Goal: Task Accomplishment & Management: Manage account settings

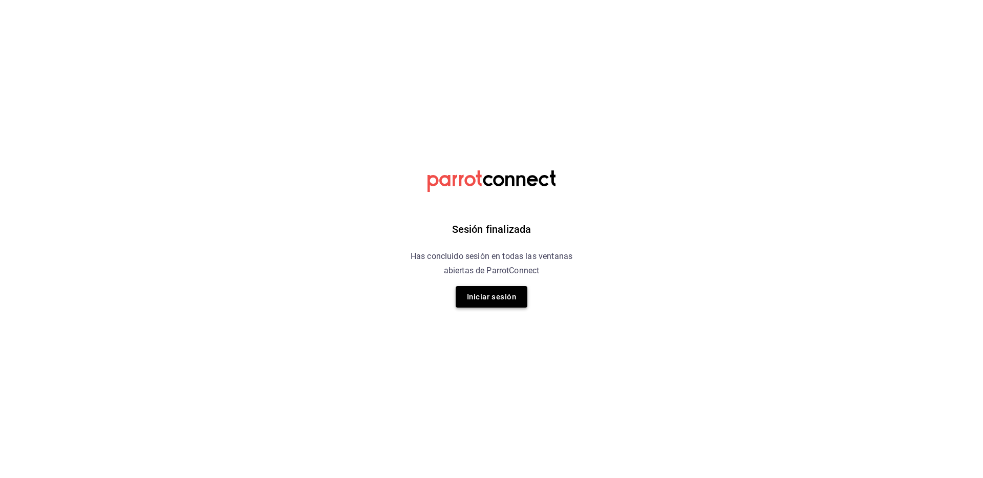
click at [498, 300] on button "Iniciar sesión" at bounding box center [492, 297] width 72 height 22
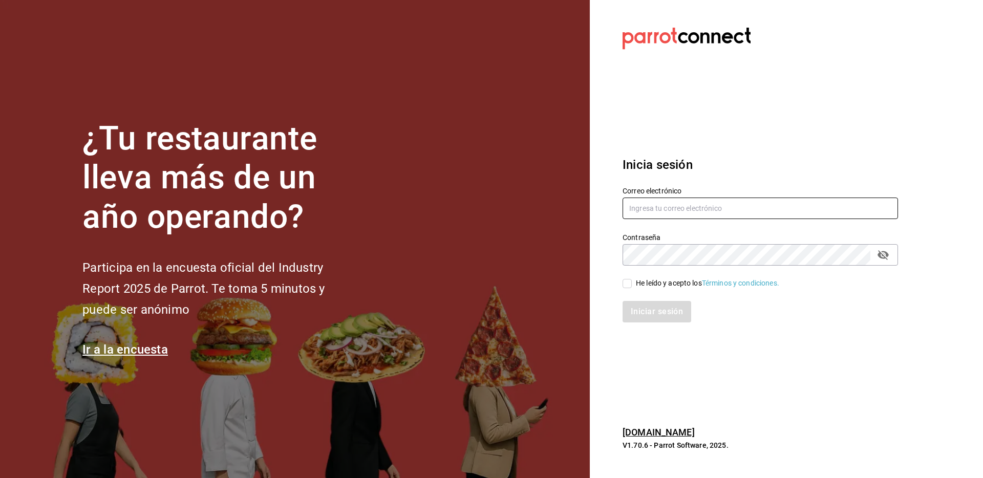
click at [688, 198] on input "text" at bounding box center [760, 209] width 275 height 22
click at [0, 478] on com-1password-button at bounding box center [0, 478] width 0 height 0
type input "[EMAIL_ADDRESS][DOMAIN_NAME]"
drag, startPoint x: 655, startPoint y: 315, endPoint x: 643, endPoint y: 295, distance: 23.2
click at [655, 314] on div "Iniciar sesión" at bounding box center [760, 312] width 275 height 22
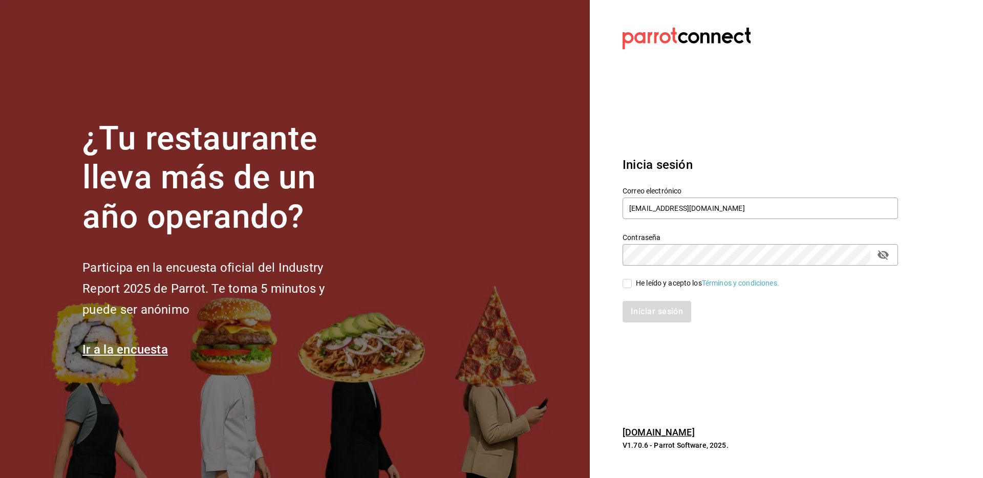
click at [629, 281] on input "He leído y acepto los Términos y condiciones." at bounding box center [627, 283] width 9 height 9
checkbox input "true"
click at [639, 308] on button "Iniciar sesión" at bounding box center [658, 312] width 70 height 22
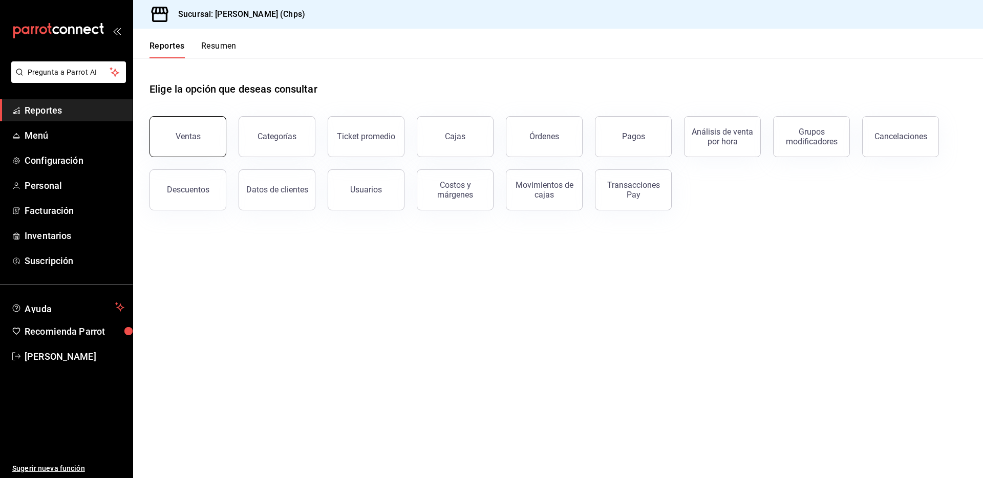
click at [207, 140] on button "Ventas" at bounding box center [188, 136] width 77 height 41
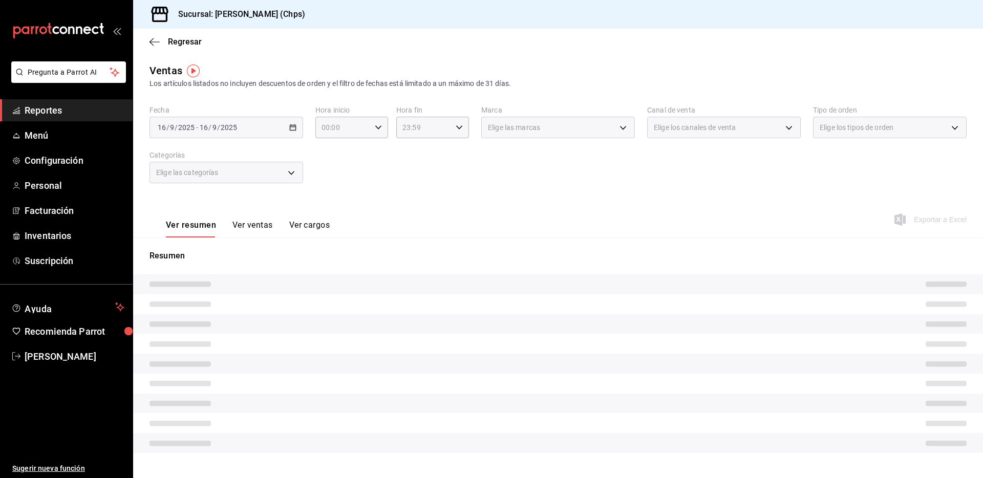
click at [248, 131] on div "[DATE] [DATE] - [DATE] [DATE]" at bounding box center [227, 128] width 154 height 22
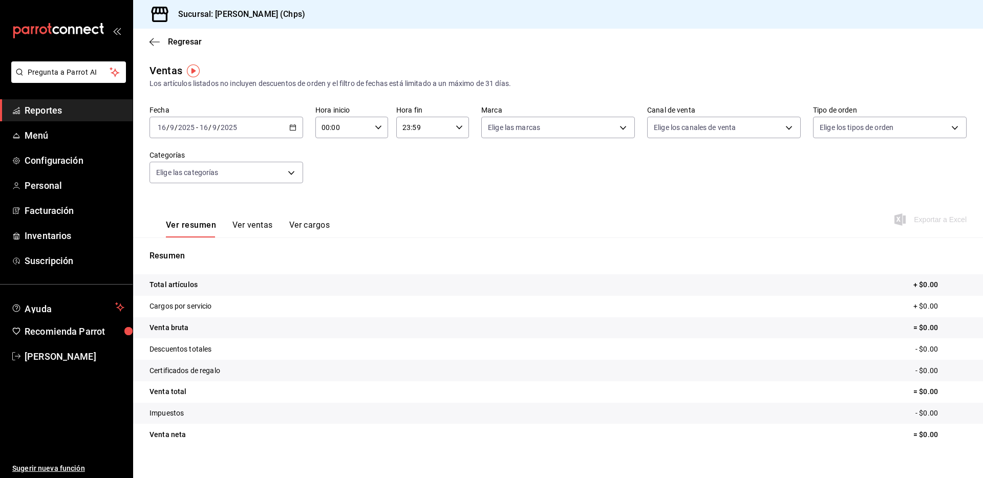
click at [254, 129] on div "[DATE] [DATE] - [DATE] [DATE]" at bounding box center [227, 128] width 154 height 22
click at [203, 251] on span "Rango de fechas" at bounding box center [197, 250] width 79 height 11
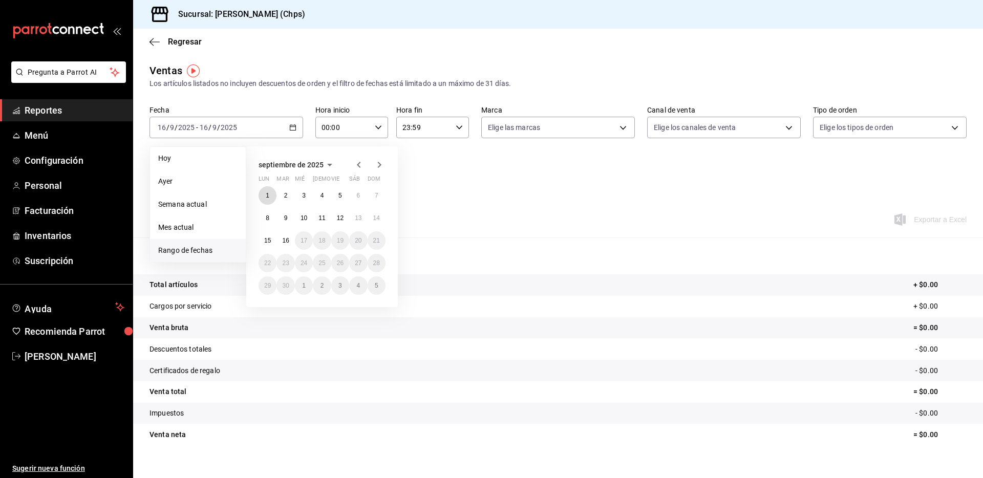
drag, startPoint x: 265, startPoint y: 196, endPoint x: 267, endPoint y: 207, distance: 11.4
click at [266, 196] on abbr "1" at bounding box center [268, 195] width 4 height 7
click at [266, 242] on abbr "15" at bounding box center [267, 240] width 7 height 7
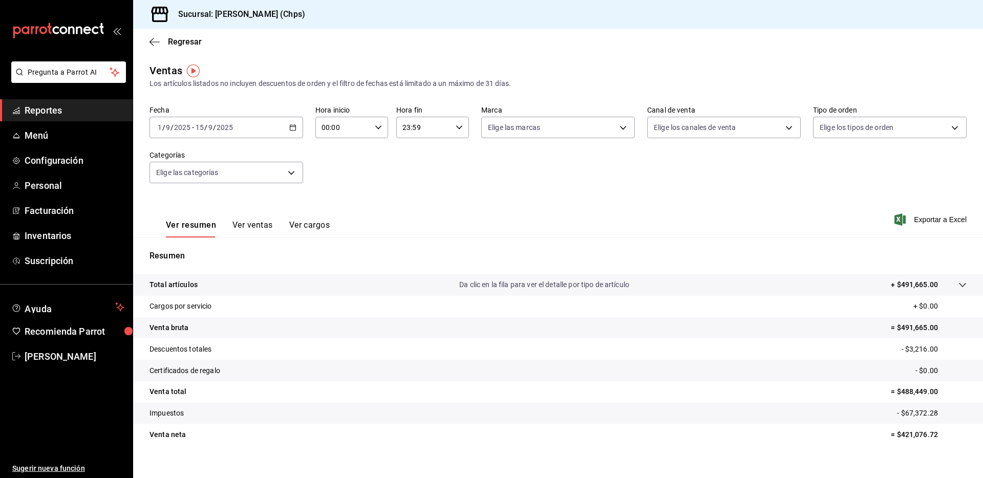
scroll to position [12, 0]
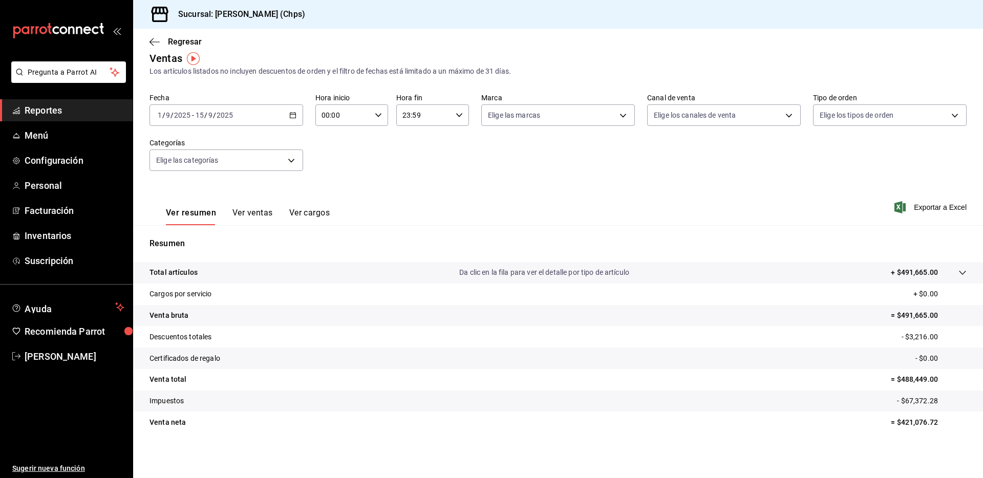
click at [934, 422] on p "= $421,076.72" at bounding box center [929, 422] width 76 height 11
click at [935, 422] on p "= $421,076.72" at bounding box center [929, 422] width 76 height 11
copy p "421,076.72"
click at [919, 274] on p "+ $491,665.00" at bounding box center [914, 272] width 47 height 11
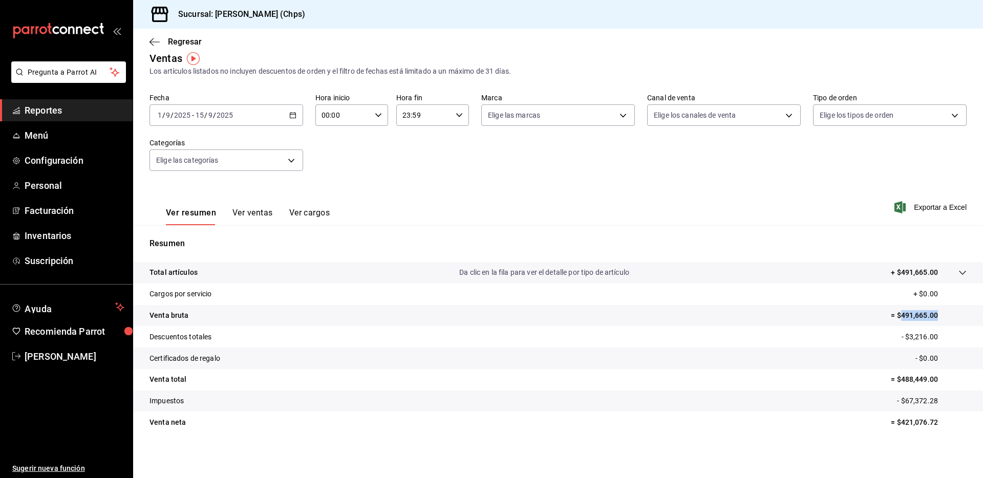
drag, startPoint x: 941, startPoint y: 317, endPoint x: 902, endPoint y: 317, distance: 39.4
click at [902, 317] on p "= $491,665.00" at bounding box center [929, 315] width 76 height 11
copy p "491,665.00"
drag, startPoint x: 943, startPoint y: 422, endPoint x: 901, endPoint y: 421, distance: 42.5
click at [901, 421] on p "= $421,076.72" at bounding box center [929, 422] width 76 height 11
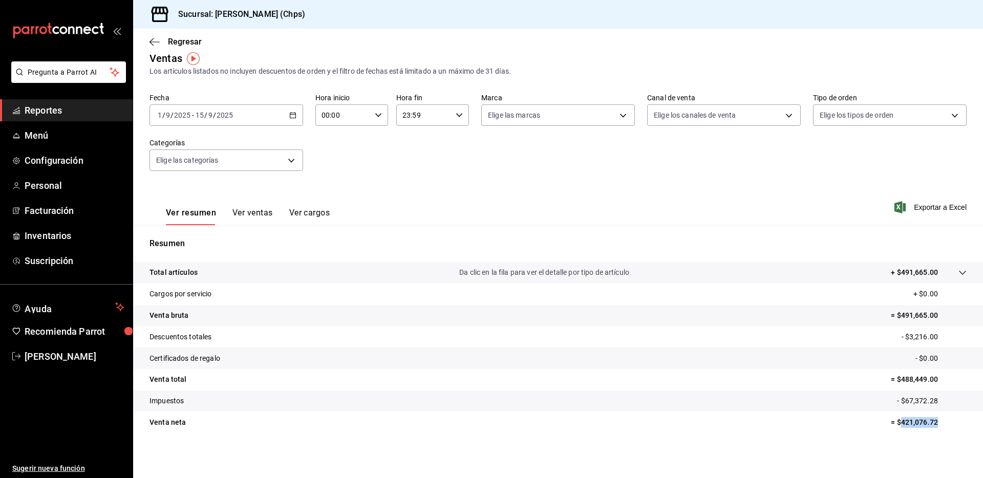
copy p "421,076.72"
click at [251, 118] on div "[DATE] [DATE] - [DATE] [DATE]" at bounding box center [227, 115] width 154 height 22
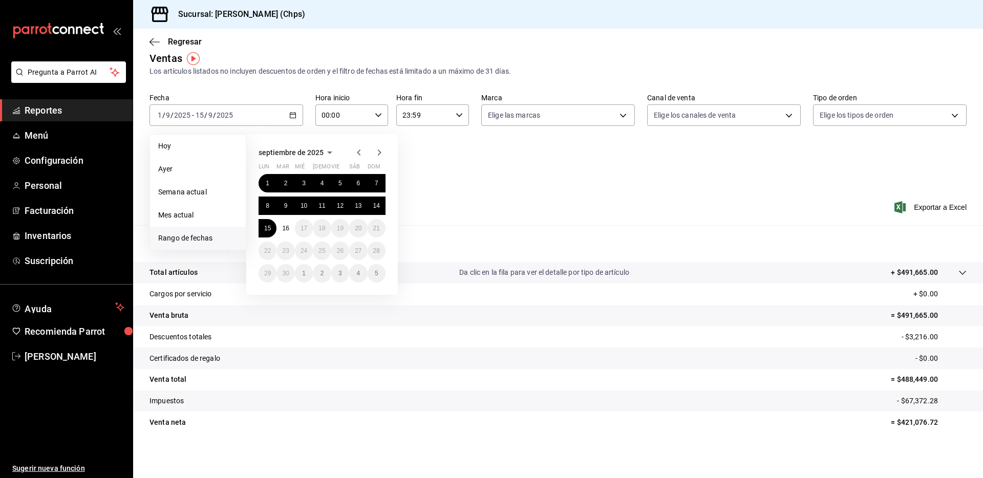
click at [359, 155] on icon "button" at bounding box center [359, 153] width 4 height 6
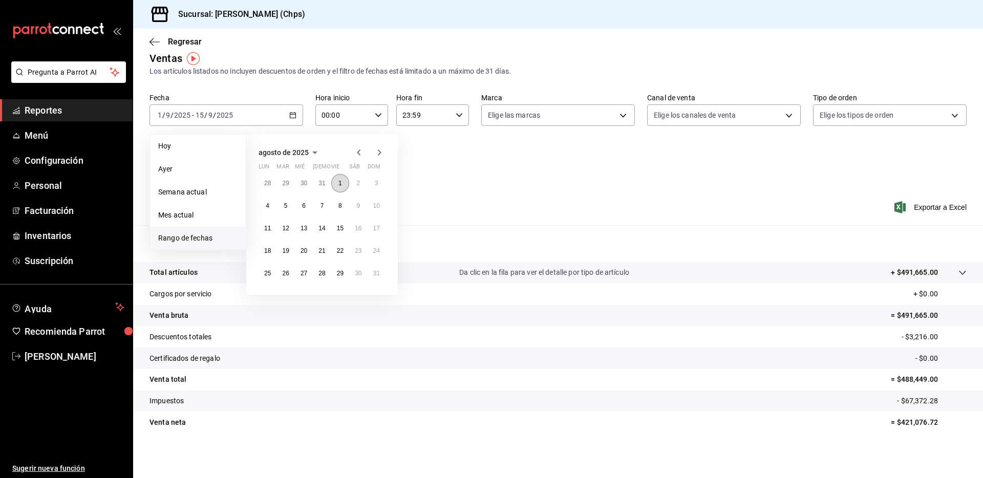
click at [340, 182] on abbr "1" at bounding box center [340, 183] width 4 height 7
click at [340, 229] on abbr "15" at bounding box center [340, 228] width 7 height 7
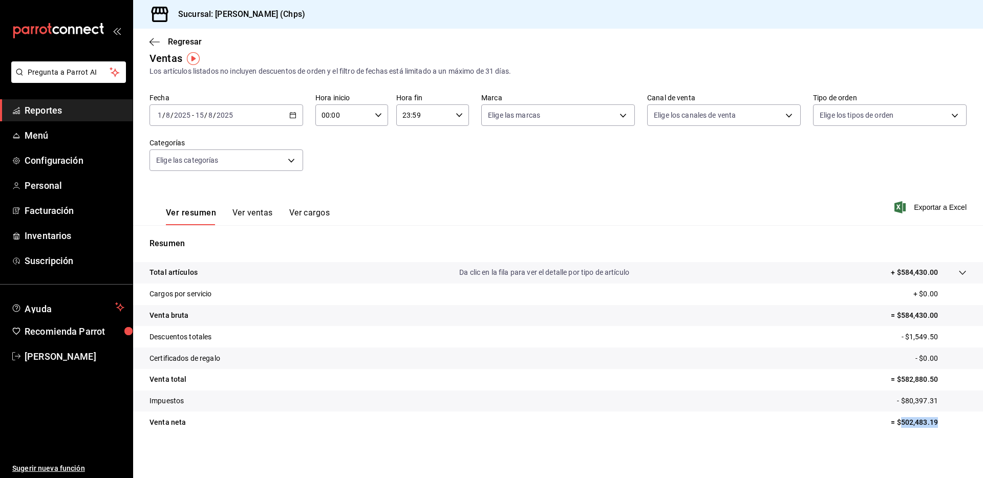
drag, startPoint x: 948, startPoint y: 424, endPoint x: 906, endPoint y: 355, distance: 80.4
click at [903, 423] on p "= $502,483.19" at bounding box center [929, 422] width 76 height 11
copy p "502,483.19"
click at [246, 110] on div "[DATE] [DATE] - [DATE] [DATE]" at bounding box center [227, 115] width 154 height 22
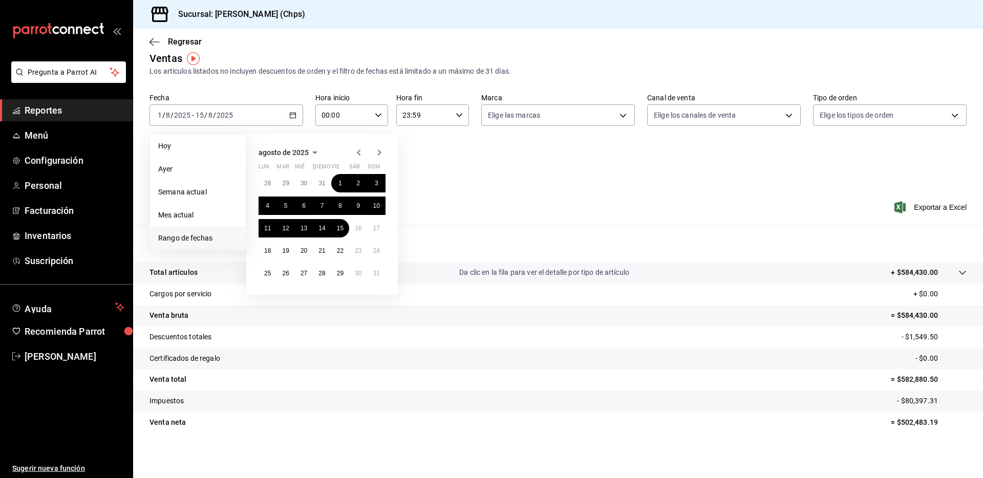
click at [359, 154] on icon "button" at bounding box center [359, 153] width 4 height 6
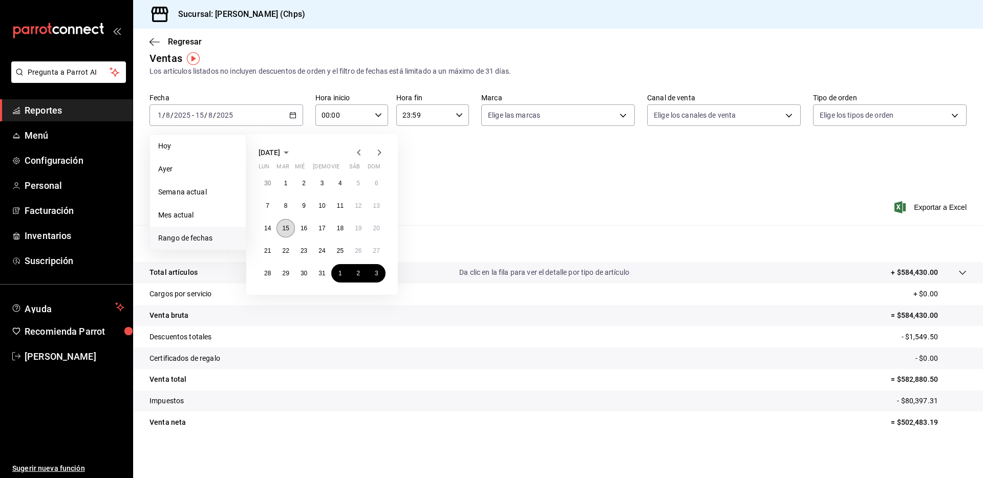
drag, startPoint x: 287, startPoint y: 227, endPoint x: 292, endPoint y: 231, distance: 6.2
click at [287, 227] on abbr "15" at bounding box center [285, 228] width 7 height 7
click at [324, 273] on abbr "31" at bounding box center [321, 273] width 7 height 7
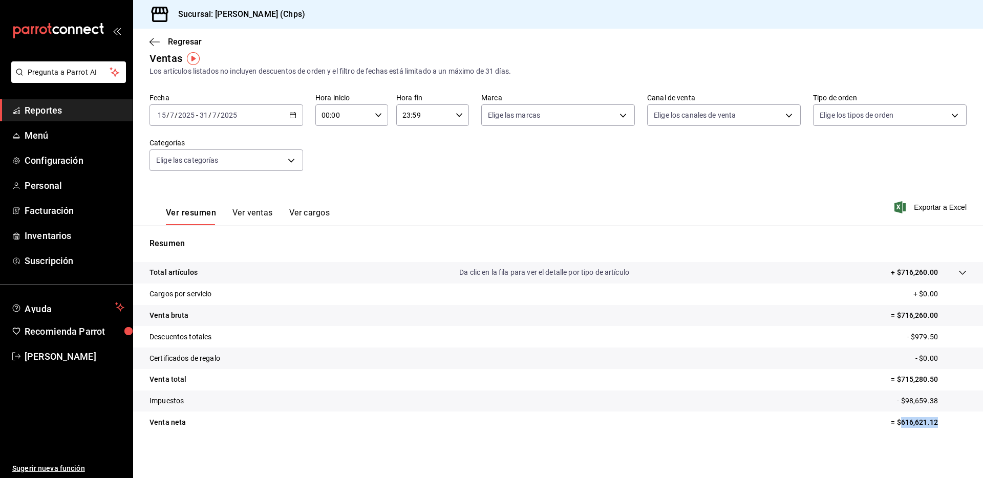
drag, startPoint x: 918, startPoint y: 421, endPoint x: 903, endPoint y: 422, distance: 15.4
click at [903, 422] on p "= $616,621.12" at bounding box center [929, 422] width 76 height 11
drag, startPoint x: 942, startPoint y: 315, endPoint x: 901, endPoint y: 312, distance: 40.6
click at [902, 314] on p "= $716,260.00" at bounding box center [929, 315] width 76 height 11
copy p "716,260.00"
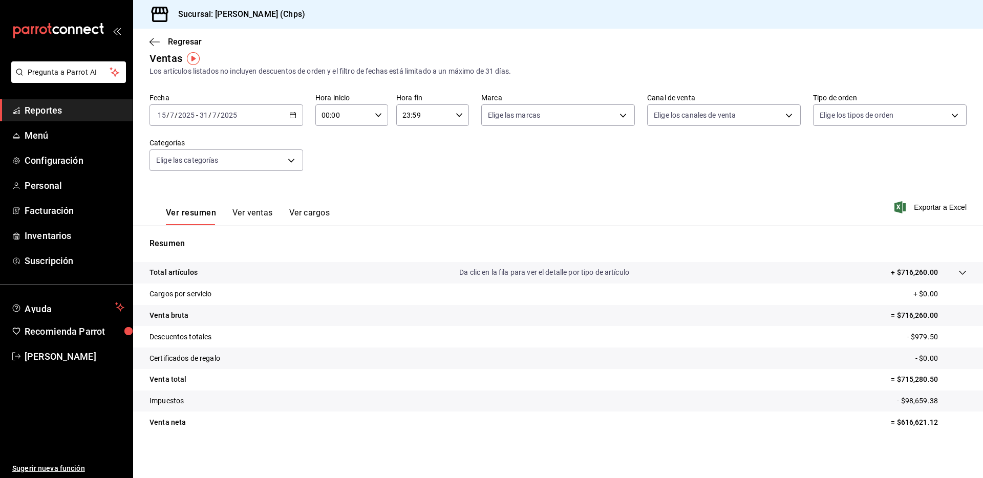
click at [265, 120] on div "[DATE] [DATE] - [DATE] [DATE]" at bounding box center [227, 115] width 154 height 22
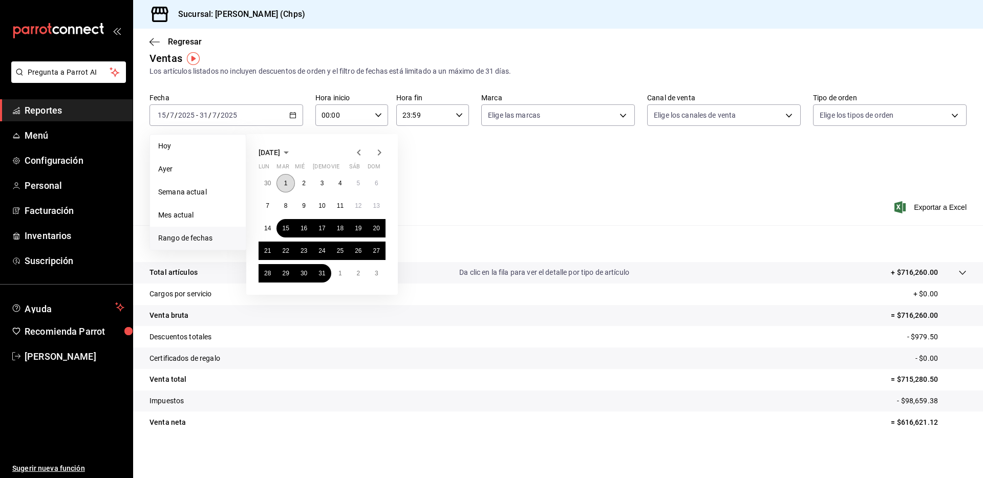
click at [289, 186] on button "1" at bounding box center [285, 183] width 18 height 18
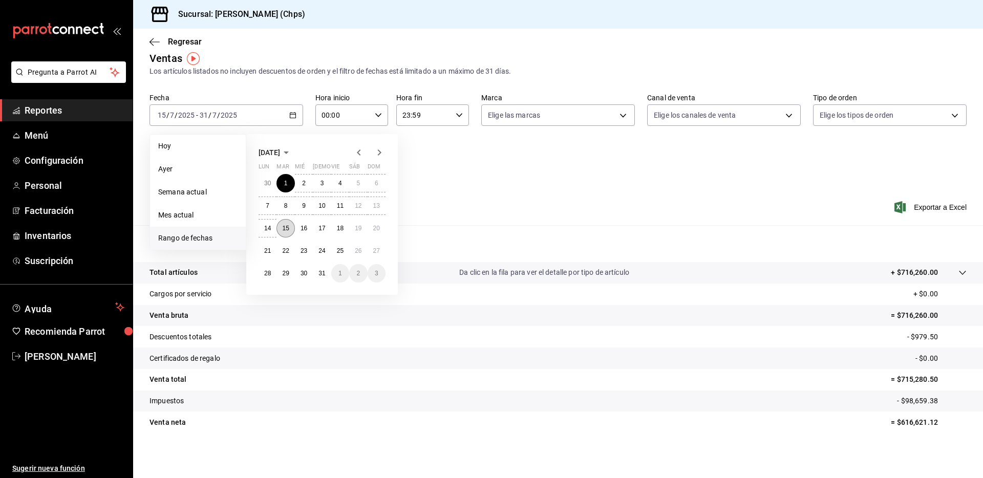
click at [286, 228] on abbr "15" at bounding box center [285, 228] width 7 height 7
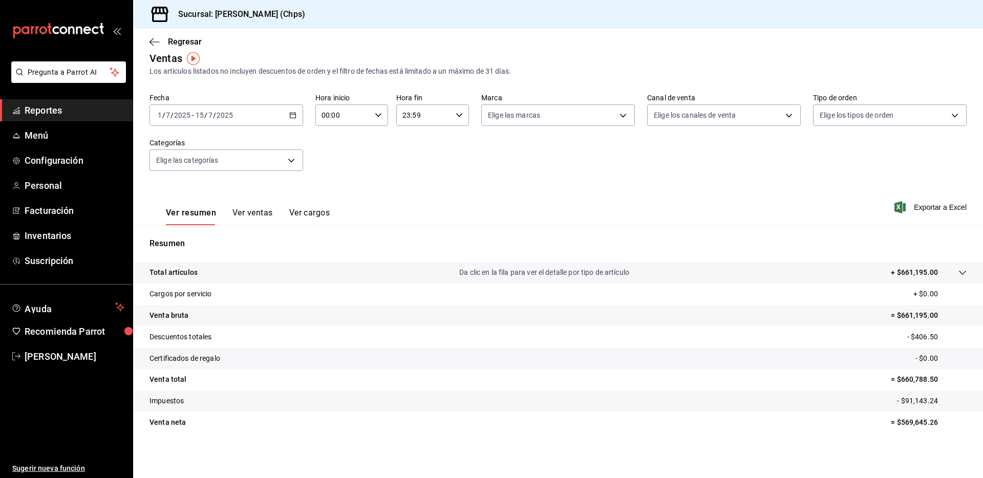
click at [237, 108] on div "[DATE] [DATE] - [DATE] [DATE]" at bounding box center [227, 115] width 154 height 22
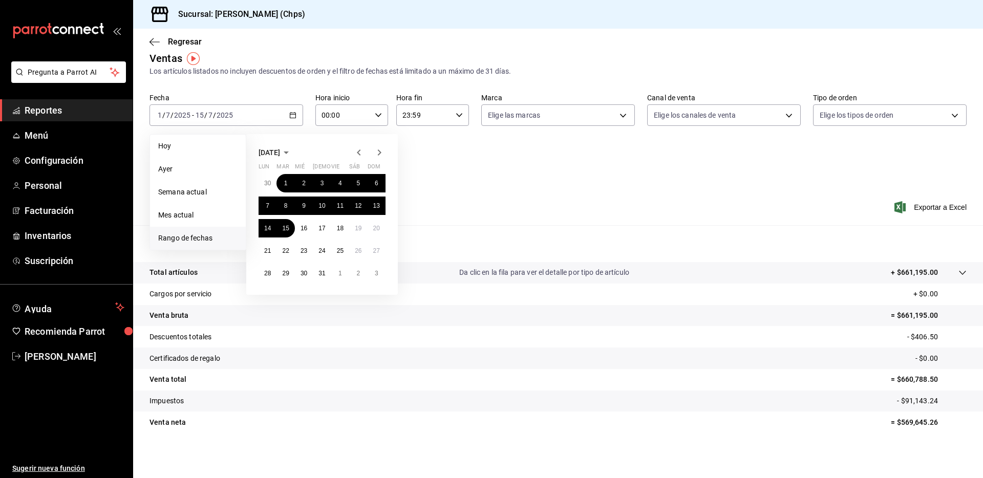
click at [358, 150] on icon "button" at bounding box center [359, 152] width 12 height 12
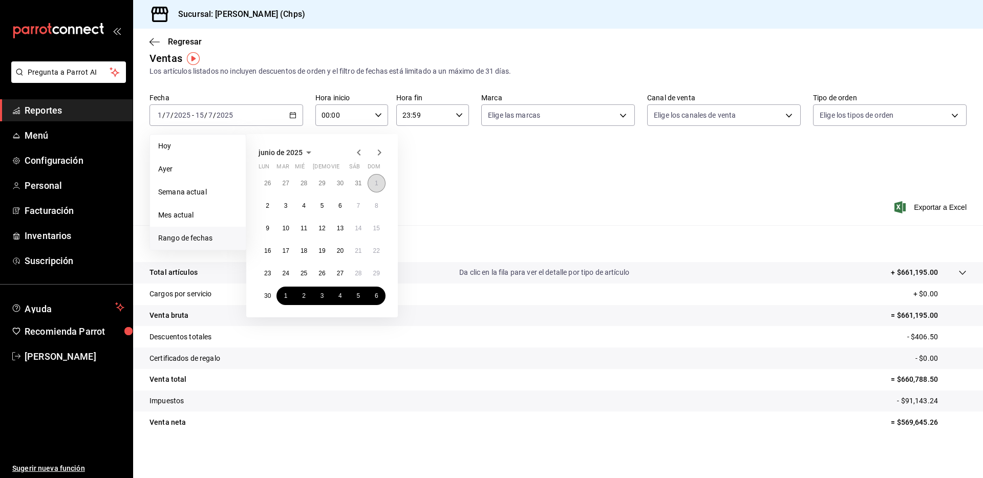
click at [376, 184] on abbr "1" at bounding box center [377, 183] width 4 height 7
click at [376, 231] on abbr "15" at bounding box center [376, 228] width 7 height 7
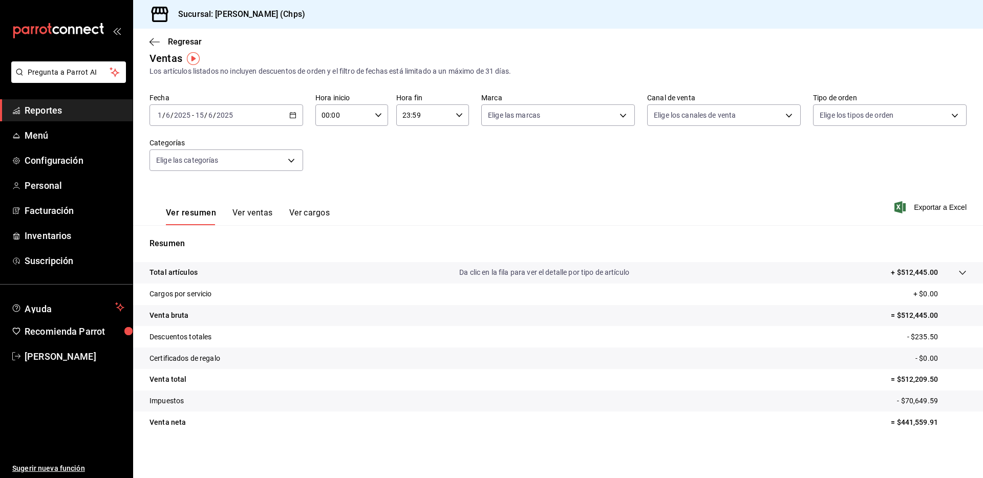
click at [242, 106] on div "[DATE] [DATE] - [DATE] [DATE]" at bounding box center [227, 115] width 154 height 22
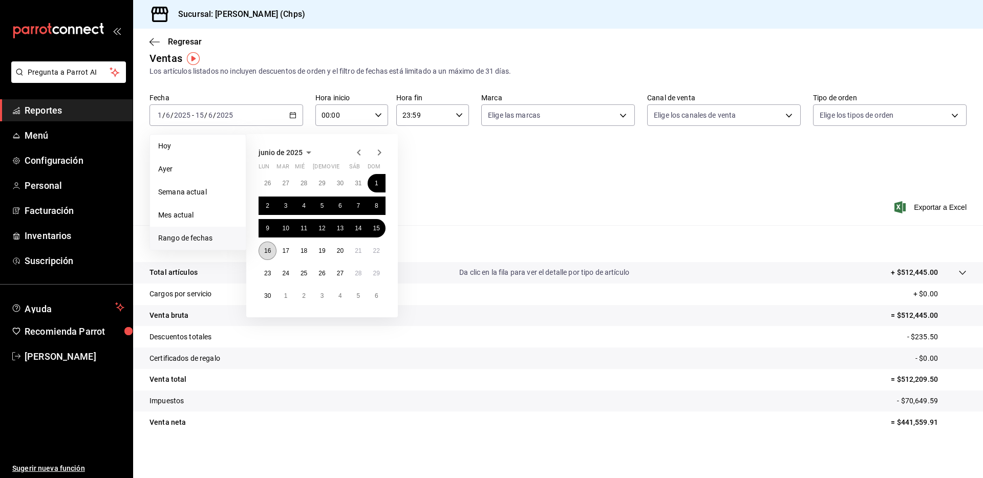
click at [268, 251] on abbr "16" at bounding box center [267, 250] width 7 height 7
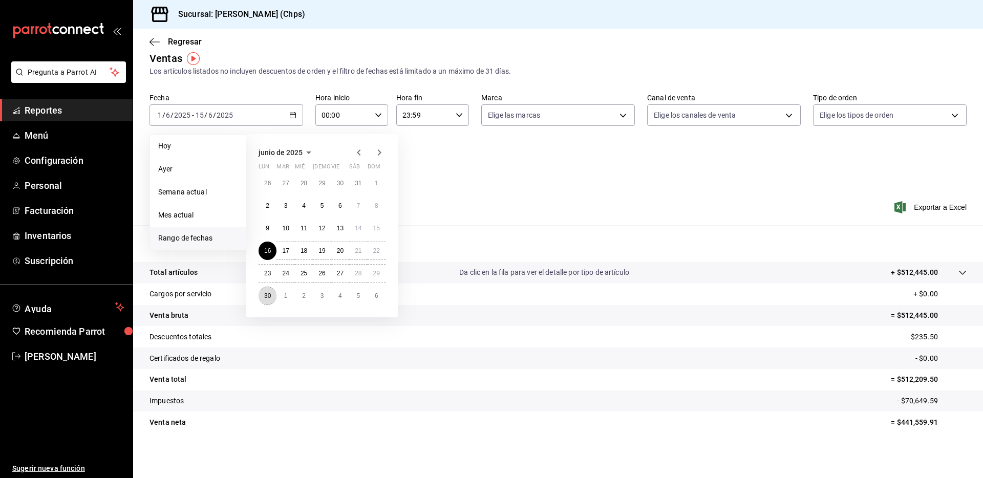
click at [271, 296] on abbr "30" at bounding box center [267, 295] width 7 height 7
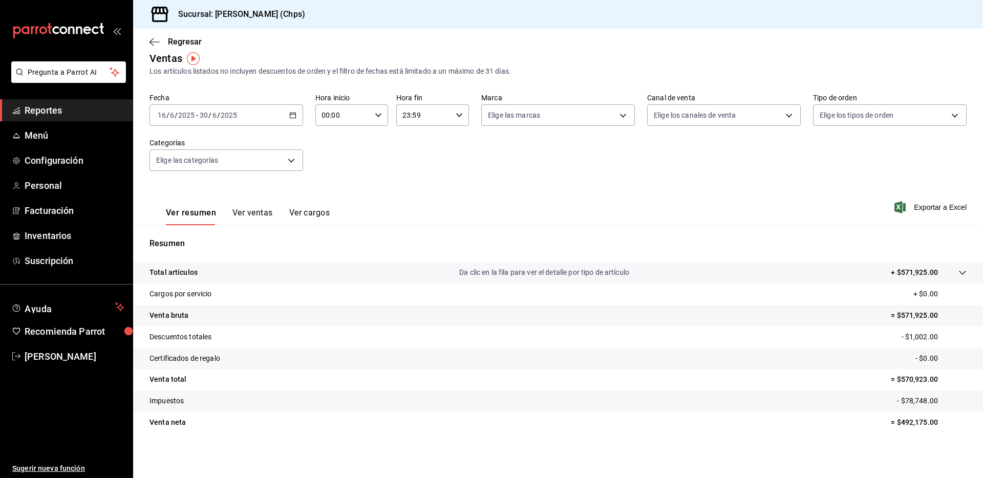
click at [259, 111] on div "[DATE] [DATE] - [DATE] [DATE]" at bounding box center [227, 115] width 154 height 22
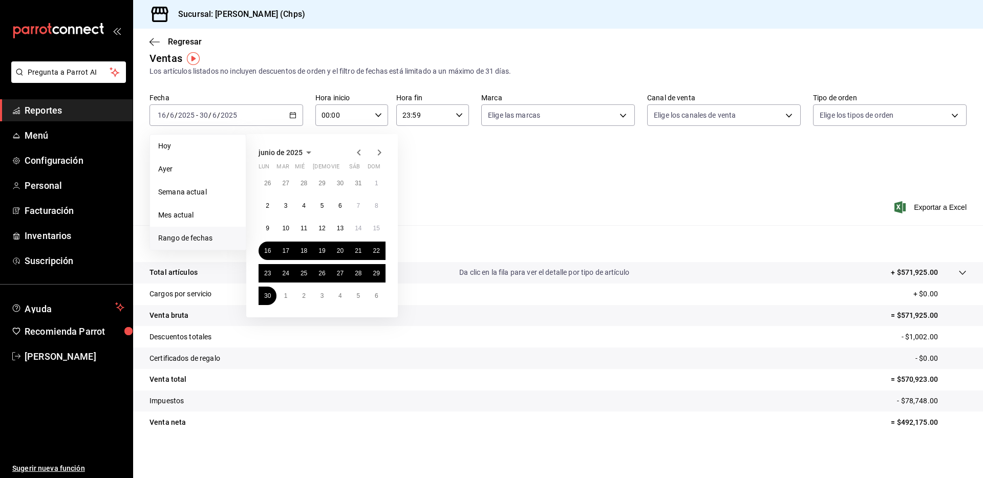
click at [377, 150] on icon "button" at bounding box center [379, 152] width 12 height 12
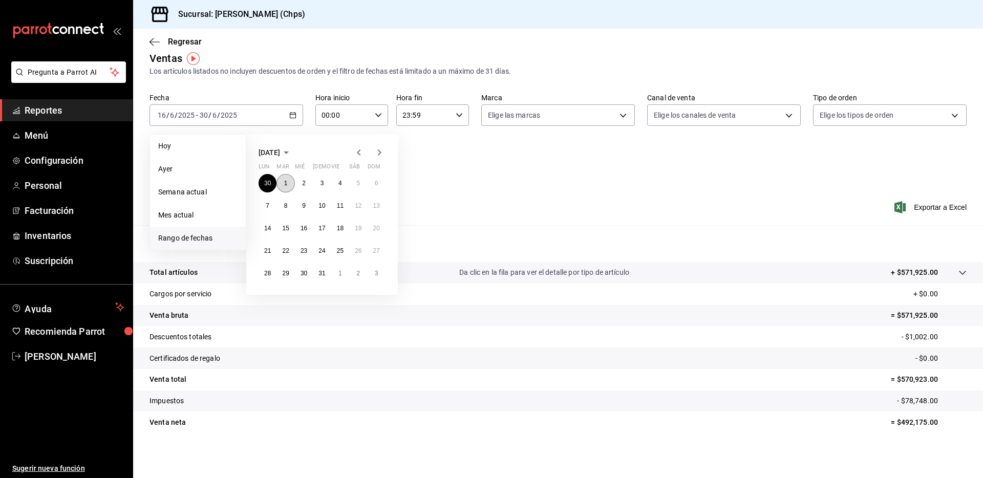
click at [289, 183] on button "1" at bounding box center [285, 183] width 18 height 18
click at [287, 230] on abbr "15" at bounding box center [285, 228] width 7 height 7
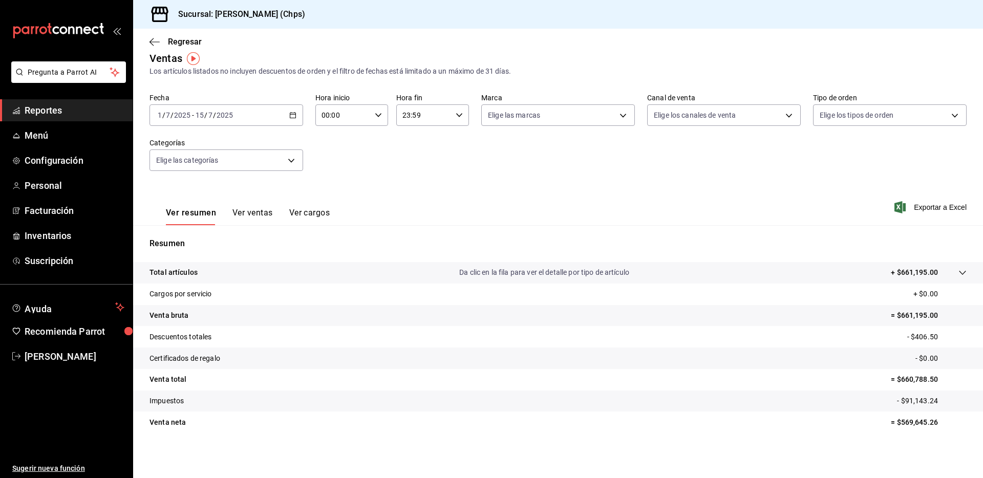
click at [215, 111] on span "/" at bounding box center [214, 115] width 3 height 8
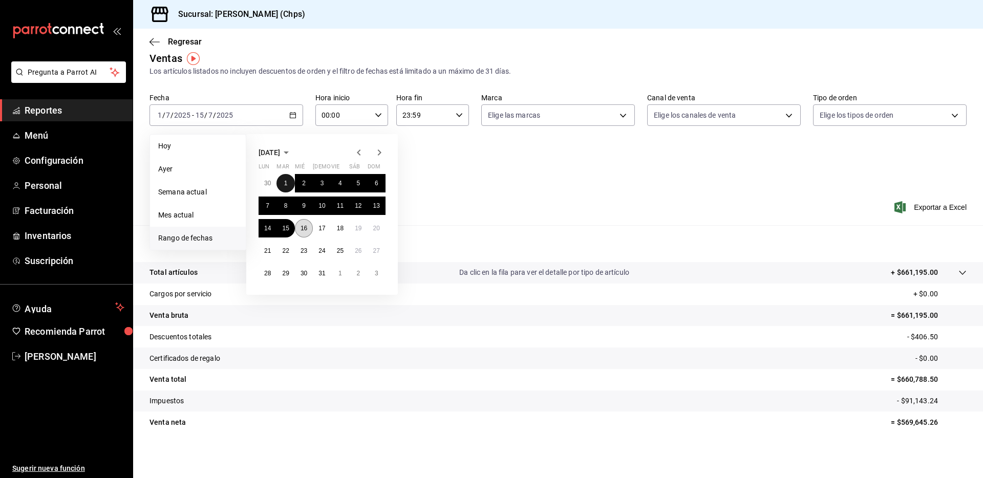
drag, startPoint x: 286, startPoint y: 181, endPoint x: 308, endPoint y: 224, distance: 48.3
click at [286, 181] on abbr "1" at bounding box center [286, 183] width 4 height 7
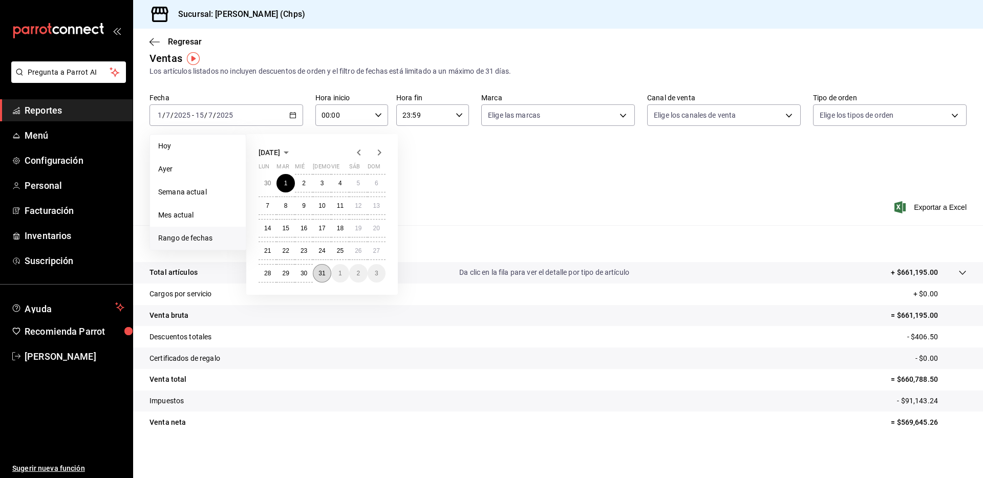
click at [324, 270] on abbr "31" at bounding box center [321, 273] width 7 height 7
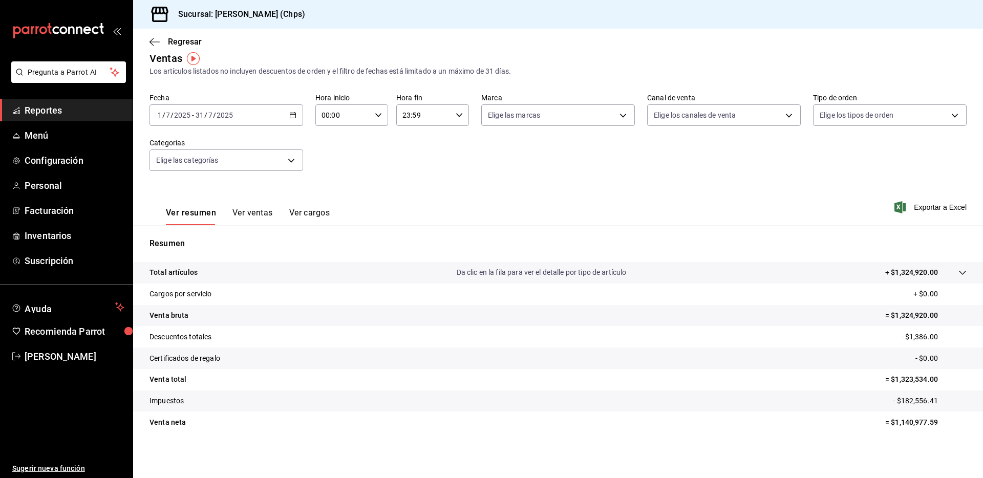
click at [237, 106] on div "[DATE] [DATE] - [DATE] [DATE]" at bounding box center [227, 115] width 154 height 22
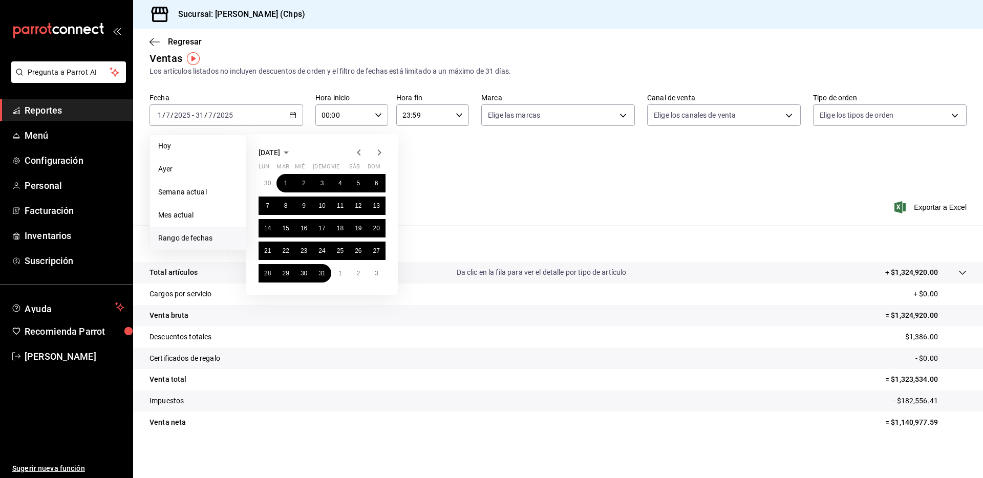
click at [383, 150] on icon "button" at bounding box center [379, 152] width 12 height 12
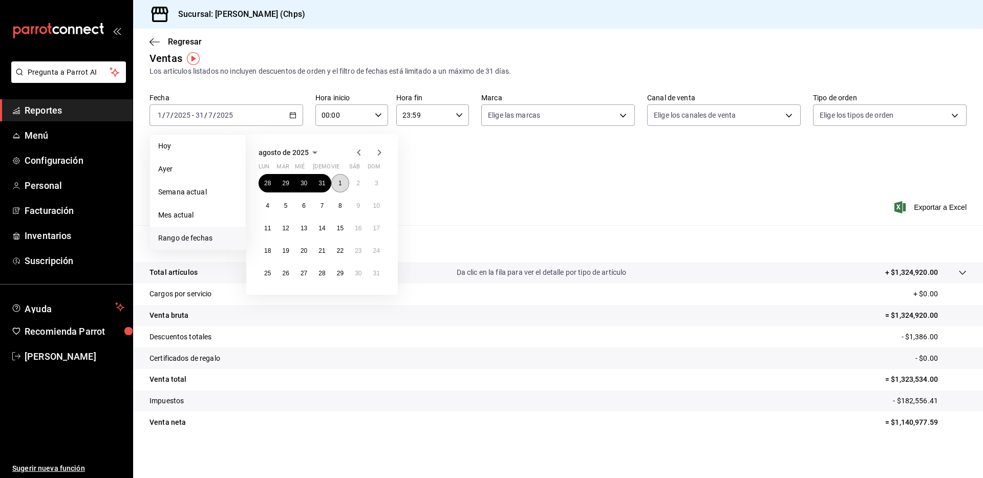
drag, startPoint x: 341, startPoint y: 183, endPoint x: 343, endPoint y: 191, distance: 8.3
click at [342, 183] on abbr "1" at bounding box center [340, 183] width 4 height 7
click at [342, 270] on abbr "29" at bounding box center [340, 273] width 7 height 7
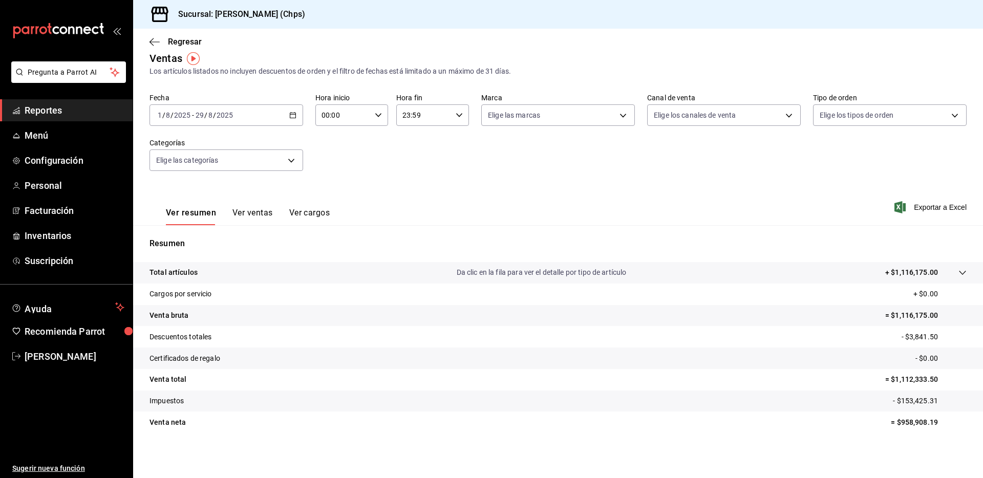
click at [266, 117] on div "[DATE] [DATE] - [DATE] [DATE]" at bounding box center [227, 115] width 154 height 22
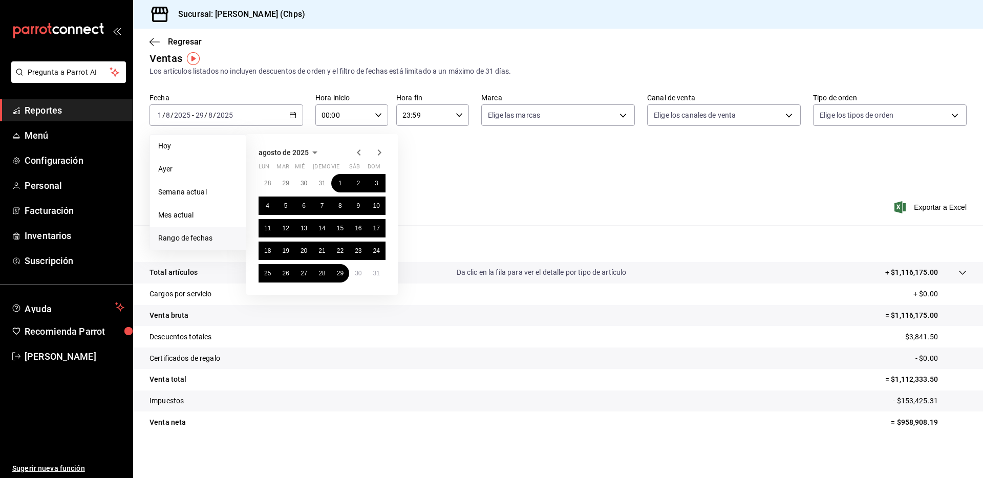
click at [383, 152] on icon "button" at bounding box center [379, 152] width 12 height 12
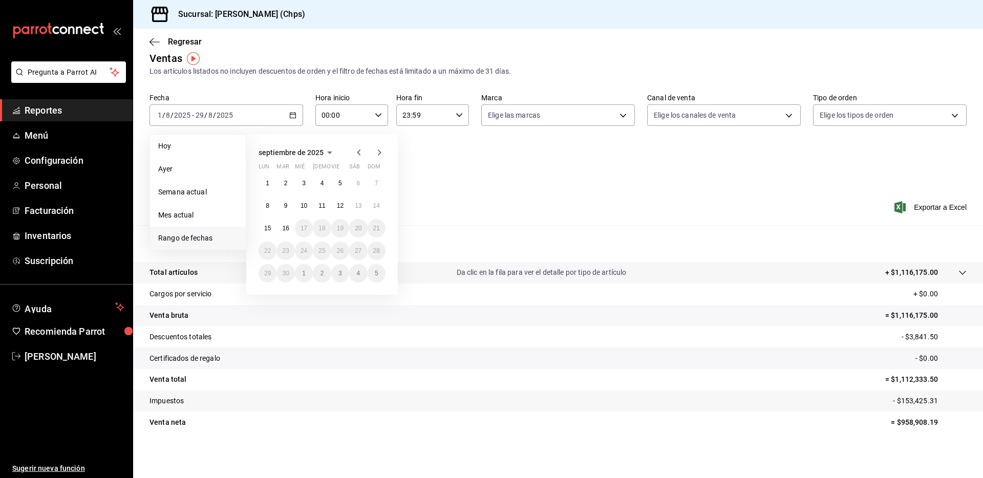
click at [359, 152] on icon "button" at bounding box center [359, 152] width 12 height 12
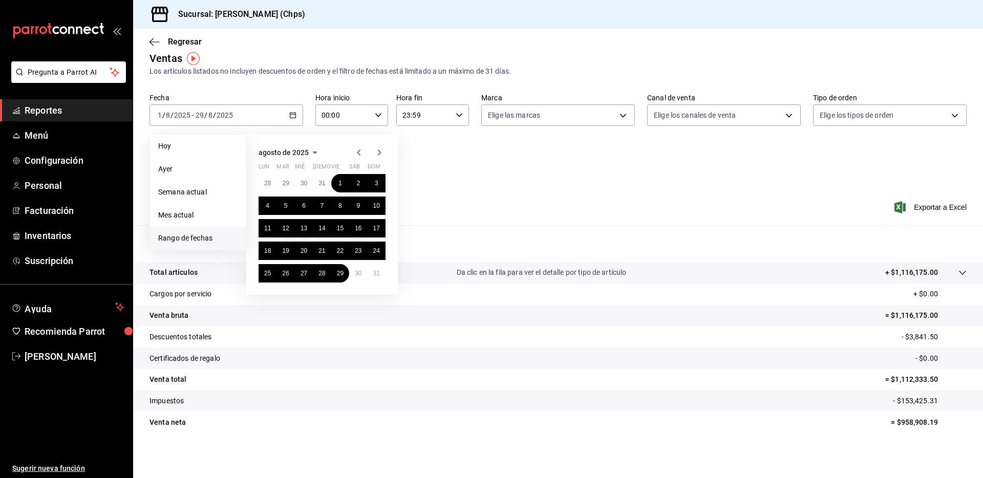
click at [359, 152] on icon "button" at bounding box center [359, 152] width 12 height 12
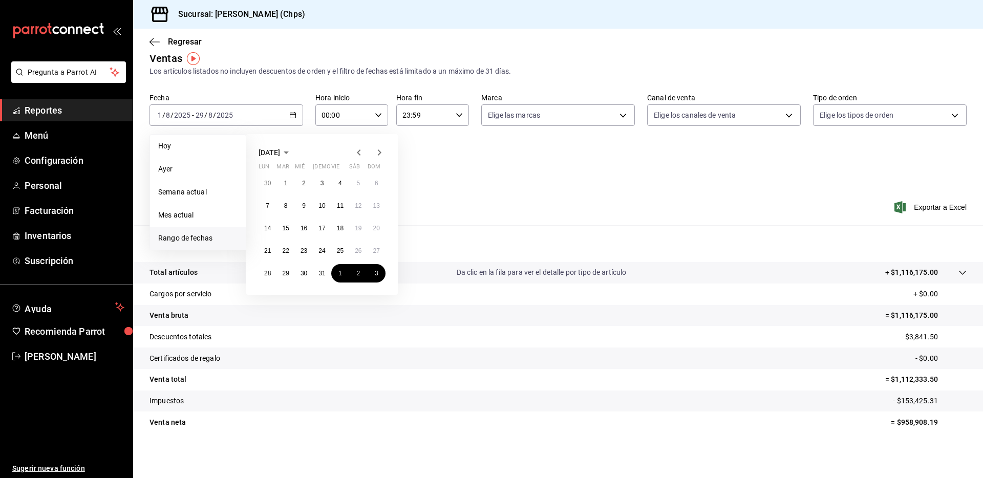
click at [359, 152] on icon "button" at bounding box center [359, 152] width 12 height 12
drag, startPoint x: 323, startPoint y: 185, endPoint x: 328, endPoint y: 231, distance: 46.4
click at [324, 186] on abbr "1" at bounding box center [323, 183] width 4 height 7
click at [348, 273] on button "30" at bounding box center [340, 273] width 18 height 18
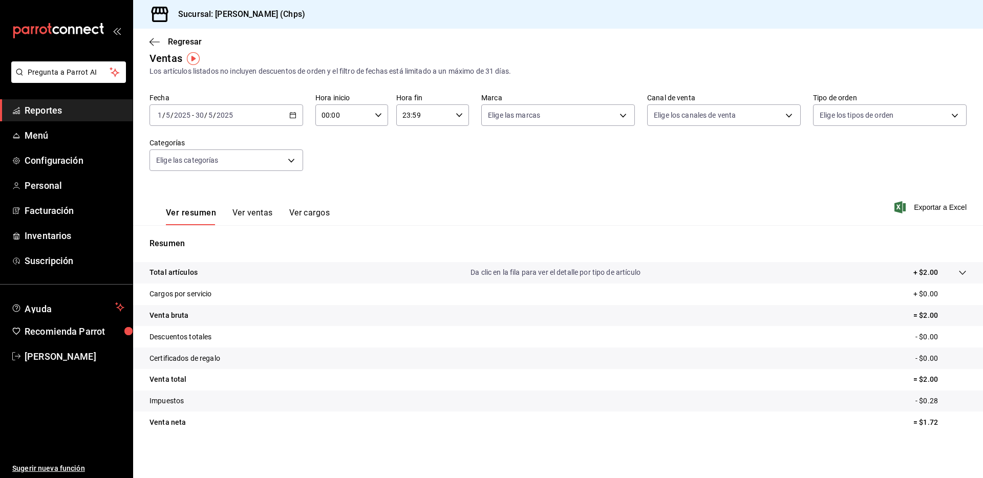
click at [263, 119] on div "[DATE] [DATE] - [DATE] [DATE]" at bounding box center [227, 115] width 154 height 22
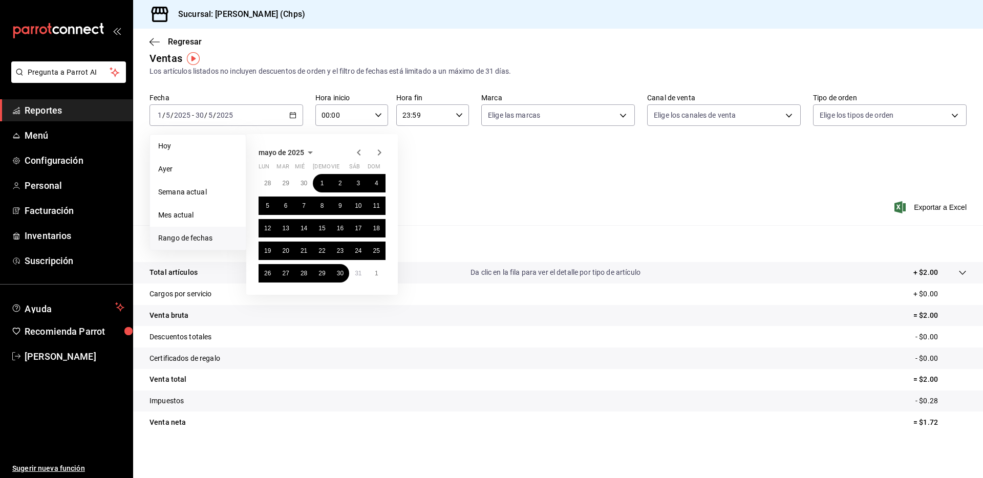
click at [379, 153] on icon "button" at bounding box center [380, 153] width 4 height 6
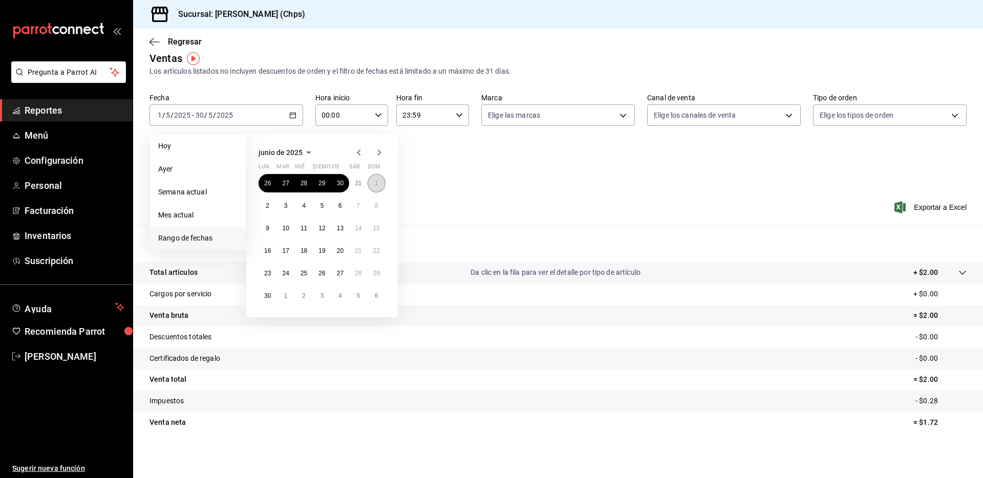
click at [371, 182] on button "1" at bounding box center [377, 183] width 18 height 18
click at [278, 294] on button "1" at bounding box center [285, 296] width 18 height 18
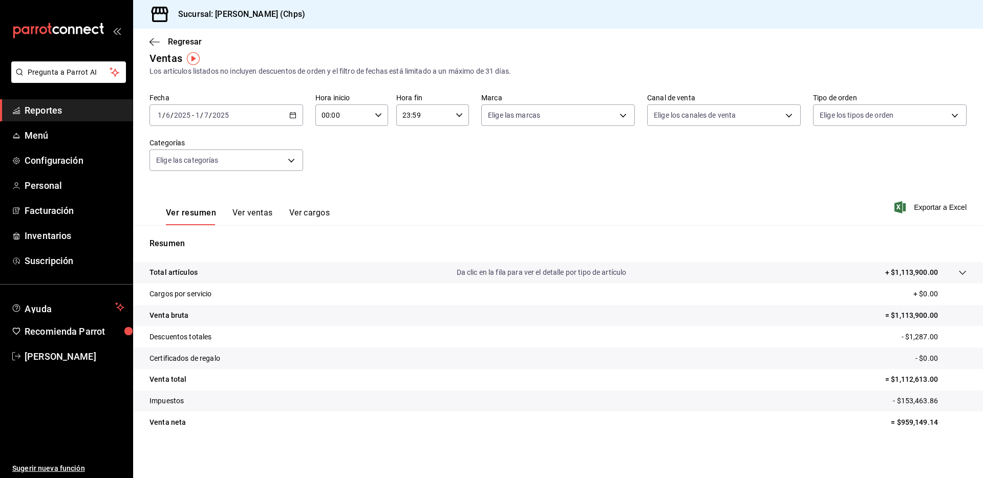
click at [262, 119] on div "[DATE] [DATE] - [DATE] [DATE]" at bounding box center [227, 115] width 154 height 22
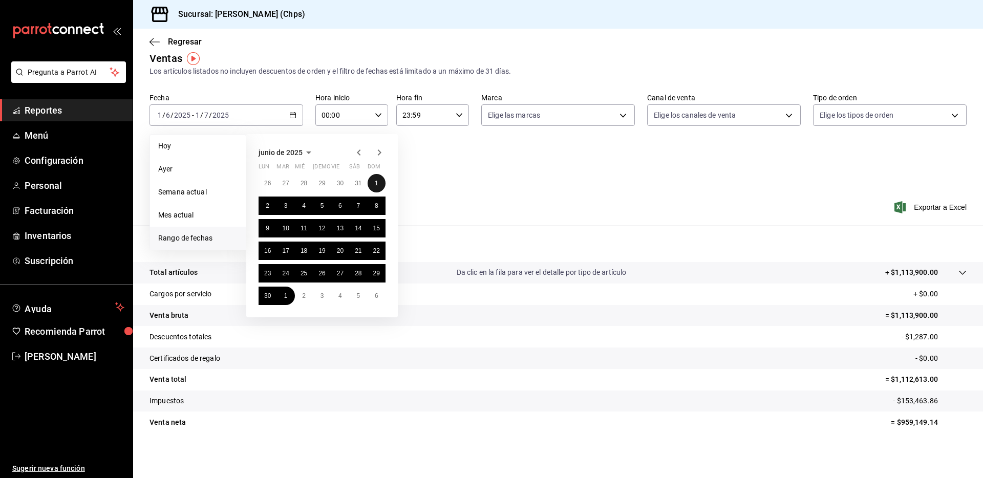
click at [373, 183] on button "1" at bounding box center [377, 183] width 18 height 18
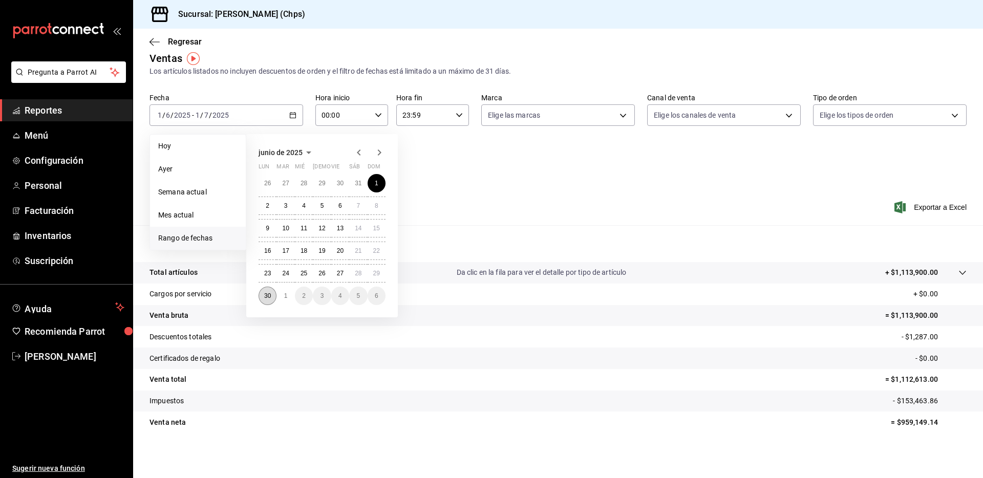
click at [268, 300] on button "30" at bounding box center [268, 296] width 18 height 18
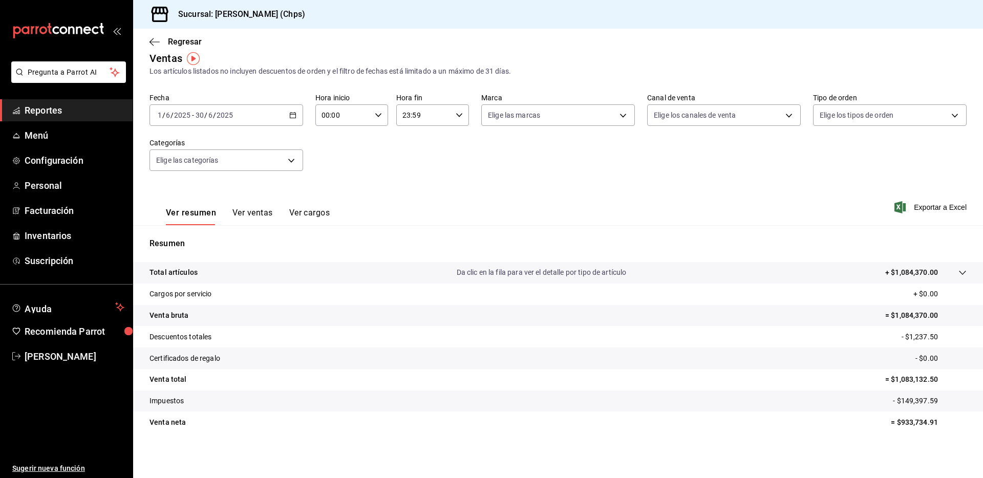
click at [261, 116] on div "[DATE] [DATE] - [DATE] [DATE]" at bounding box center [227, 115] width 154 height 22
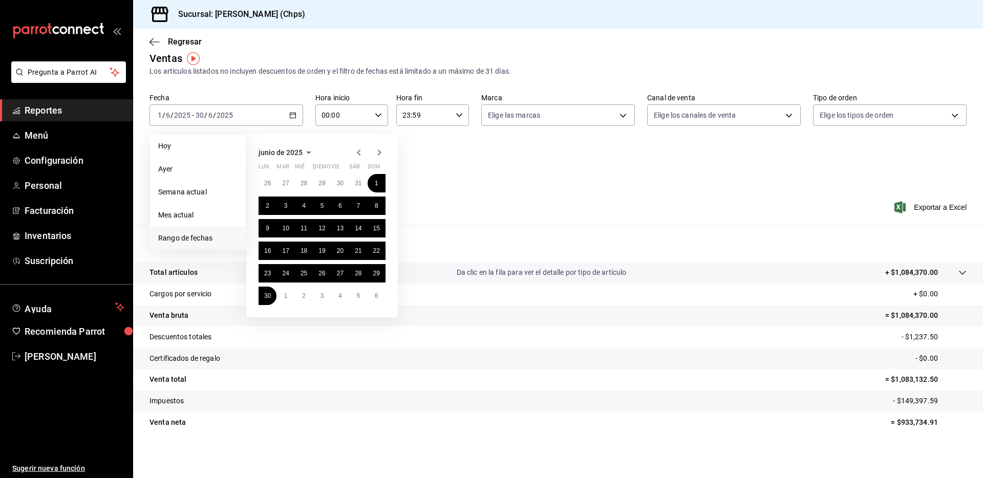
click at [377, 148] on icon "button" at bounding box center [379, 152] width 12 height 12
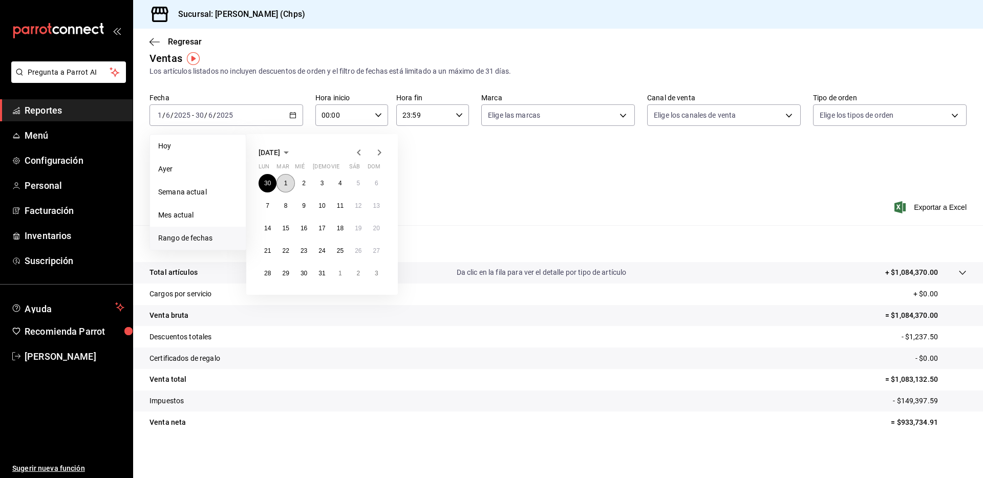
click at [280, 184] on button "1" at bounding box center [285, 183] width 18 height 18
click at [322, 271] on abbr "31" at bounding box center [321, 273] width 7 height 7
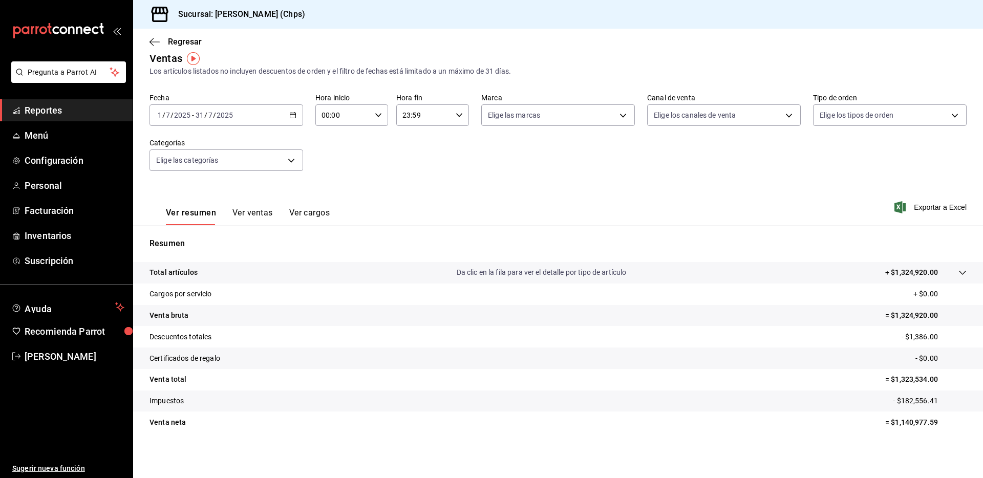
click at [265, 116] on div "[DATE] [DATE] - [DATE] [DATE]" at bounding box center [227, 115] width 154 height 22
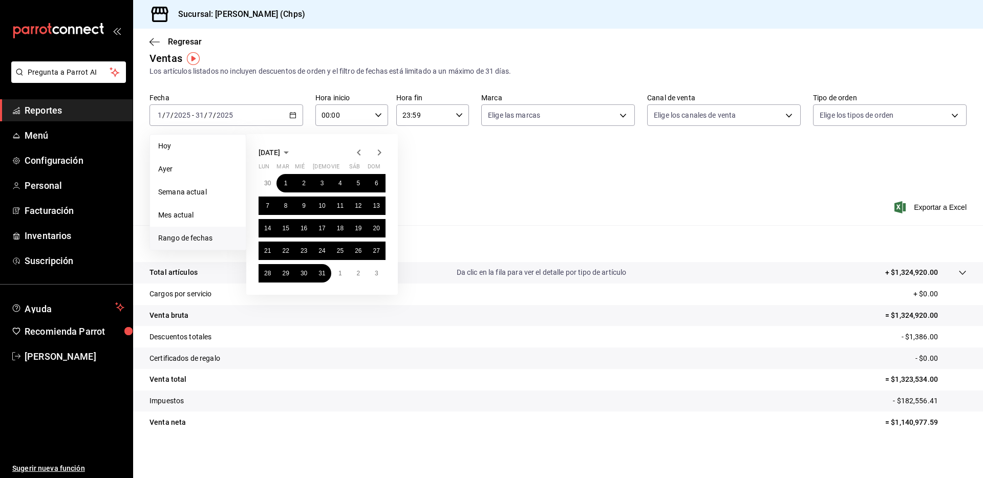
click at [382, 152] on icon "button" at bounding box center [379, 152] width 12 height 12
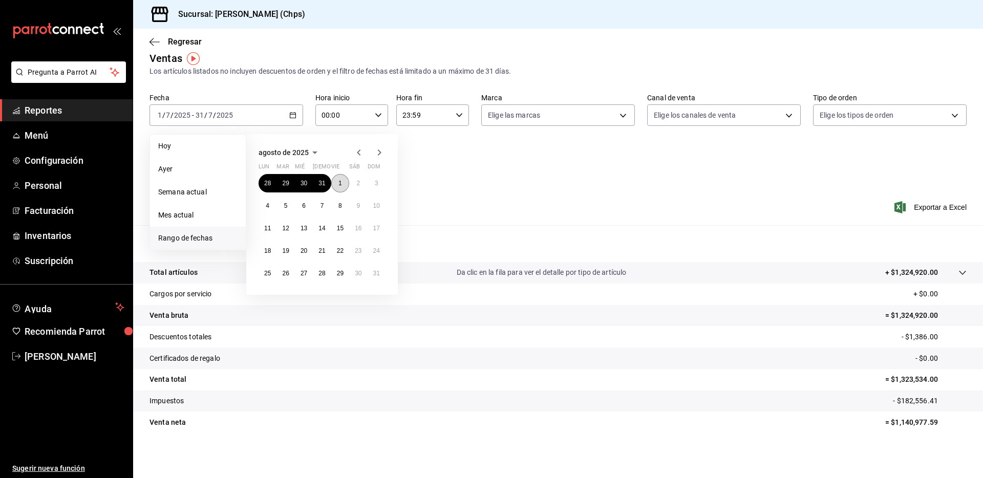
click at [339, 182] on abbr "1" at bounding box center [340, 183] width 4 height 7
click at [376, 273] on abbr "31" at bounding box center [376, 273] width 7 height 7
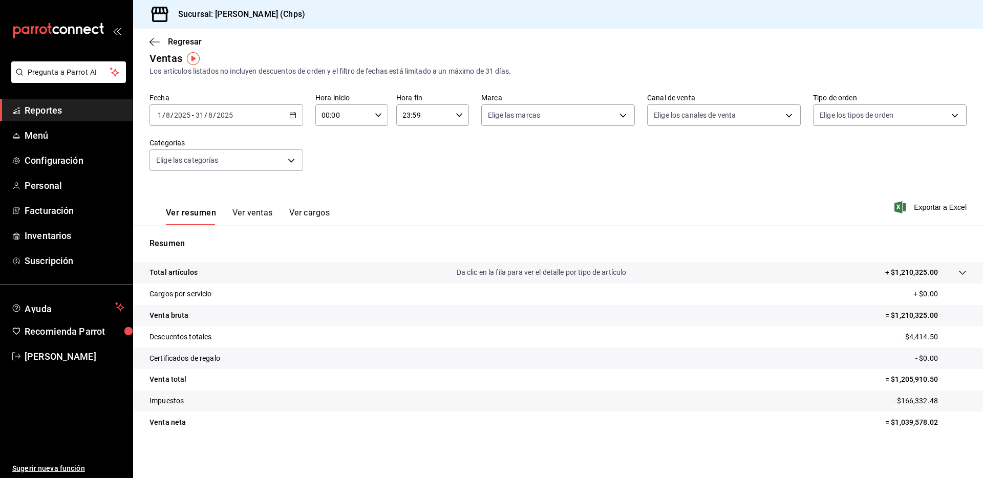
click at [257, 116] on div "[DATE] [DATE] - [DATE] [DATE]" at bounding box center [227, 115] width 154 height 22
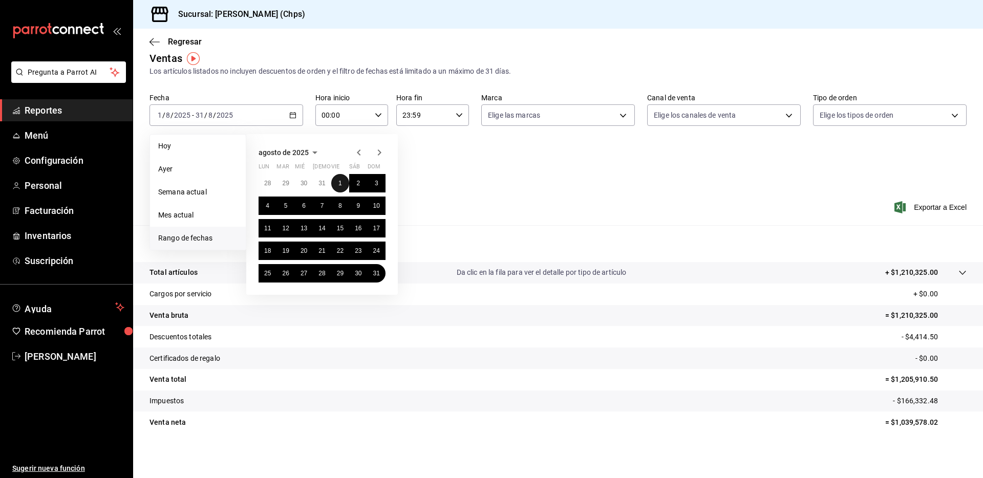
drag, startPoint x: 338, startPoint y: 181, endPoint x: 359, endPoint y: 225, distance: 48.8
click at [338, 180] on abbr "1" at bounding box center [340, 183] width 4 height 7
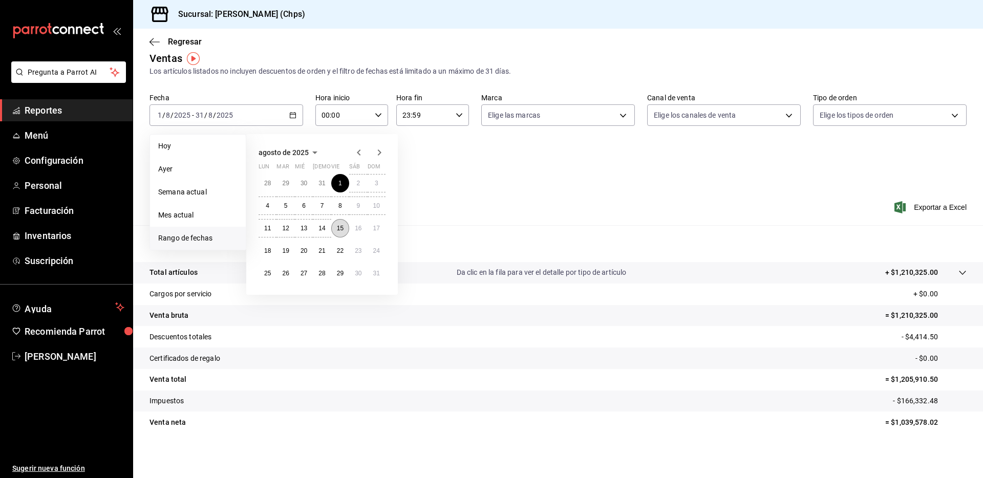
click at [342, 225] on abbr "15" at bounding box center [340, 228] width 7 height 7
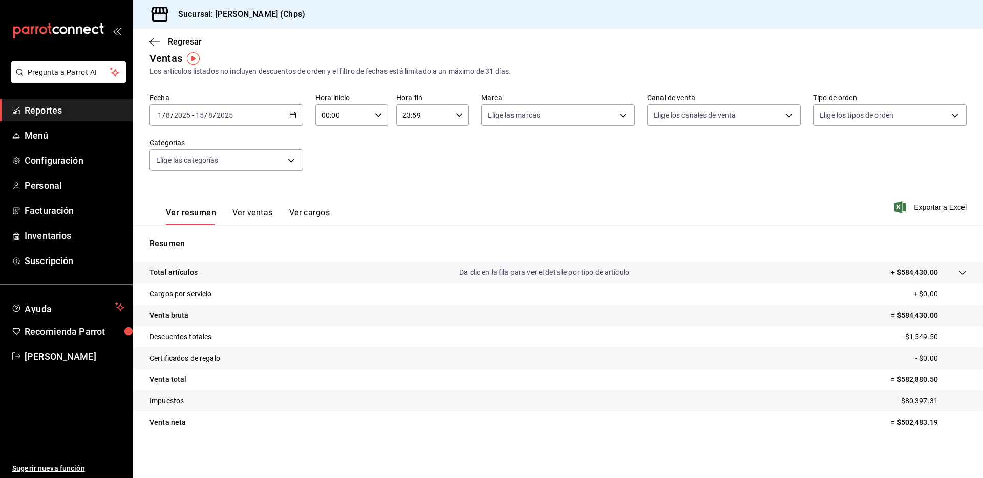
click at [261, 112] on div "[DATE] [DATE] - [DATE] [DATE]" at bounding box center [227, 115] width 154 height 22
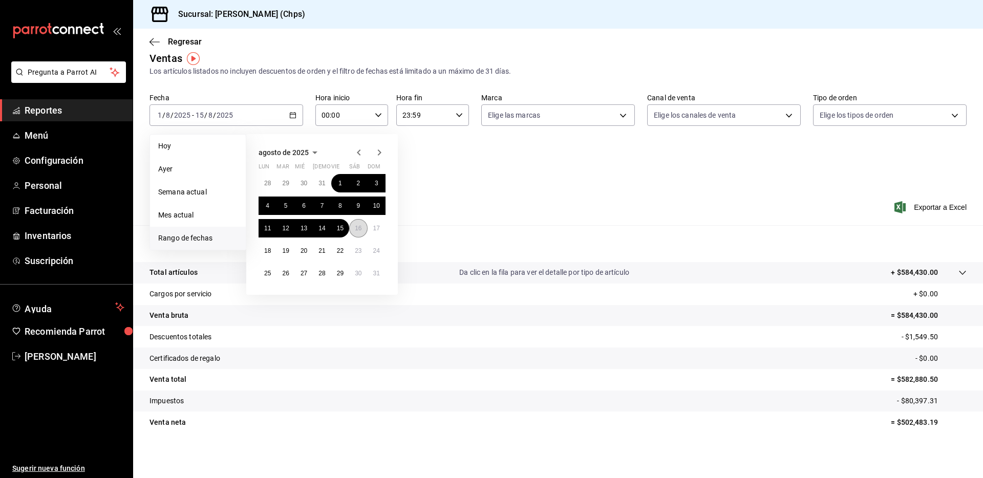
click at [355, 223] on button "16" at bounding box center [358, 228] width 18 height 18
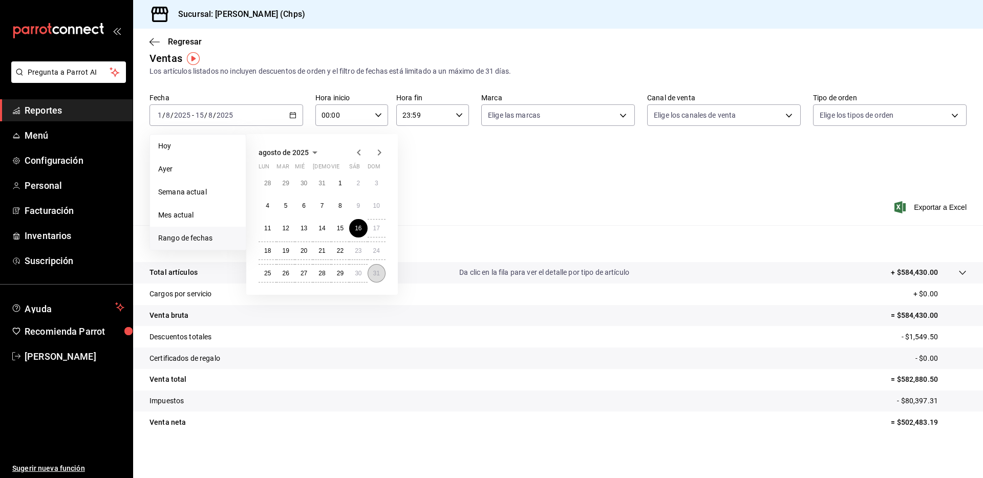
click at [376, 272] on abbr "31" at bounding box center [376, 273] width 7 height 7
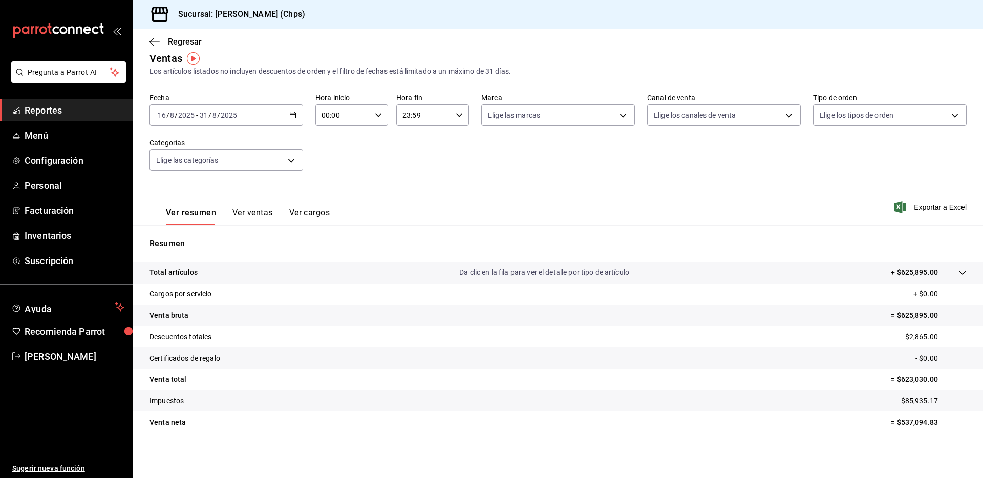
click at [225, 114] on input "2025" at bounding box center [228, 115] width 17 height 8
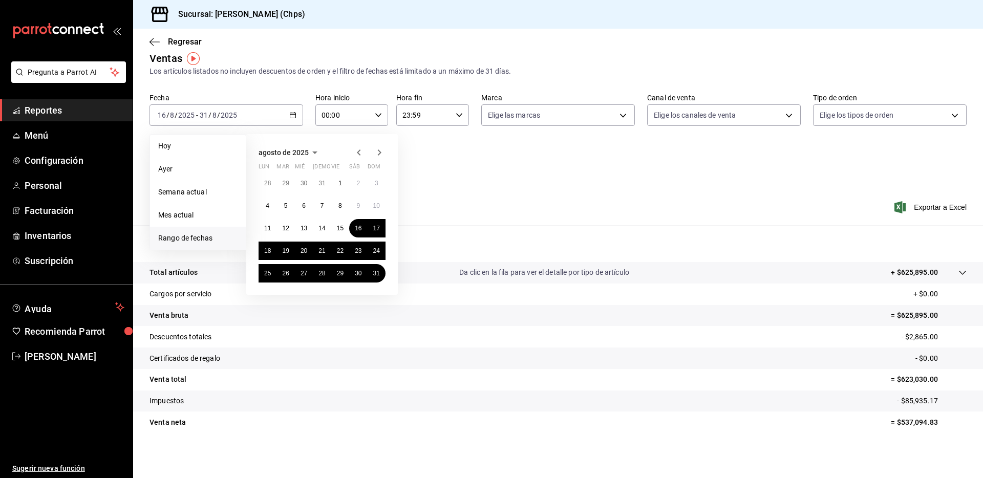
click at [381, 149] on icon "button" at bounding box center [379, 152] width 12 height 12
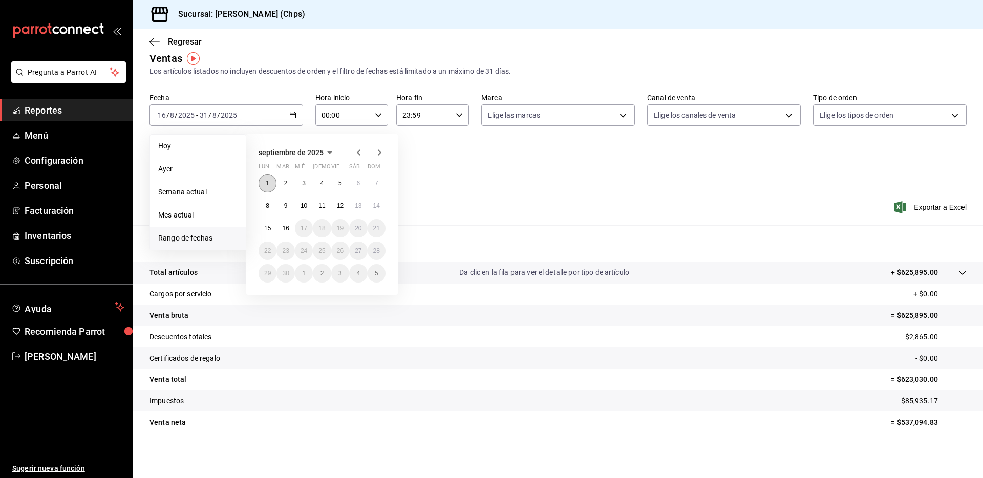
click at [268, 185] on abbr "1" at bounding box center [268, 183] width 4 height 7
click at [289, 228] on abbr "16" at bounding box center [285, 228] width 7 height 7
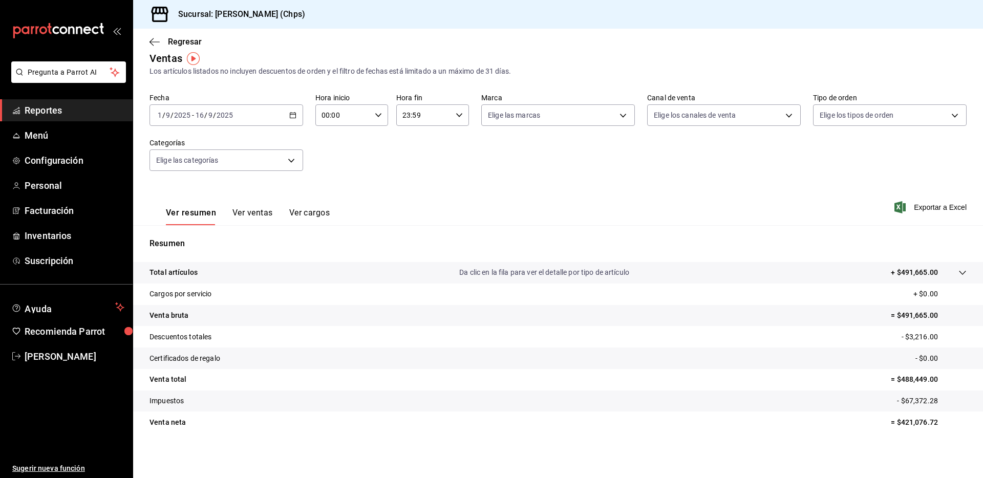
click at [281, 117] on div "[DATE] [DATE] - [DATE] [DATE]" at bounding box center [227, 115] width 154 height 22
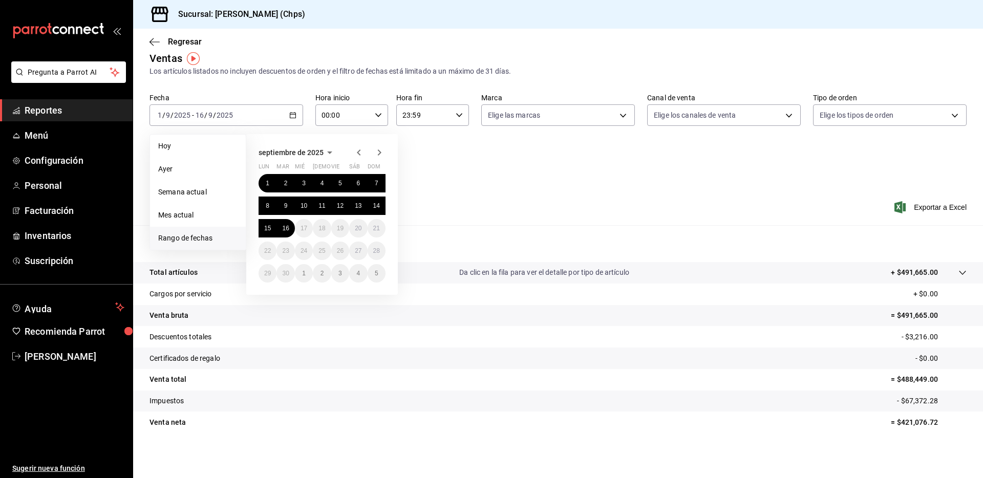
click at [459, 163] on div "Fecha [DATE] [DATE] - [DATE] [DATE] [DATE] [DATE] Semana actual Mes actual [GEO…" at bounding box center [558, 138] width 817 height 90
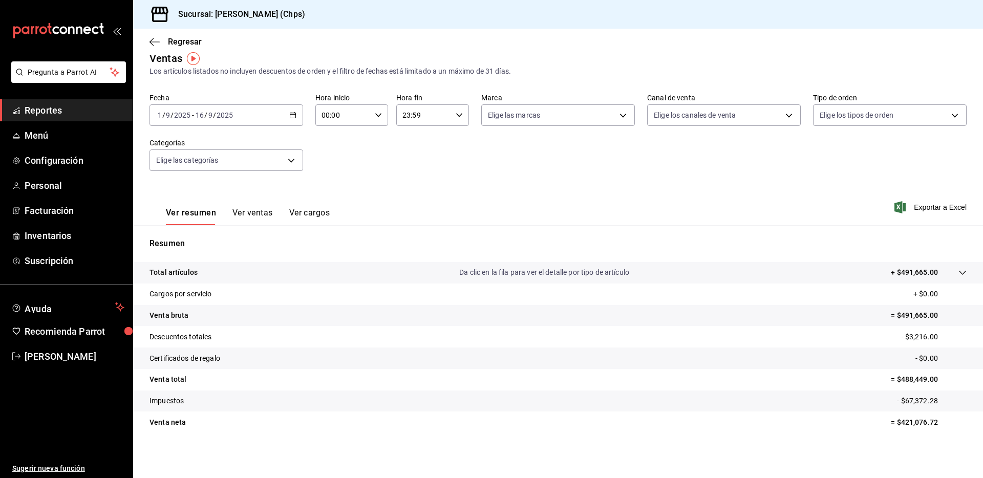
click at [67, 110] on span "Reportes" at bounding box center [75, 110] width 100 height 14
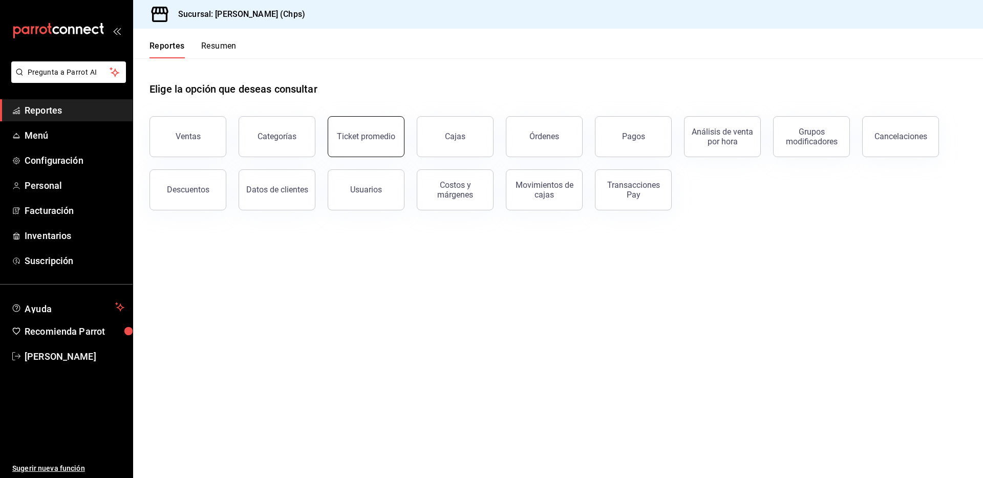
click at [371, 137] on div "Ticket promedio" at bounding box center [366, 137] width 58 height 10
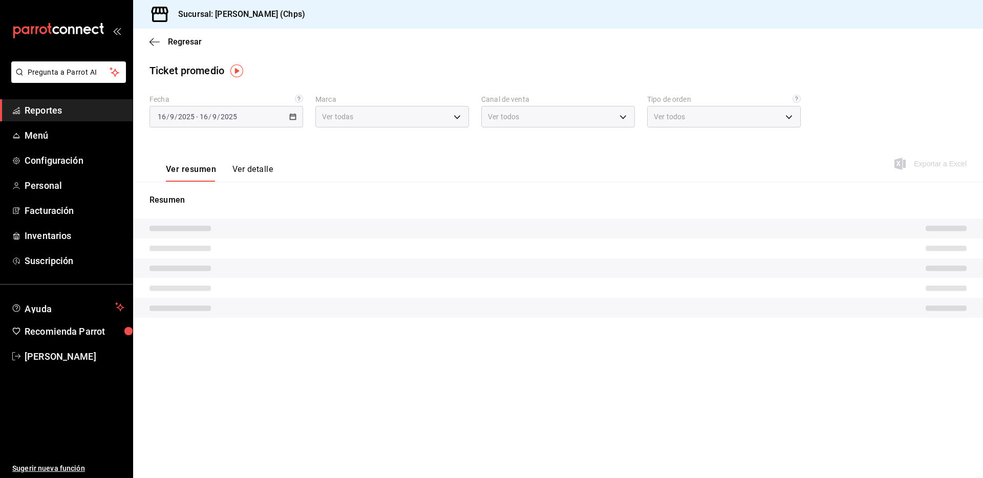
type input "5f41b914-adc5-412a-98c0-2888c34113c9"
type input "PARROT,UBER_EATS,RAPPI,DIDI_FOOD,ONLINE"
type input "ad898e9a-adab-40d8-8913-c7d2d873c87d,008308ee-c7db-45ed-bfb0-f729ea7d045c,71d71…"
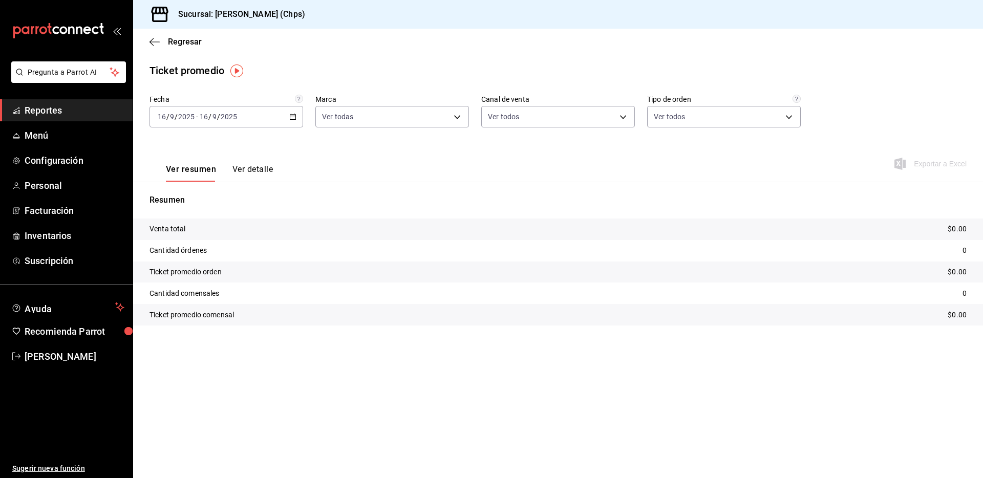
click at [242, 120] on div "[DATE] [DATE] - [DATE] [DATE]" at bounding box center [227, 117] width 154 height 22
click at [206, 215] on span "Mes actual" at bounding box center [197, 216] width 79 height 11
click at [245, 165] on button "Ver detalle" at bounding box center [252, 172] width 40 height 17
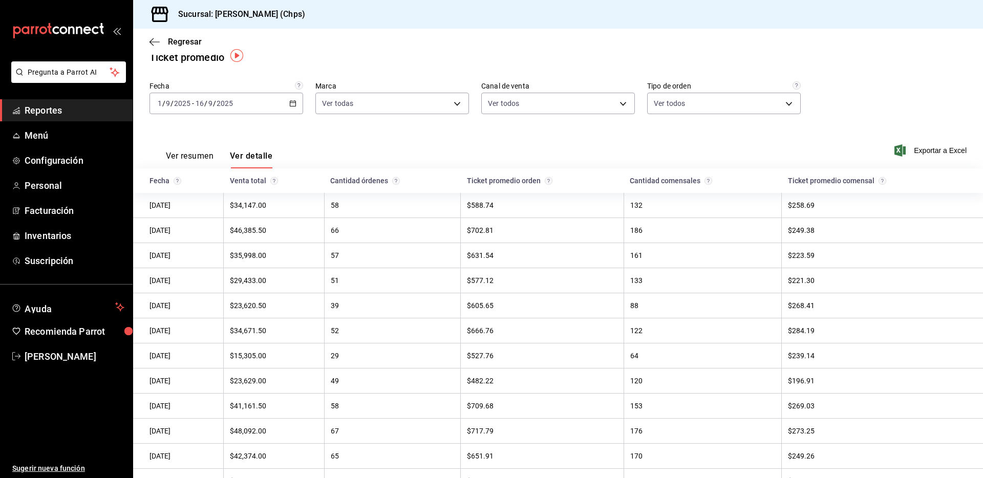
scroll to position [12, 0]
click at [407, 99] on body "Pregunta a Parrot AI Reportes Menú Configuración Personal Facturación Inventari…" at bounding box center [491, 239] width 983 height 478
click at [402, 73] on div at bounding box center [491, 239] width 983 height 478
click at [556, 109] on body "Pregunta a Parrot AI Reportes Menú Configuración Personal Facturación Inventari…" at bounding box center [491, 239] width 983 height 478
drag, startPoint x: 563, startPoint y: 71, endPoint x: 609, endPoint y: 87, distance: 48.3
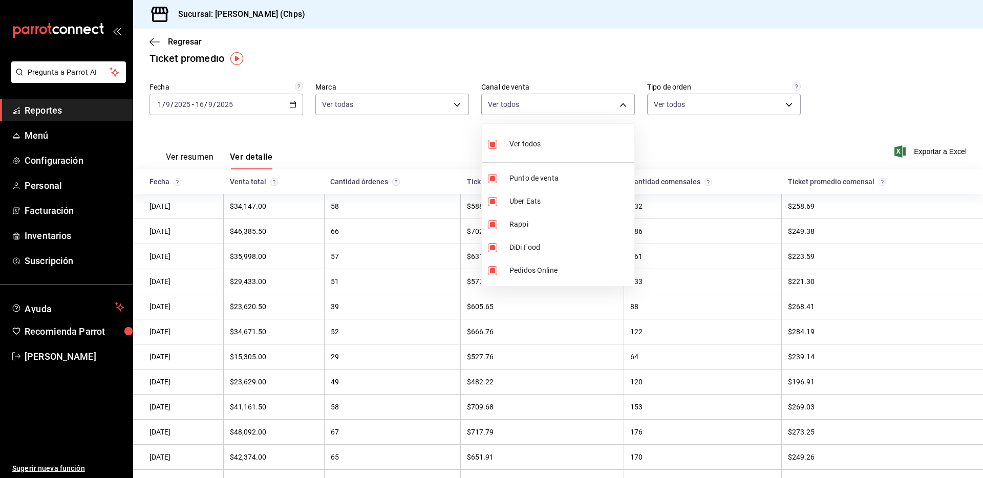
click at [563, 71] on div at bounding box center [491, 239] width 983 height 478
click at [713, 103] on body "Pregunta a Parrot AI Reportes Menú Configuración Personal Facturación Inventari…" at bounding box center [491, 239] width 983 height 478
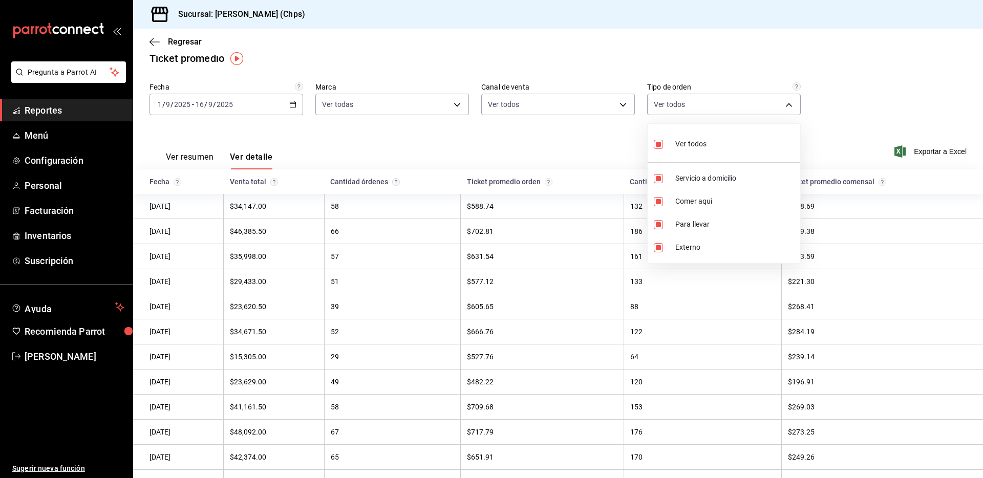
drag, startPoint x: 560, startPoint y: 50, endPoint x: 531, endPoint y: 68, distance: 33.8
click at [560, 50] on div at bounding box center [491, 239] width 983 height 478
click at [417, 106] on body "Pregunta a Parrot AI Reportes Menú Configuración Personal Facturación Inventari…" at bounding box center [491, 239] width 983 height 478
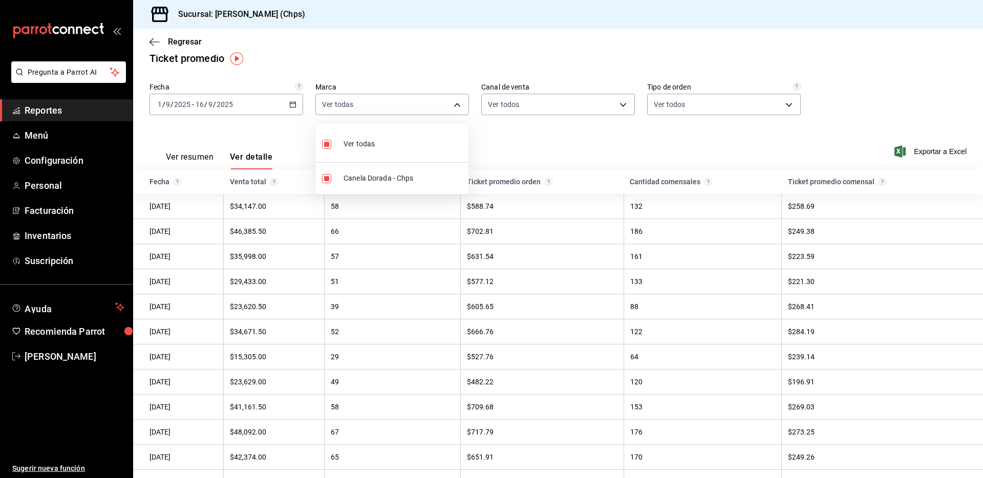
click at [402, 63] on div at bounding box center [491, 239] width 983 height 478
click at [75, 154] on span "Configuración" at bounding box center [75, 161] width 100 height 14
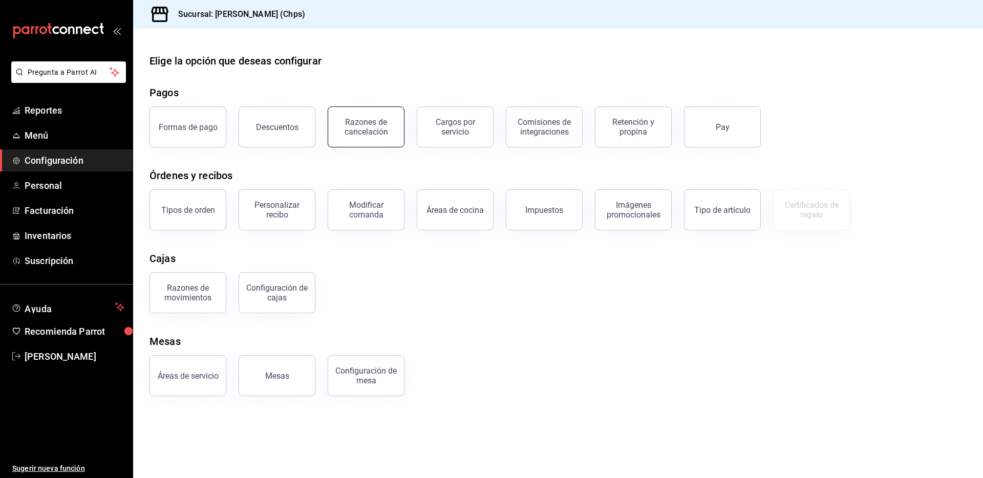
click at [359, 133] on div "Razones de cancelación" at bounding box center [365, 126] width 63 height 19
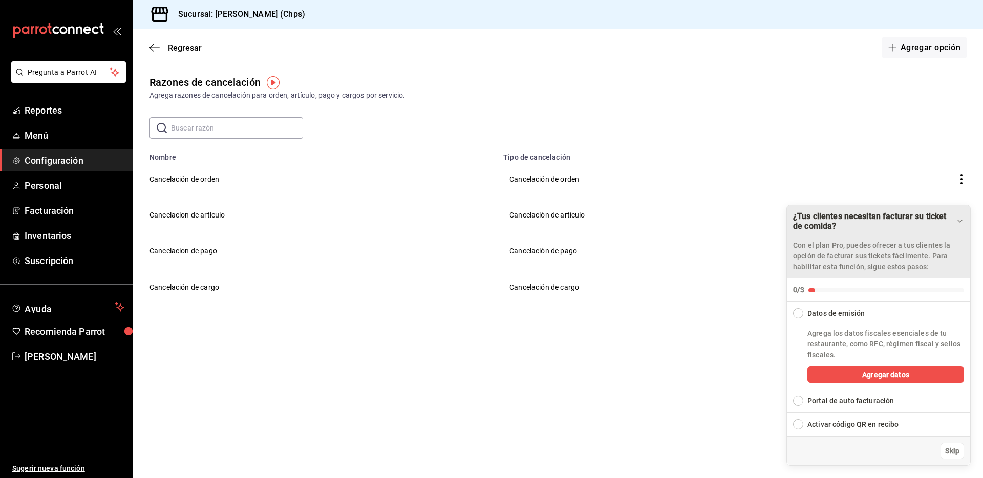
click at [957, 218] on icon "Drag to move checklist" at bounding box center [960, 221] width 8 height 8
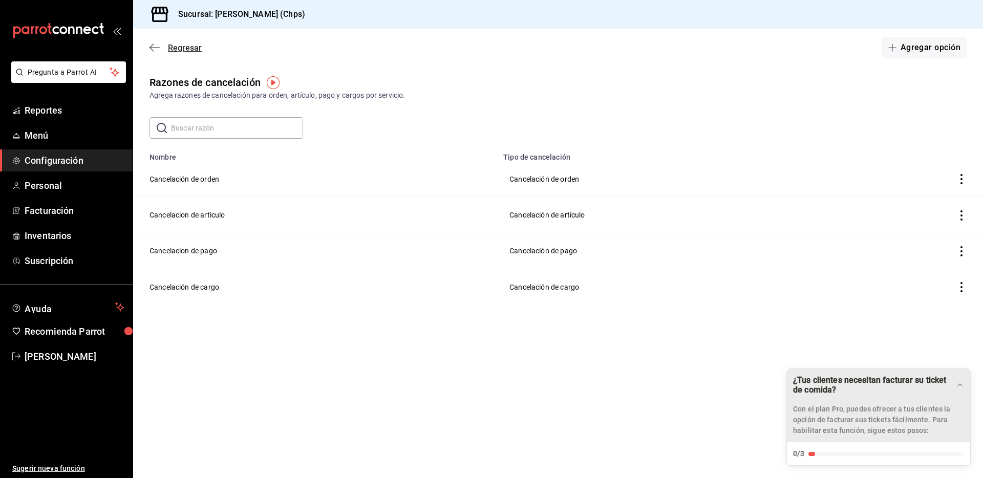
click at [175, 48] on span "Regresar" at bounding box center [185, 48] width 34 height 10
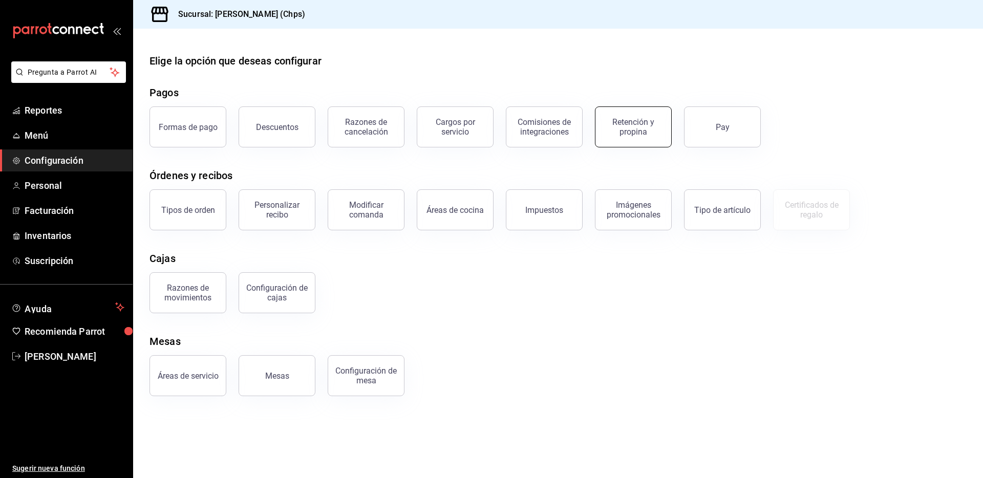
click at [634, 135] on div "Retención y propina" at bounding box center [633, 126] width 63 height 19
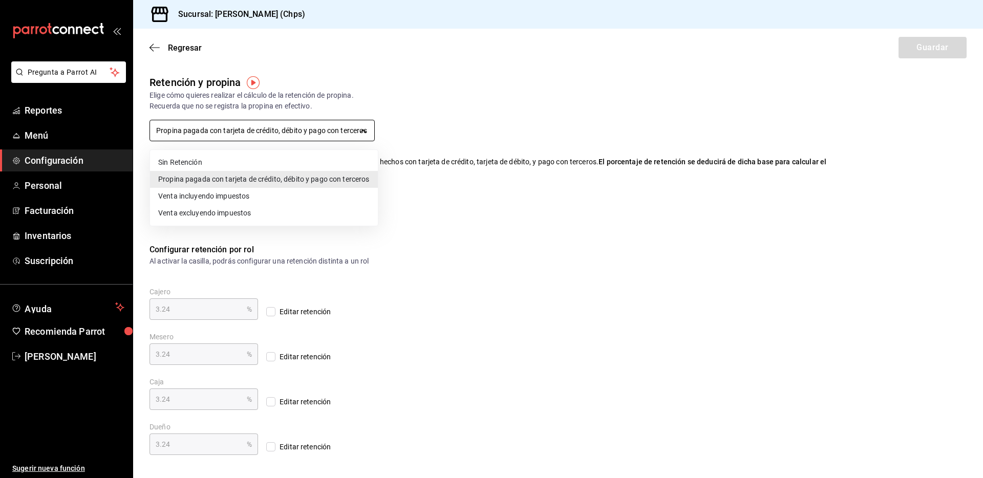
click at [261, 132] on body "Pregunta a Parrot AI Reportes Menú Configuración Personal Facturación Inventari…" at bounding box center [491, 239] width 983 height 478
click at [429, 180] on div at bounding box center [491, 239] width 983 height 478
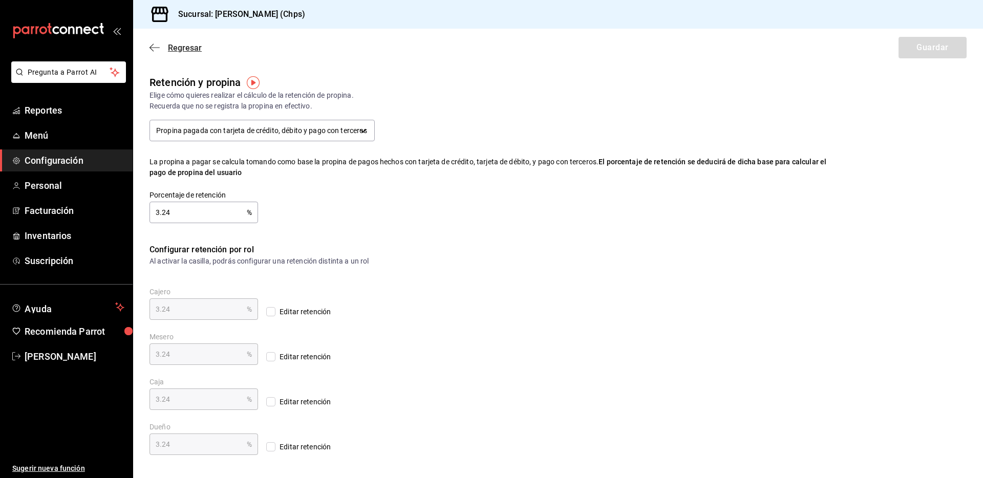
click at [159, 47] on icon "button" at bounding box center [155, 47] width 10 height 1
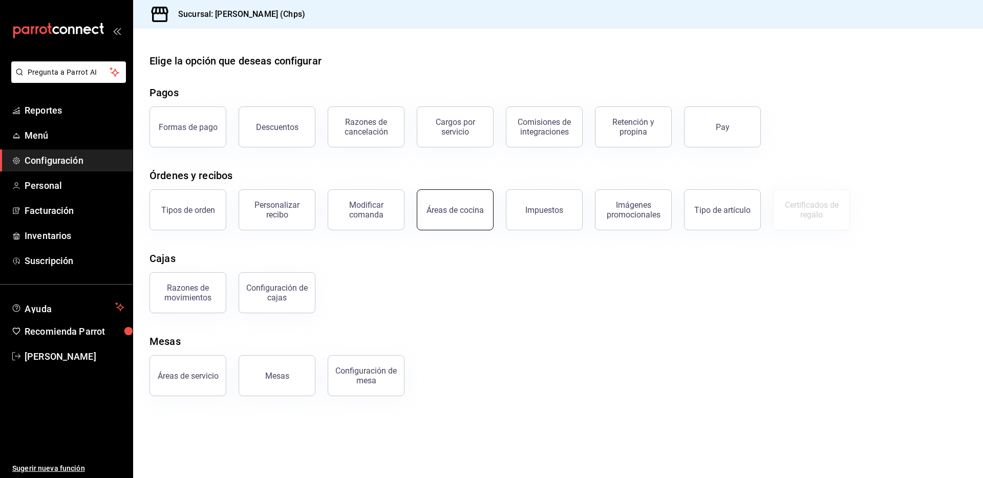
click at [444, 205] on div "Áreas de cocina" at bounding box center [454, 210] width 57 height 10
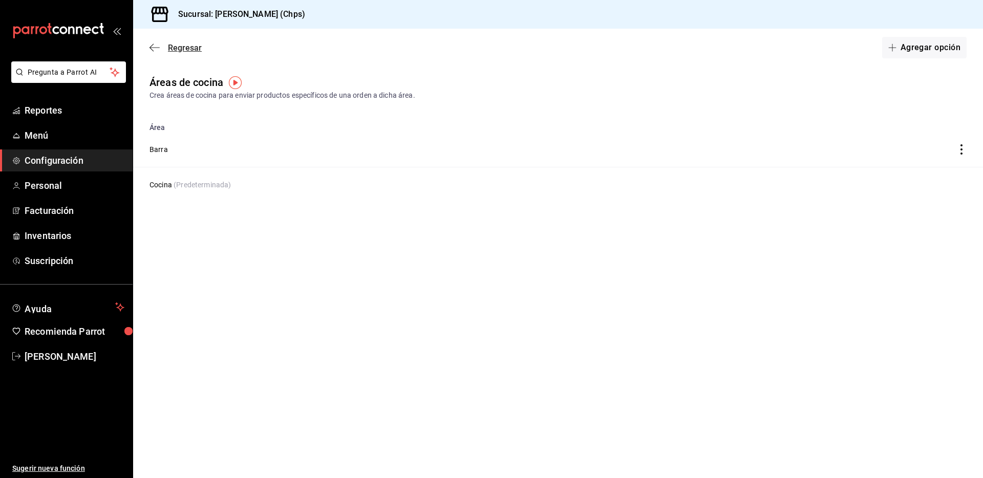
click at [160, 48] on span "Regresar" at bounding box center [176, 48] width 52 height 10
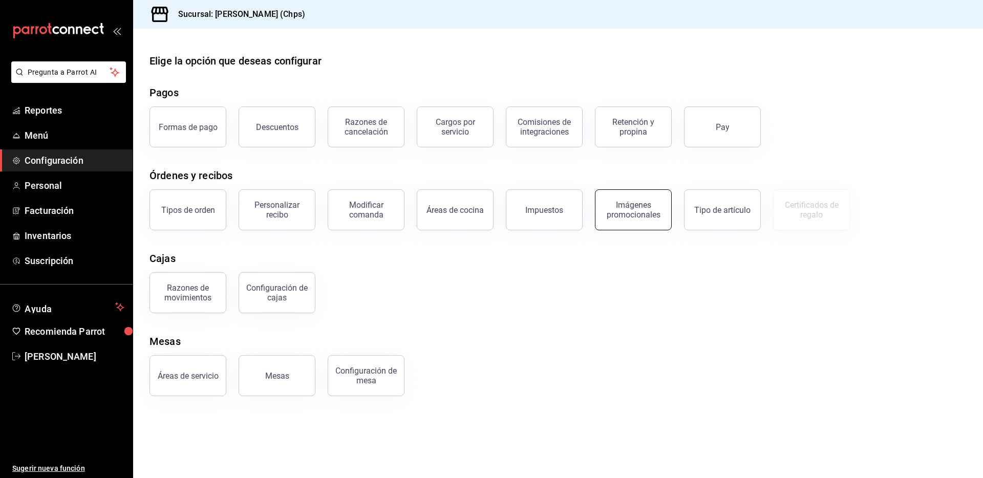
click at [643, 217] on div "Imágenes promocionales" at bounding box center [633, 209] width 63 height 19
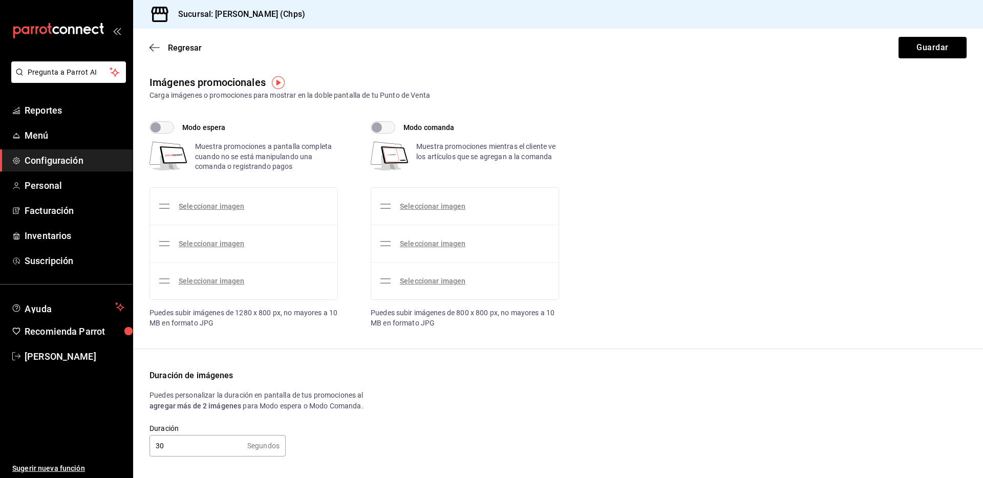
scroll to position [11, 0]
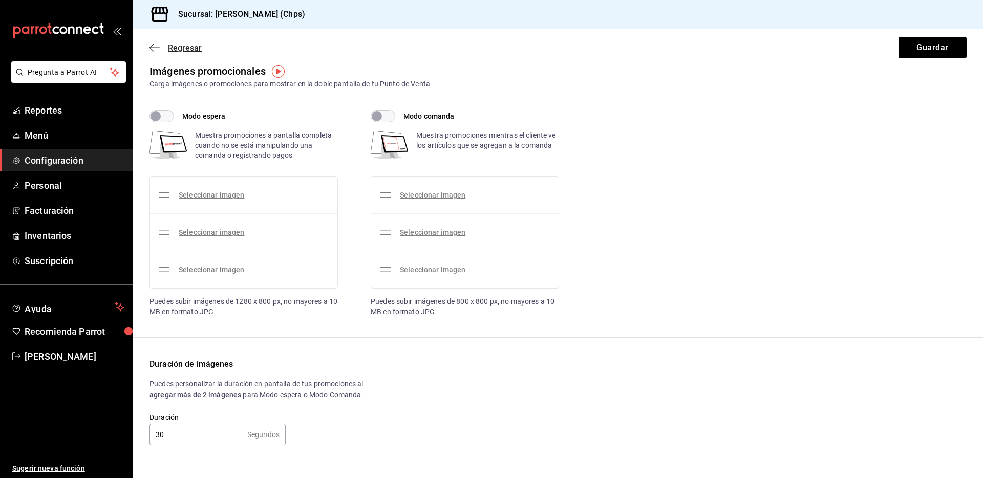
click at [157, 43] on icon "button" at bounding box center [155, 47] width 10 height 9
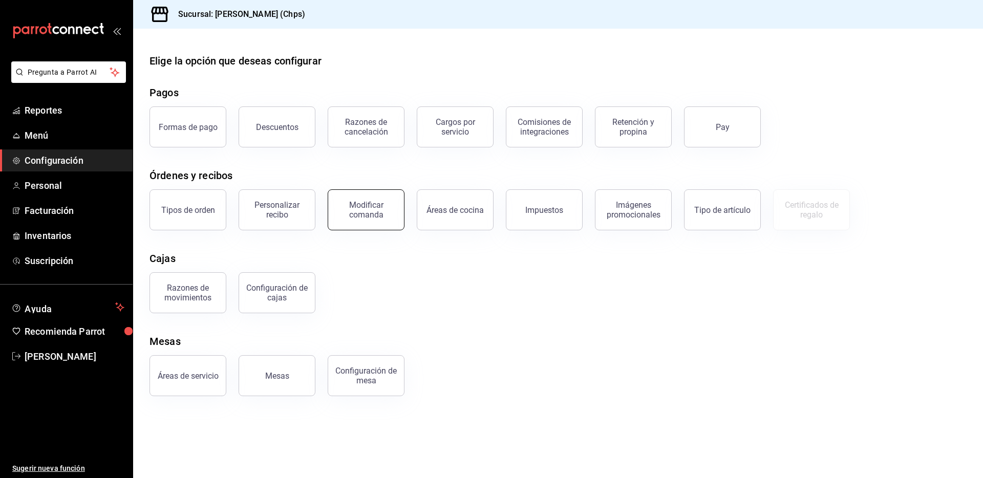
click at [378, 204] on div "Modificar comanda" at bounding box center [365, 209] width 63 height 19
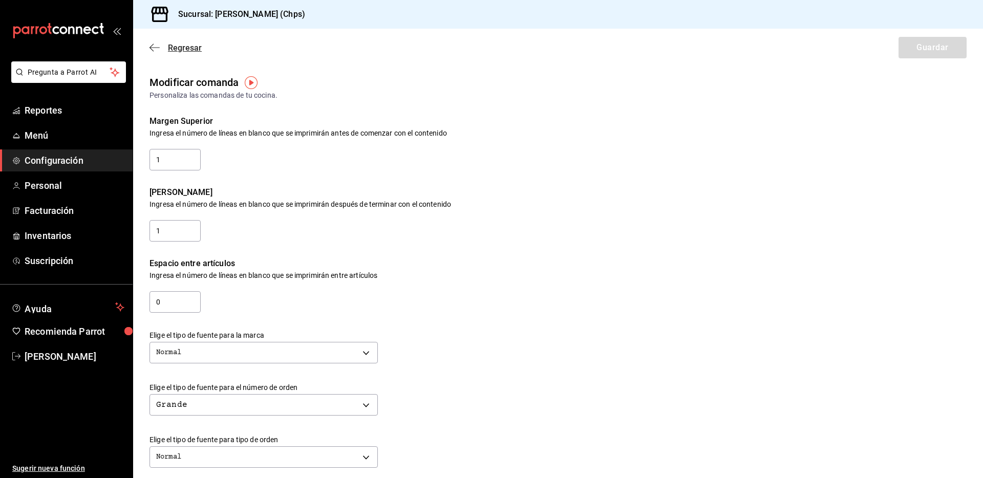
click at [161, 47] on span "Regresar" at bounding box center [176, 48] width 52 height 10
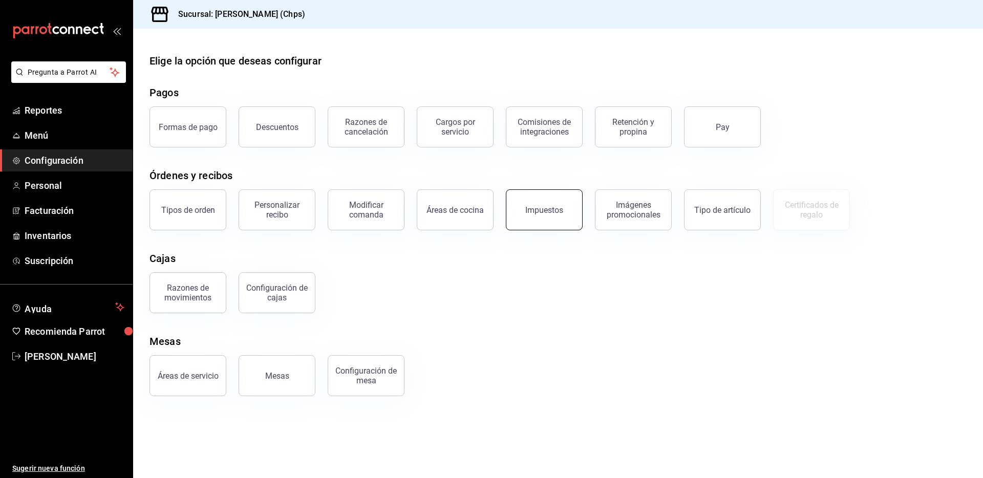
click at [557, 215] on button "Impuestos" at bounding box center [544, 209] width 77 height 41
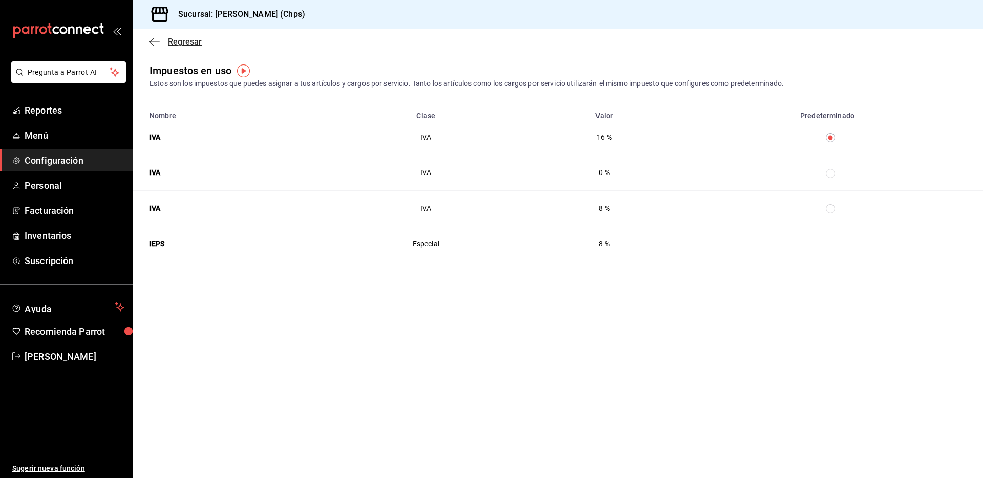
click at [158, 41] on icon "button" at bounding box center [155, 41] width 10 height 1
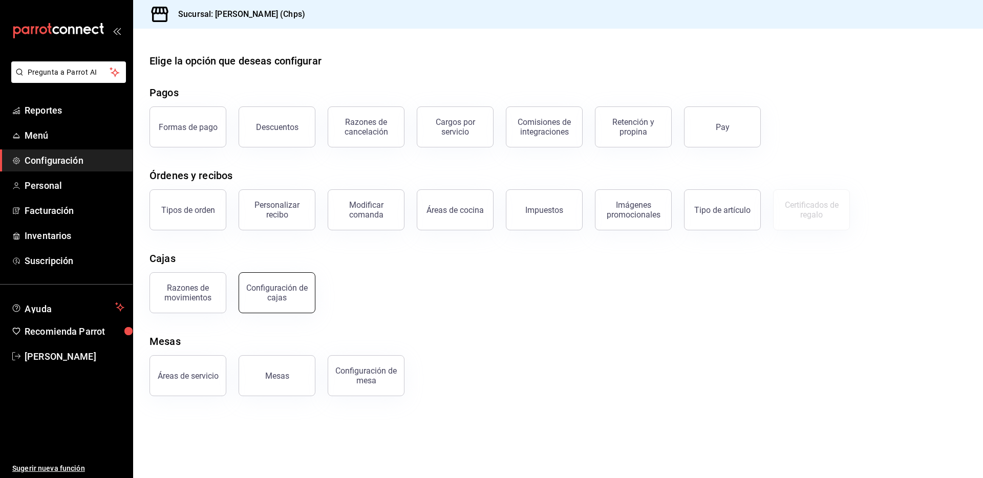
click at [273, 301] on div "Configuración de cajas" at bounding box center [276, 292] width 63 height 19
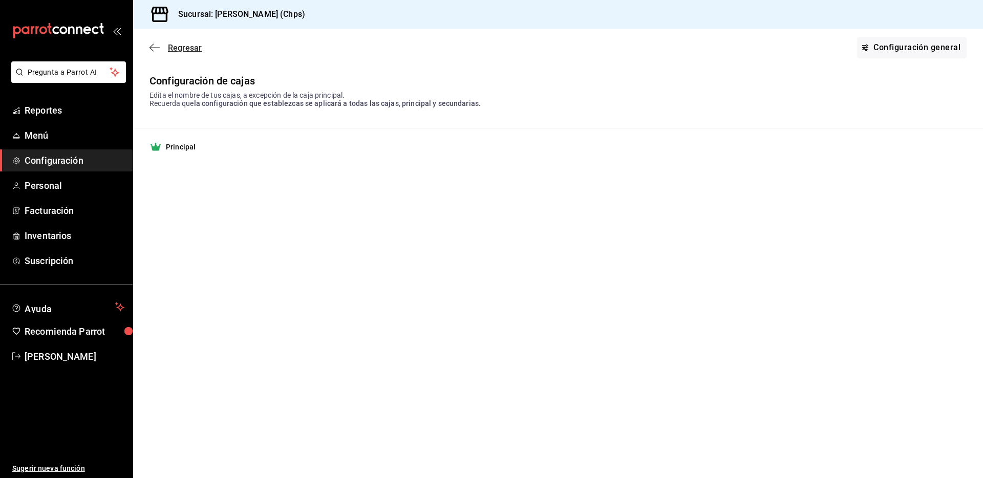
click at [170, 49] on span "Regresar" at bounding box center [185, 48] width 34 height 10
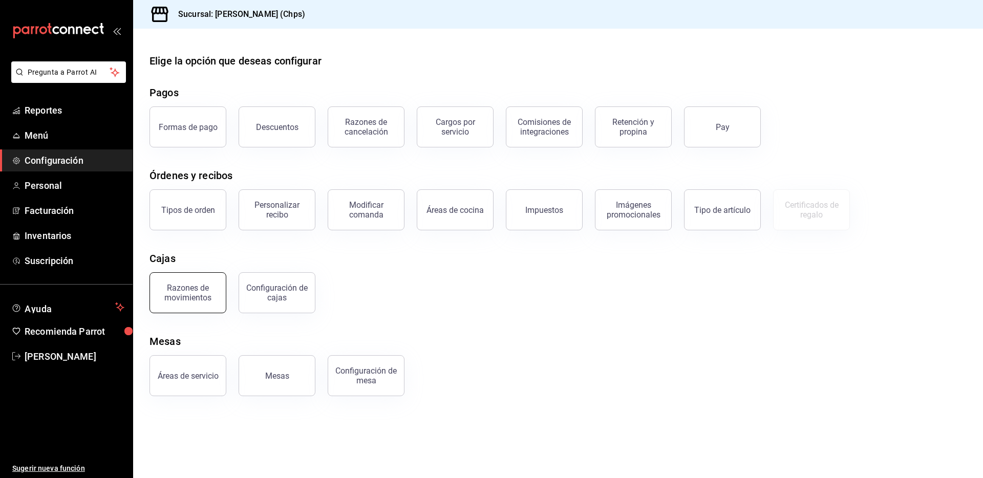
click at [198, 298] on div "Razones de movimientos" at bounding box center [187, 292] width 63 height 19
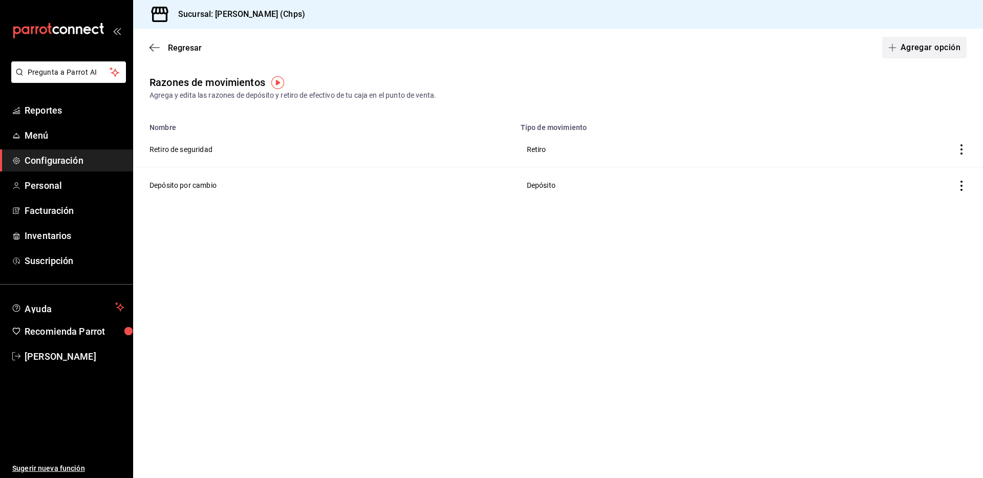
click at [939, 55] on button "Agregar opción" at bounding box center [924, 48] width 84 height 22
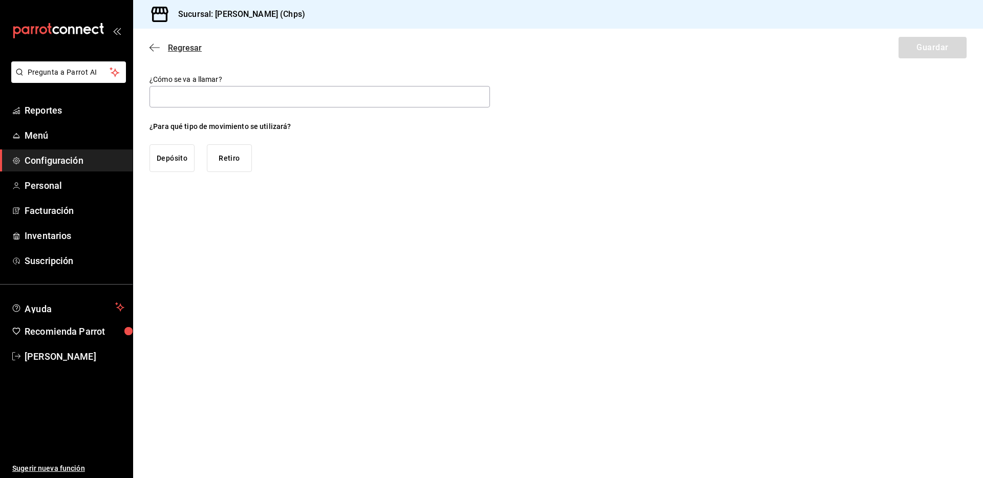
click at [153, 47] on icon "button" at bounding box center [155, 47] width 10 height 9
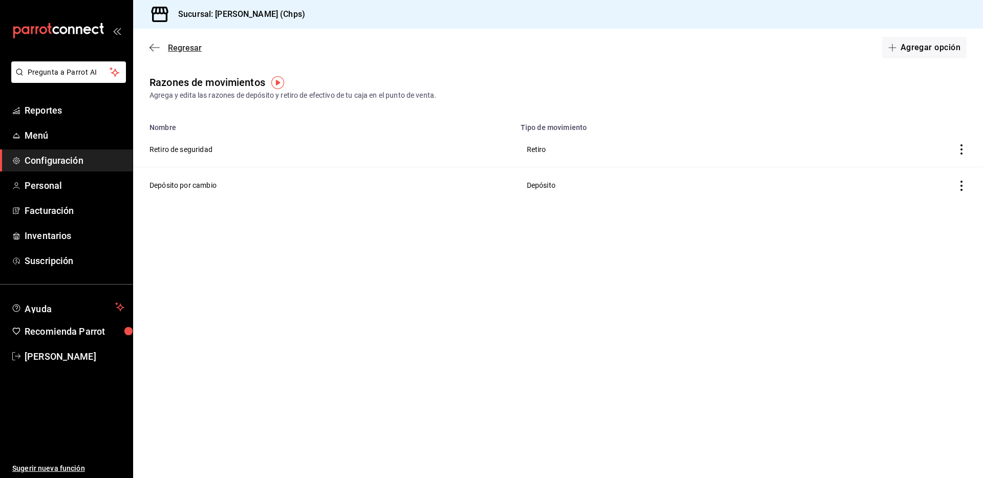
click at [158, 47] on icon "button" at bounding box center [155, 47] width 10 height 1
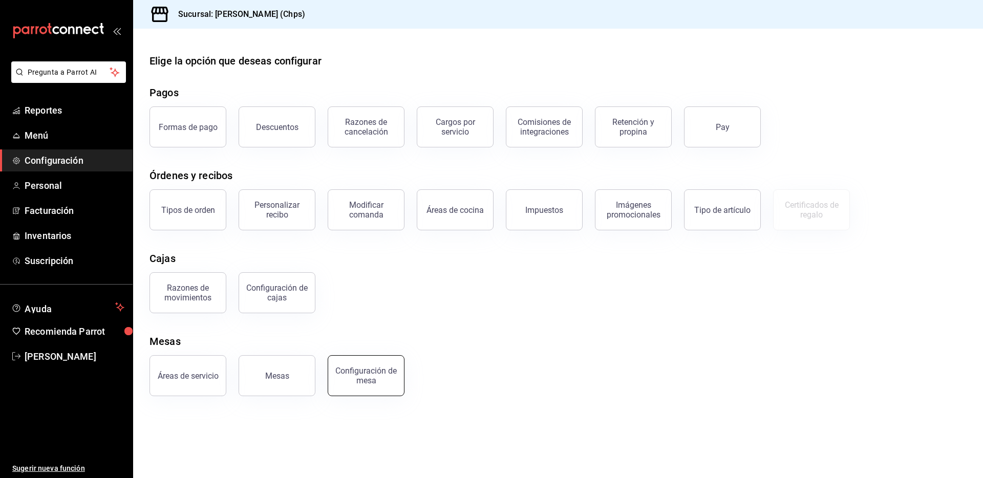
click at [356, 382] on div "Configuración de mesa" at bounding box center [365, 375] width 63 height 19
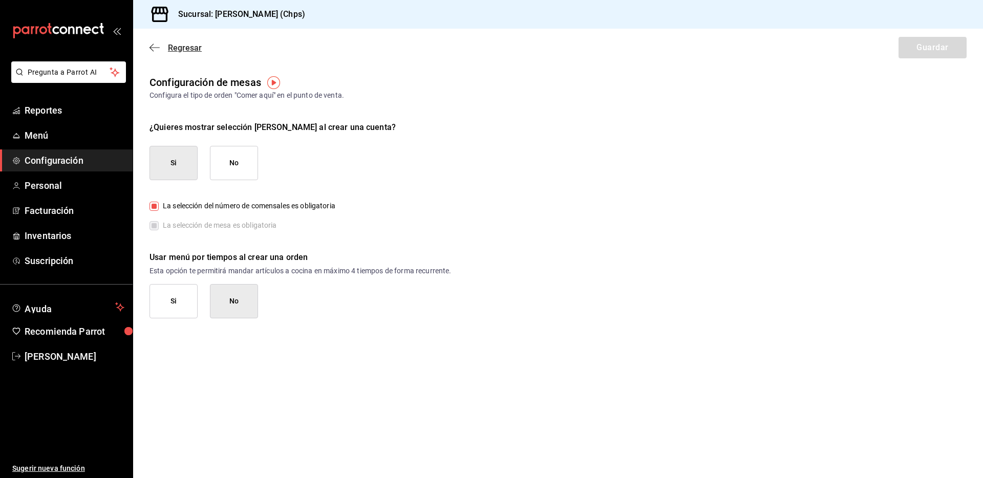
click at [158, 43] on span "Regresar" at bounding box center [176, 48] width 52 height 10
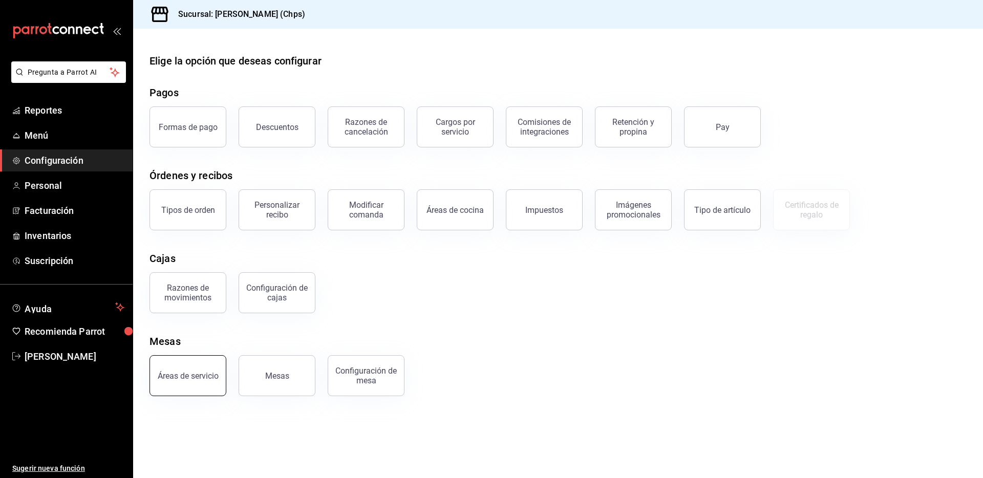
click at [214, 371] on button "Áreas de servicio" at bounding box center [188, 375] width 77 height 41
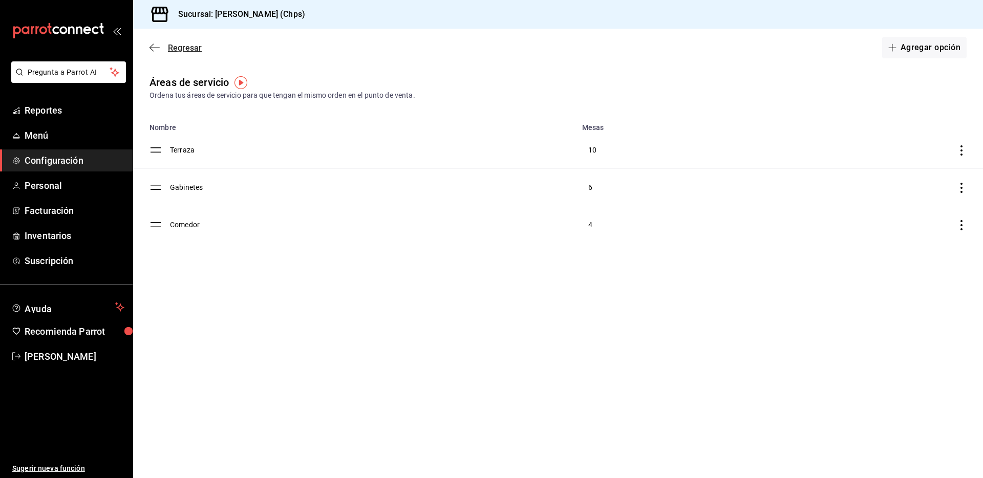
click at [167, 46] on span "Regresar" at bounding box center [176, 48] width 52 height 10
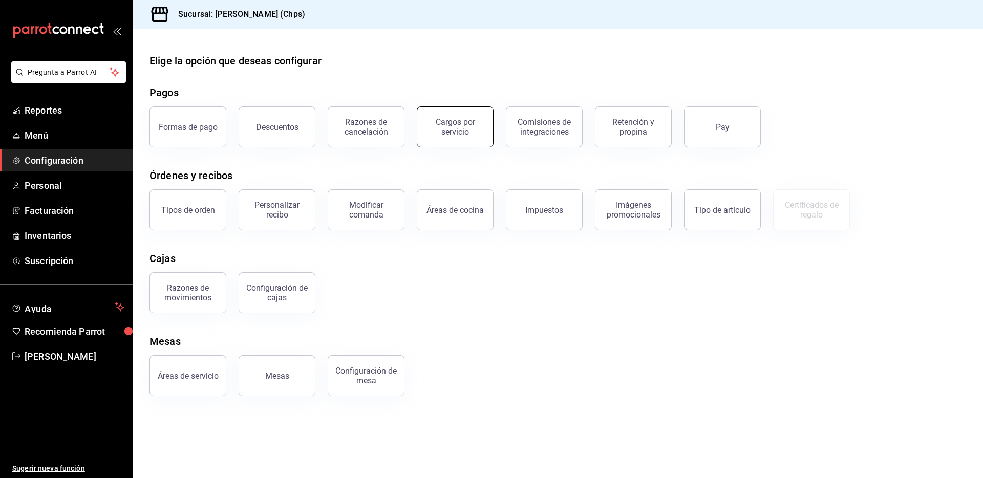
click at [478, 132] on div "Cargos por servicio" at bounding box center [454, 126] width 63 height 19
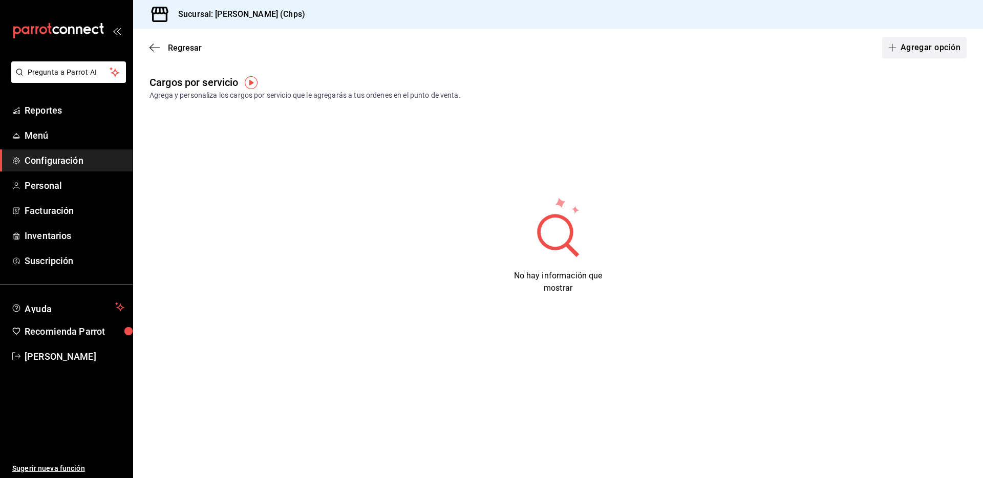
click at [906, 49] on button "Agregar opción" at bounding box center [924, 48] width 84 height 22
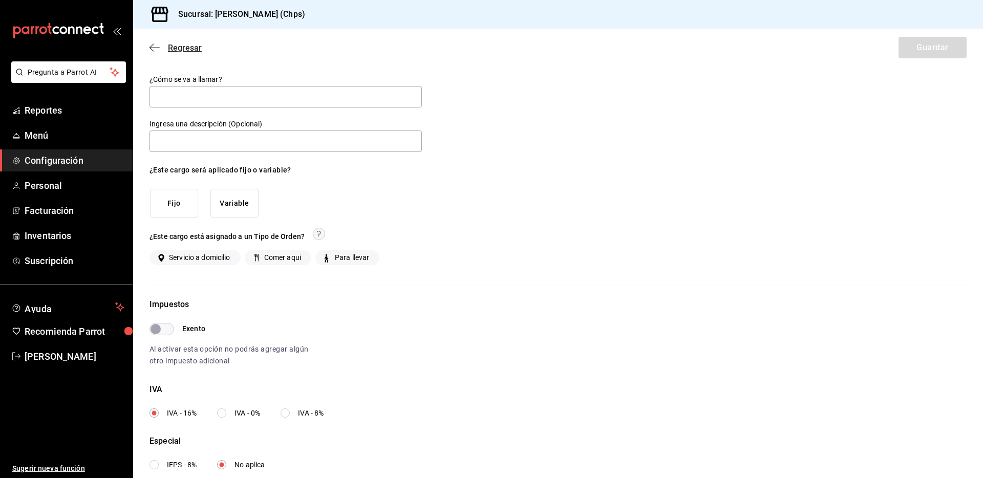
click at [169, 46] on span "Regresar" at bounding box center [185, 48] width 34 height 10
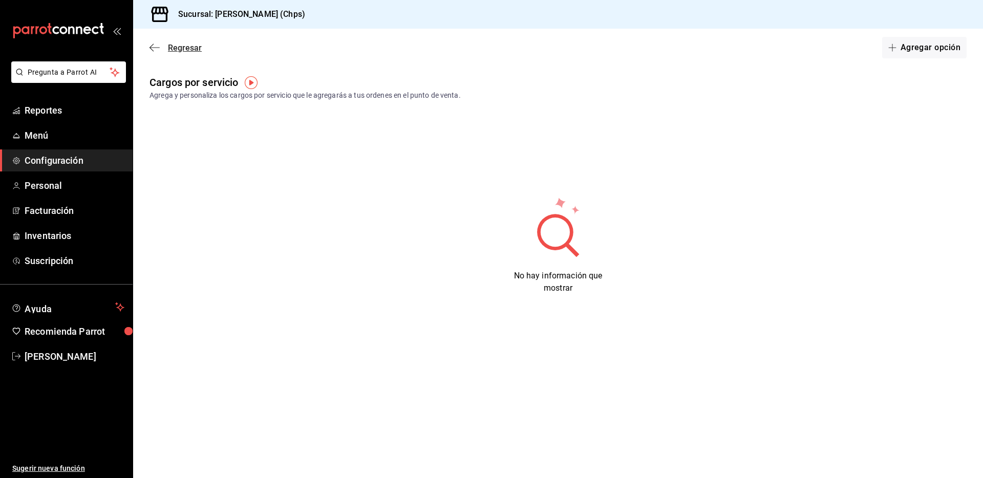
click at [170, 45] on span "Regresar" at bounding box center [185, 48] width 34 height 10
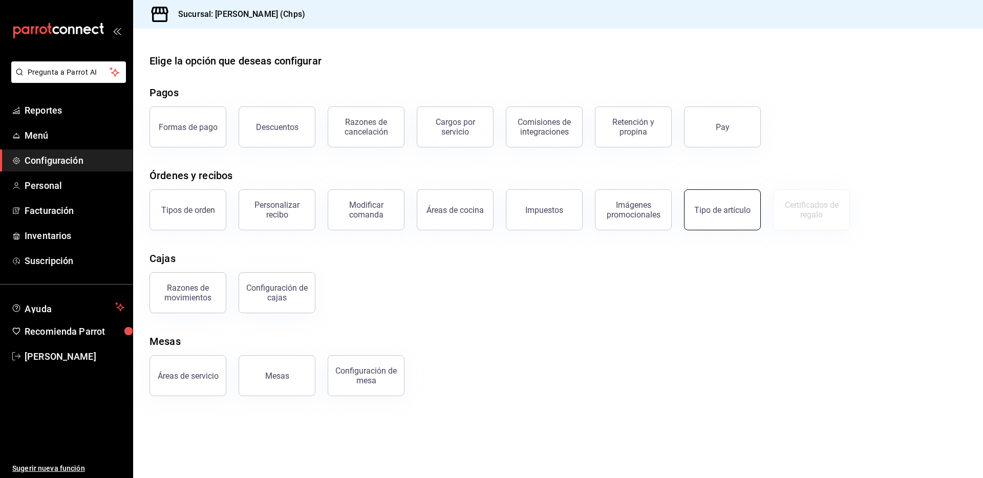
click at [723, 213] on div "Tipo de artículo" at bounding box center [722, 210] width 56 height 10
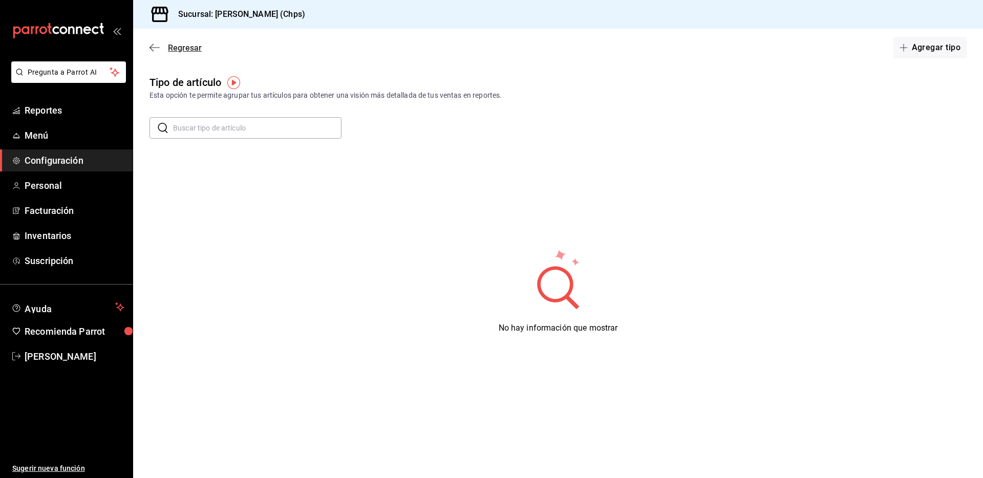
click at [178, 49] on span "Regresar" at bounding box center [185, 48] width 34 height 10
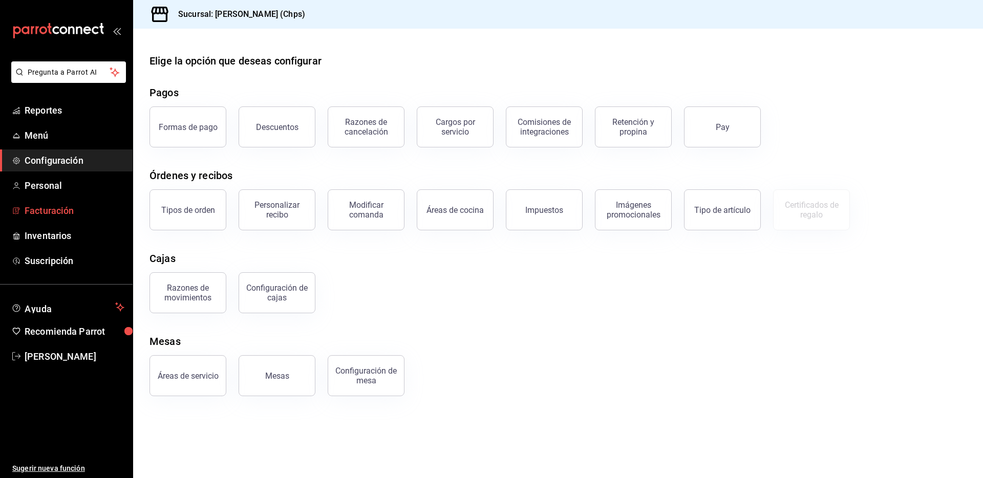
click at [71, 214] on span "Facturación" at bounding box center [75, 211] width 100 height 14
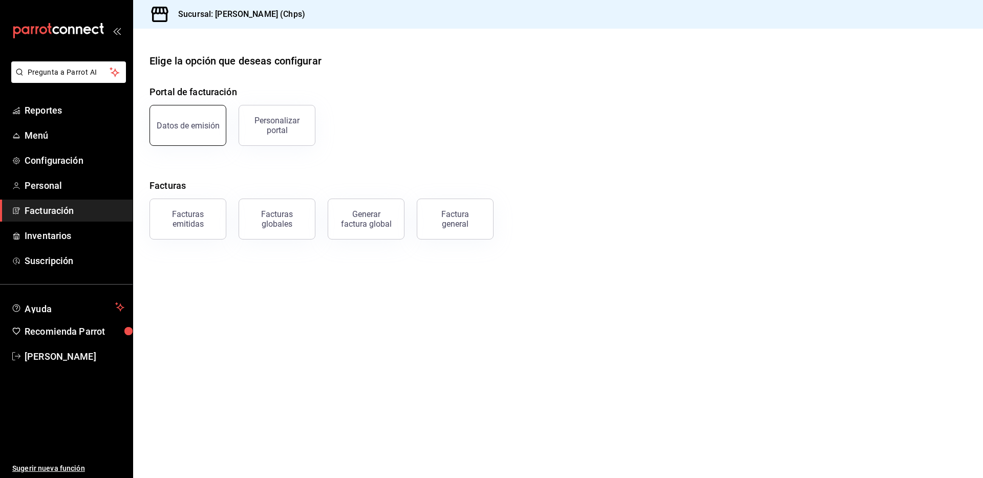
click at [212, 140] on button "Datos de emisión" at bounding box center [188, 125] width 77 height 41
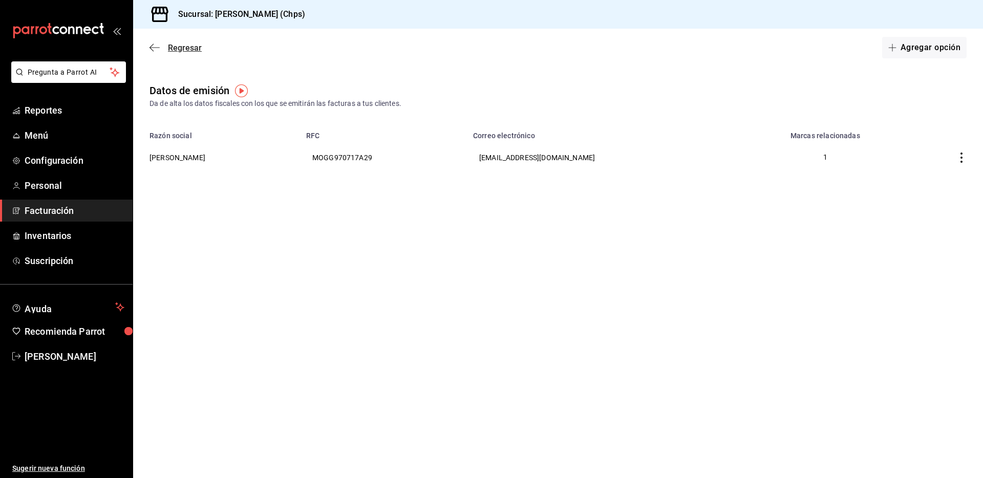
click at [165, 46] on span "Regresar" at bounding box center [176, 48] width 52 height 10
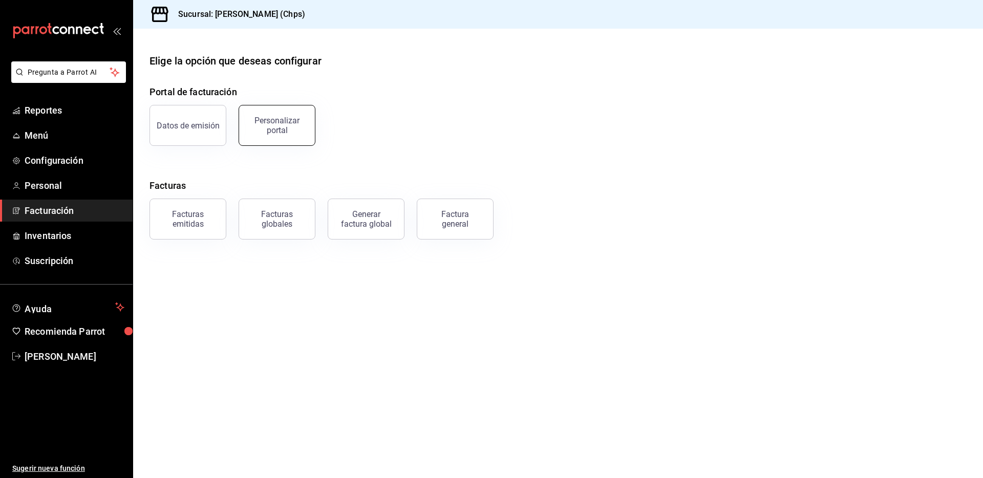
click at [279, 133] on div "Personalizar portal" at bounding box center [276, 125] width 63 height 19
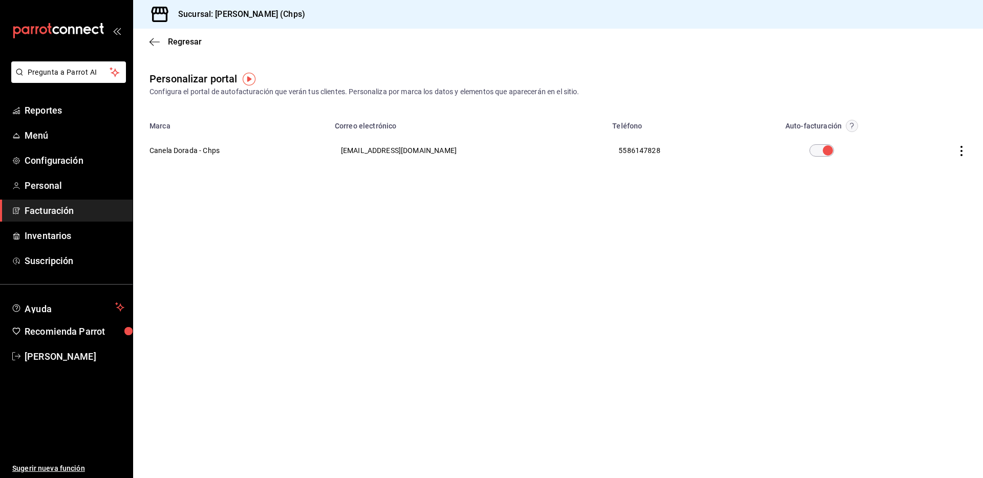
click at [964, 151] on icon "button" at bounding box center [961, 151] width 10 height 10
click at [916, 161] on span "Visitar sitio" at bounding box center [902, 163] width 50 height 9
click at [73, 261] on span "Suscripción" at bounding box center [75, 261] width 100 height 14
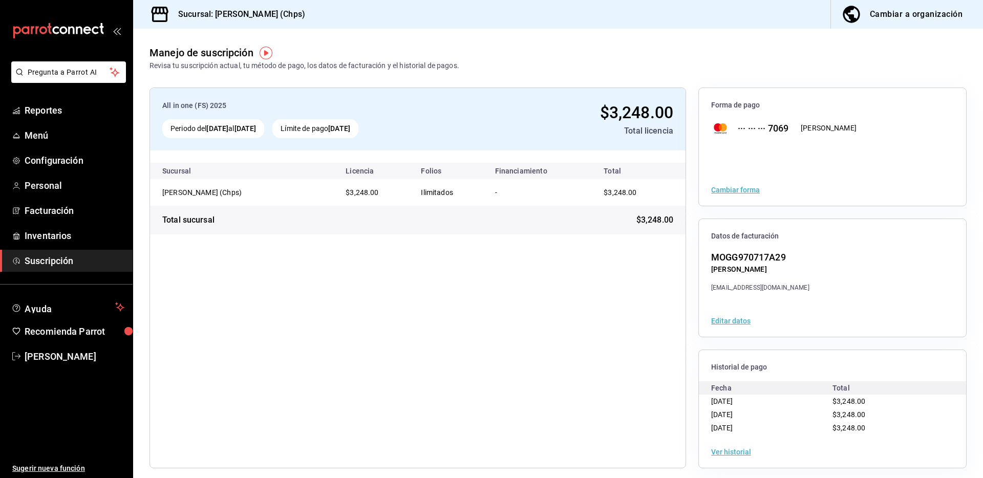
scroll to position [7, 0]
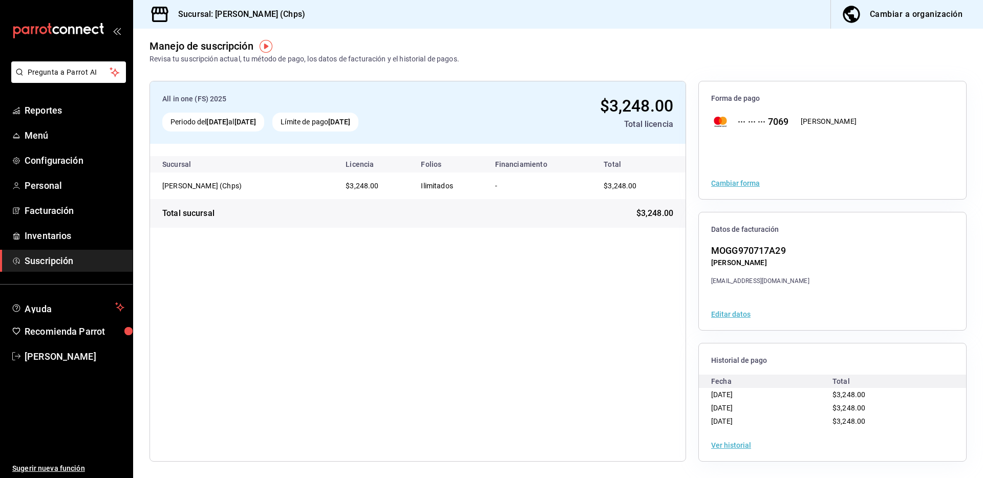
click at [734, 313] on button "Editar datos" at bounding box center [730, 314] width 39 height 7
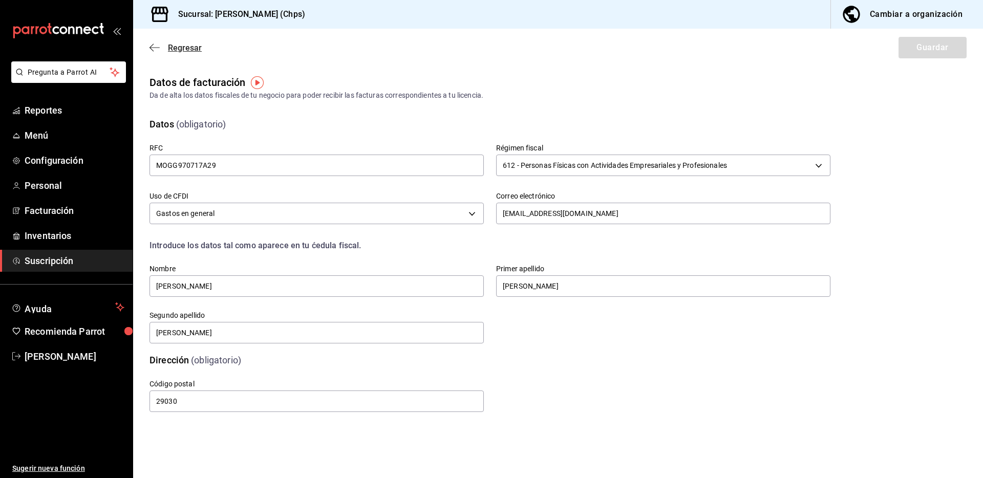
click at [166, 48] on span "Regresar" at bounding box center [176, 48] width 52 height 10
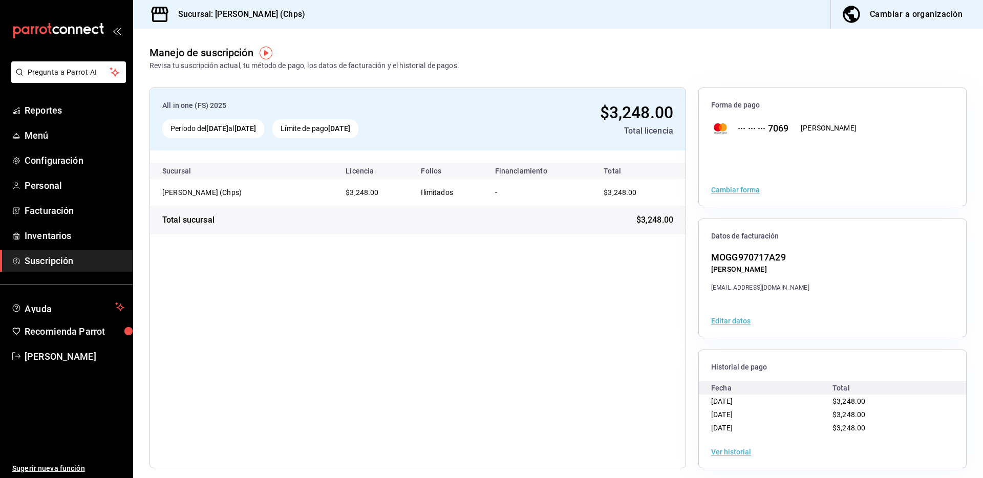
click at [889, 15] on div "Cambiar a organización" at bounding box center [916, 14] width 93 height 14
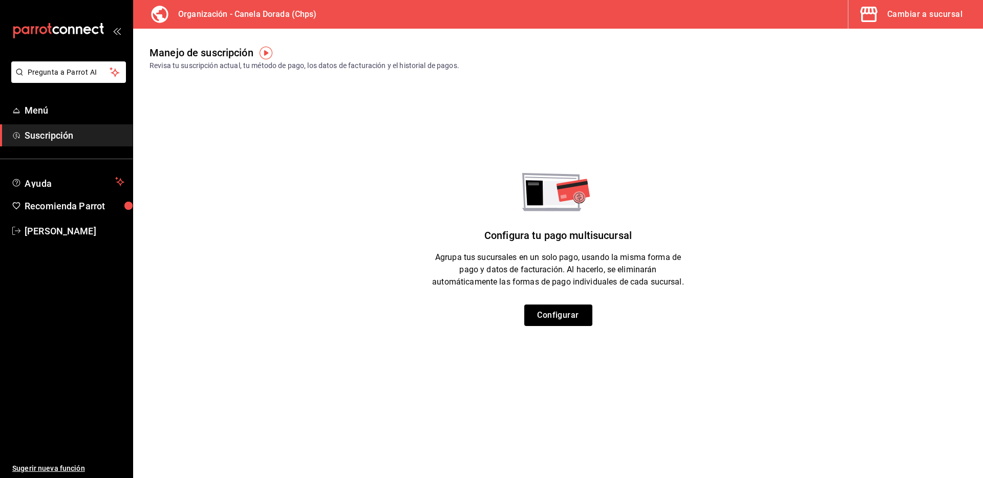
click at [80, 136] on span "Suscripción" at bounding box center [75, 136] width 100 height 14
click at [78, 113] on span "Menú" at bounding box center [75, 110] width 100 height 14
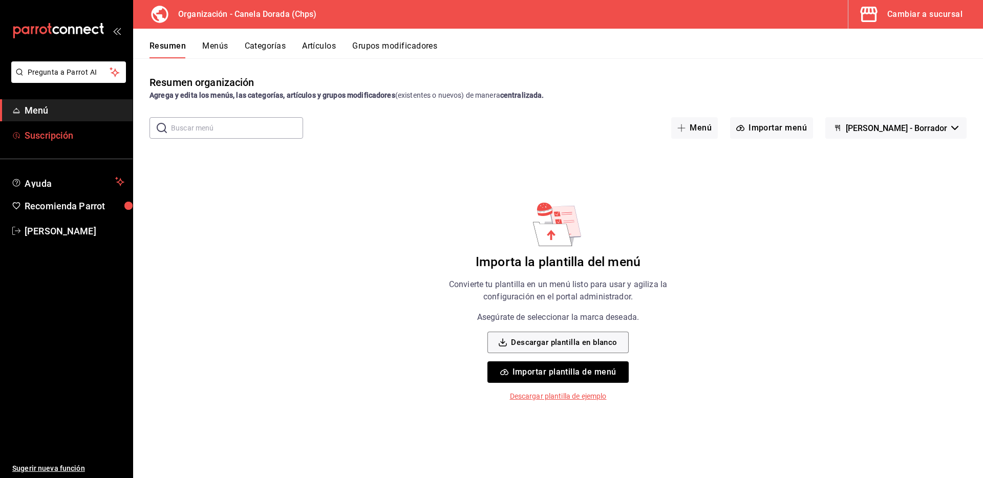
click at [66, 139] on span "Suscripción" at bounding box center [75, 136] width 100 height 14
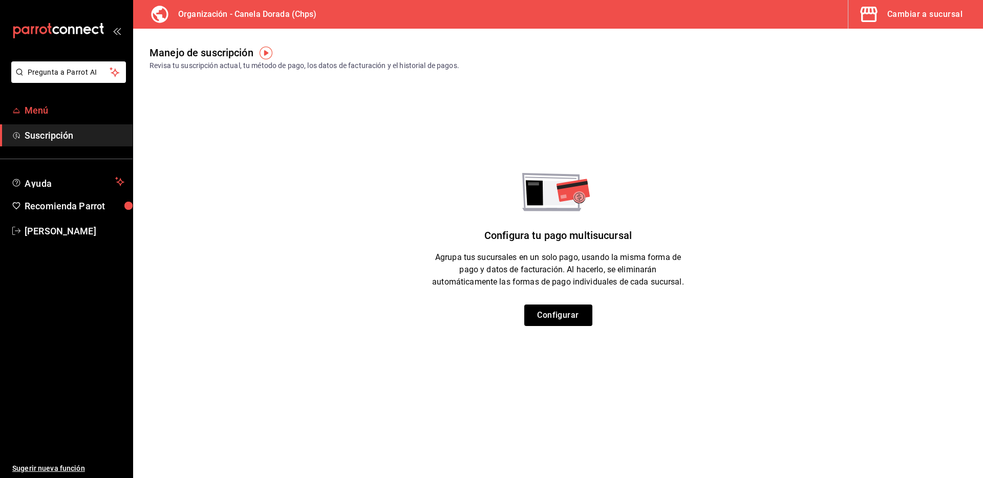
click at [110, 113] on span "Menú" at bounding box center [75, 110] width 100 height 14
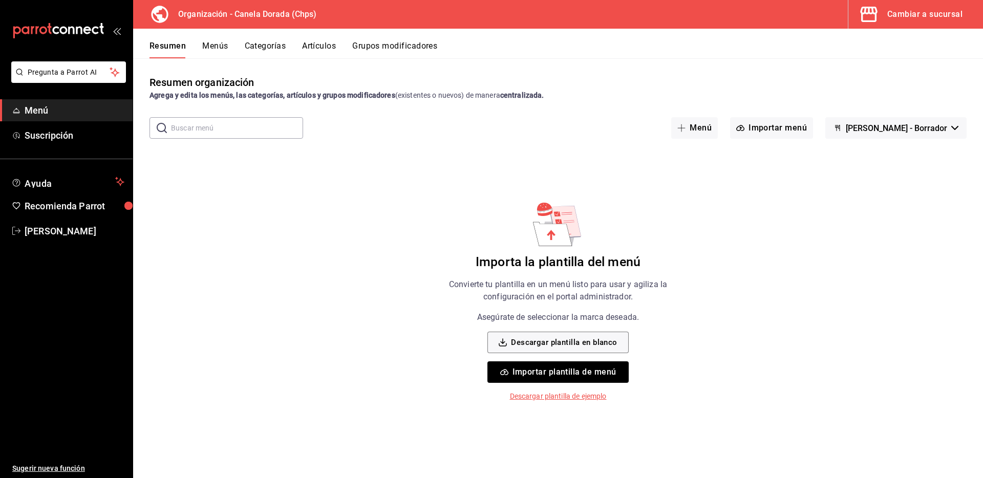
click at [887, 134] on button "[PERSON_NAME] - Borrador" at bounding box center [895, 128] width 141 height 22
click at [433, 164] on div at bounding box center [491, 239] width 983 height 478
click at [56, 129] on span "Suscripción" at bounding box center [75, 136] width 100 height 14
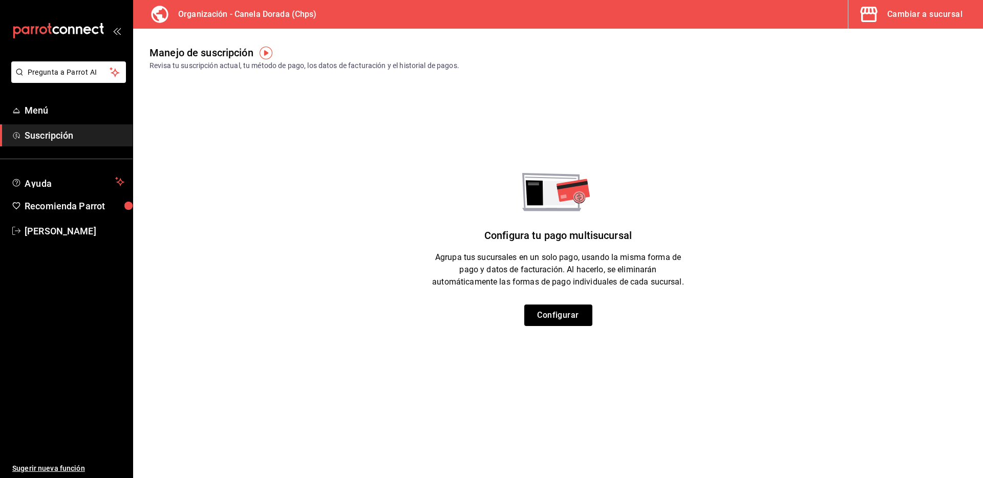
click at [908, 16] on div "Cambiar a sucursal" at bounding box center [924, 14] width 75 height 14
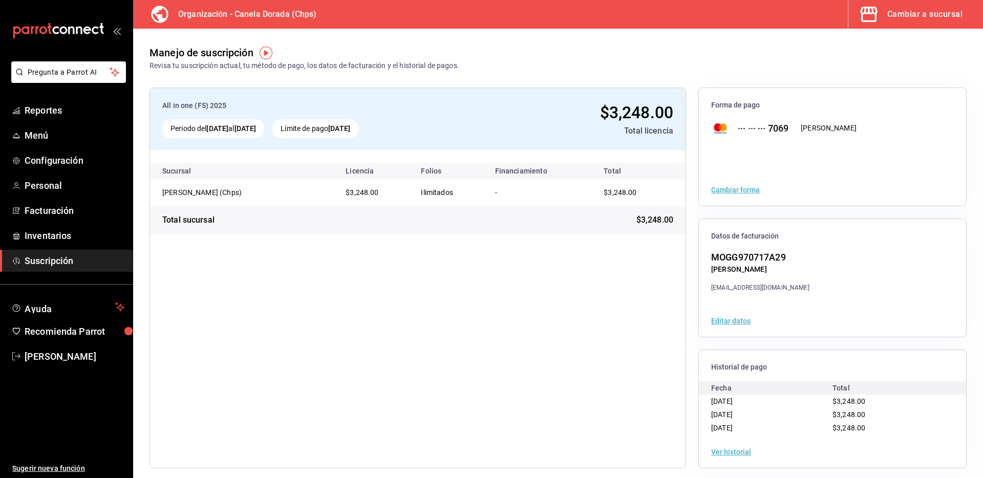
click at [462, 130] on div "Periodo del [DATE] al [DATE] Límite de pago [DATE]" at bounding box center [318, 128] width 313 height 19
click at [87, 229] on span "Inventarios" at bounding box center [75, 236] width 100 height 14
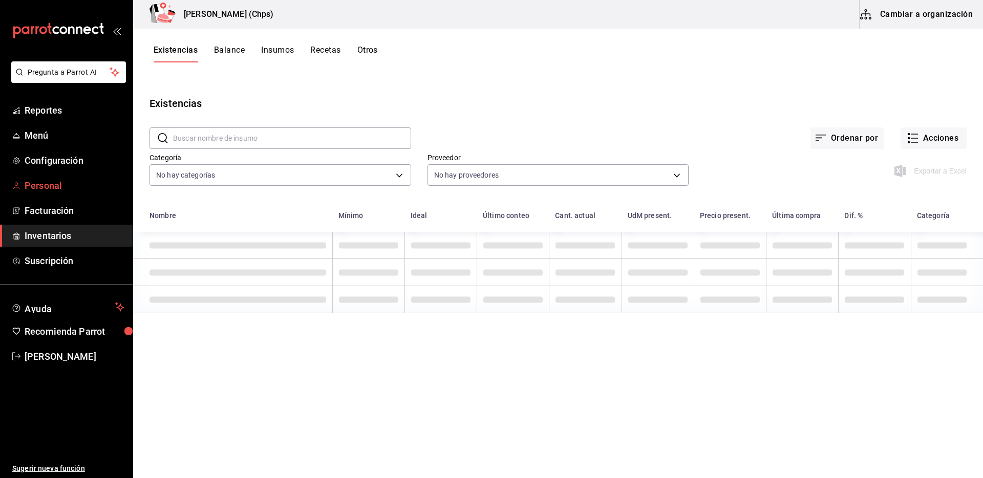
click at [66, 183] on span "Personal" at bounding box center [75, 186] width 100 height 14
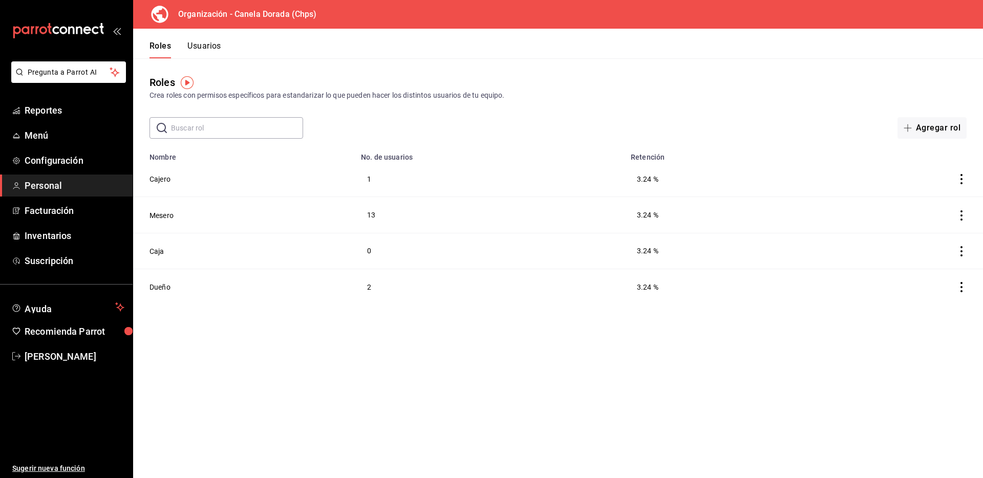
click at [608, 148] on th "No. de usuarios" at bounding box center [490, 154] width 270 height 14
click at [202, 49] on button "Usuarios" at bounding box center [204, 49] width 34 height 17
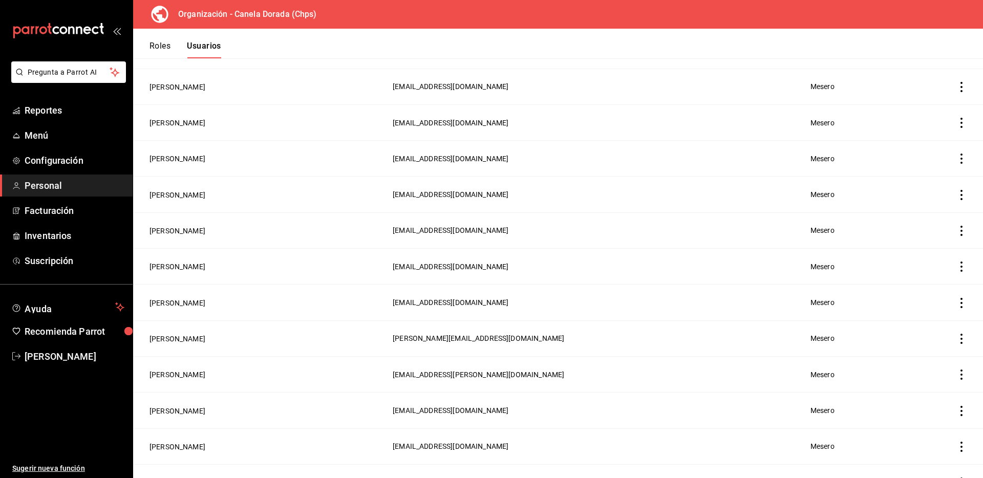
scroll to position [165, 0]
click at [968, 226] on td "employeesTable" at bounding box center [941, 230] width 86 height 36
click at [962, 228] on icon "actions" at bounding box center [961, 230] width 10 height 10
click at [924, 244] on span "Eliminar" at bounding box center [924, 245] width 26 height 8
click at [909, 262] on button "Eliminar" at bounding box center [916, 264] width 68 height 22
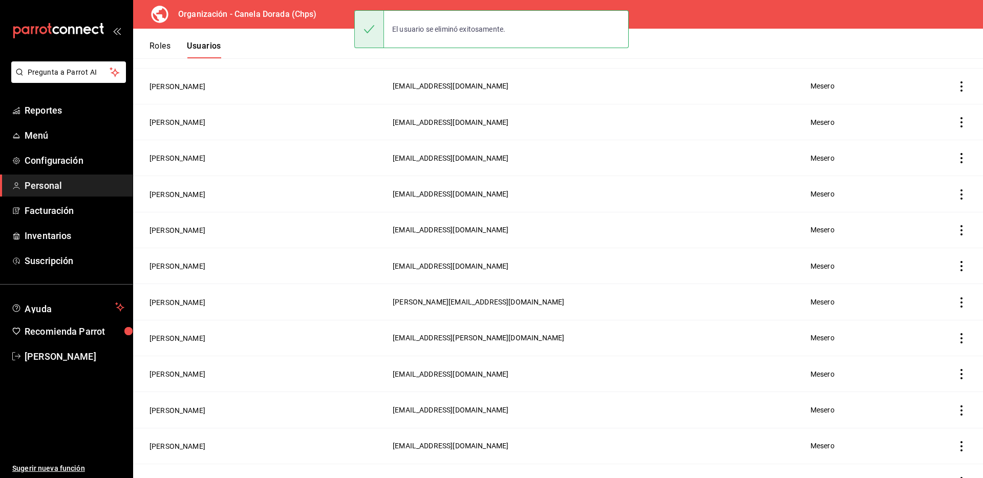
click at [963, 228] on icon "actions" at bounding box center [961, 230] width 10 height 10
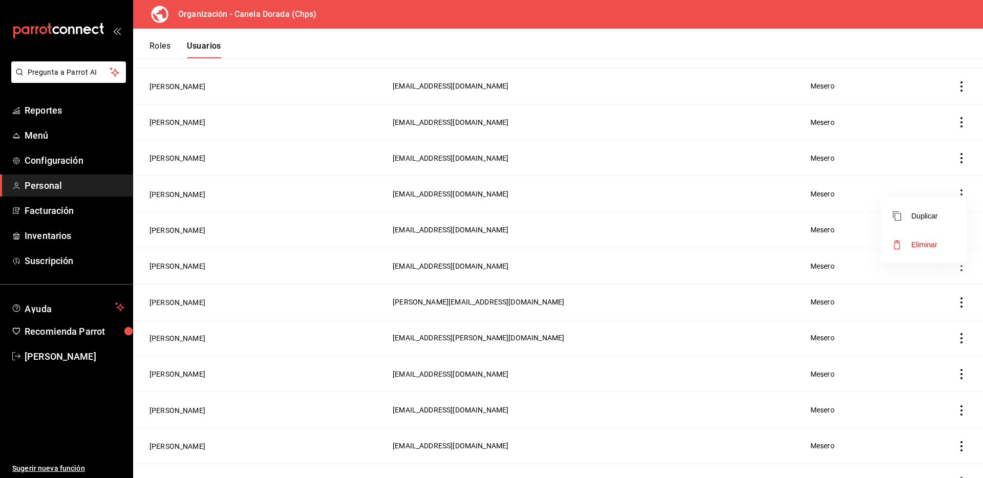
click at [928, 249] on span "Eliminar" at bounding box center [915, 245] width 45 height 12
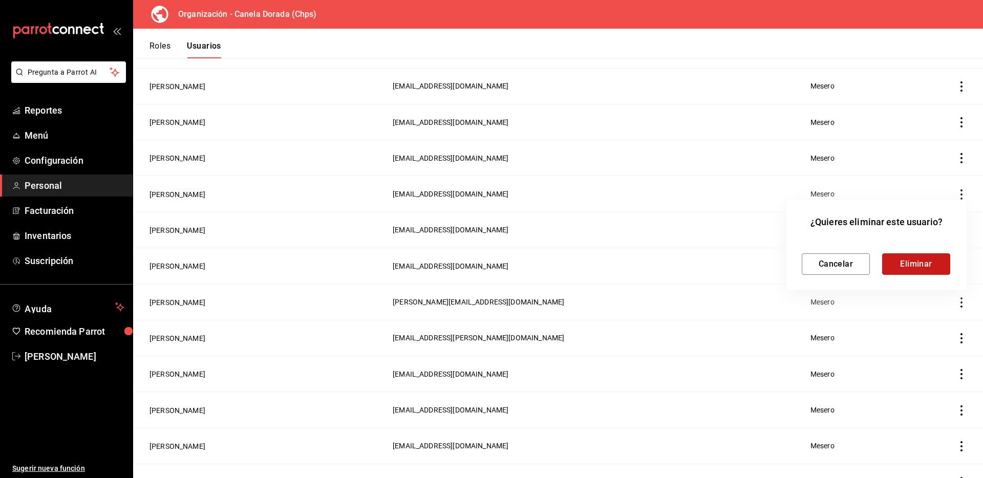
click at [927, 264] on button "Eliminar" at bounding box center [916, 264] width 68 height 22
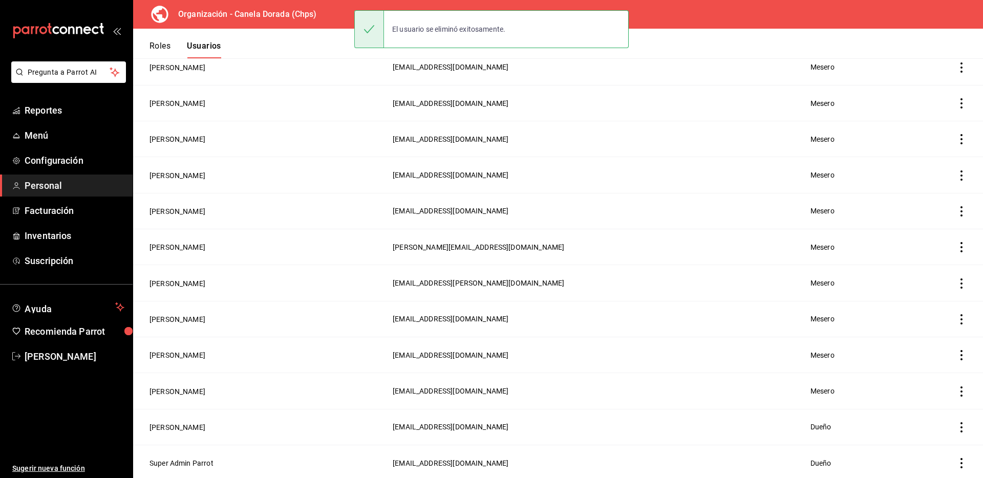
scroll to position [186, 0]
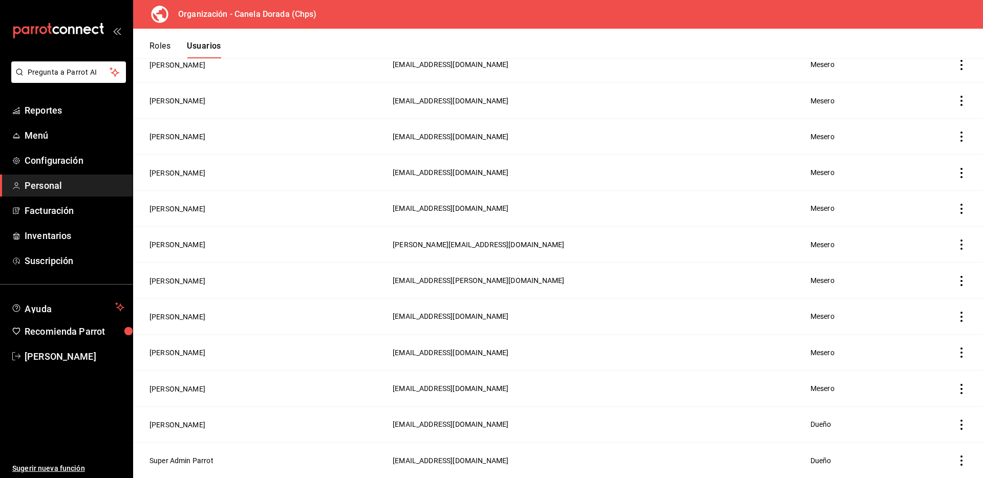
click at [962, 351] on icon "actions" at bounding box center [961, 353] width 10 height 10
click at [932, 367] on span "Eliminar" at bounding box center [924, 367] width 26 height 8
click at [922, 382] on button "Eliminar" at bounding box center [916, 387] width 68 height 22
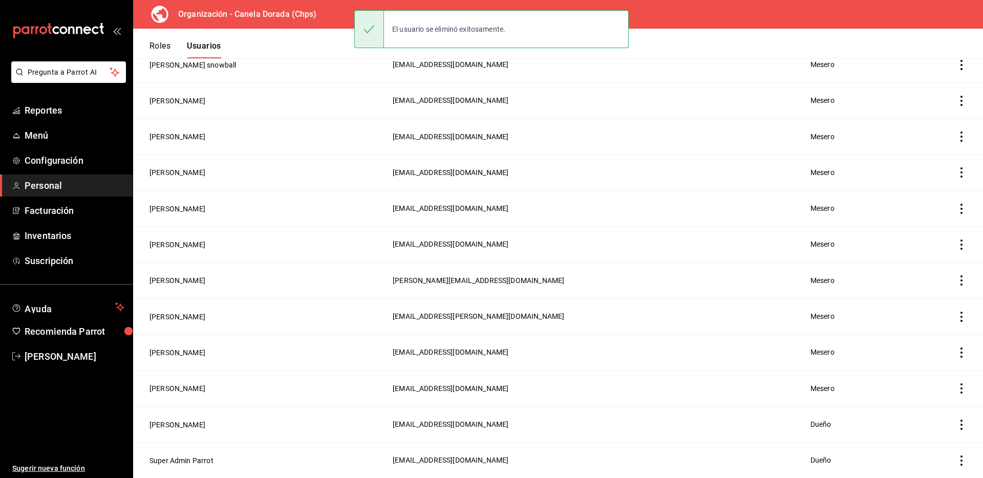
scroll to position [151, 0]
click at [964, 387] on icon "actions" at bounding box center [961, 388] width 10 height 10
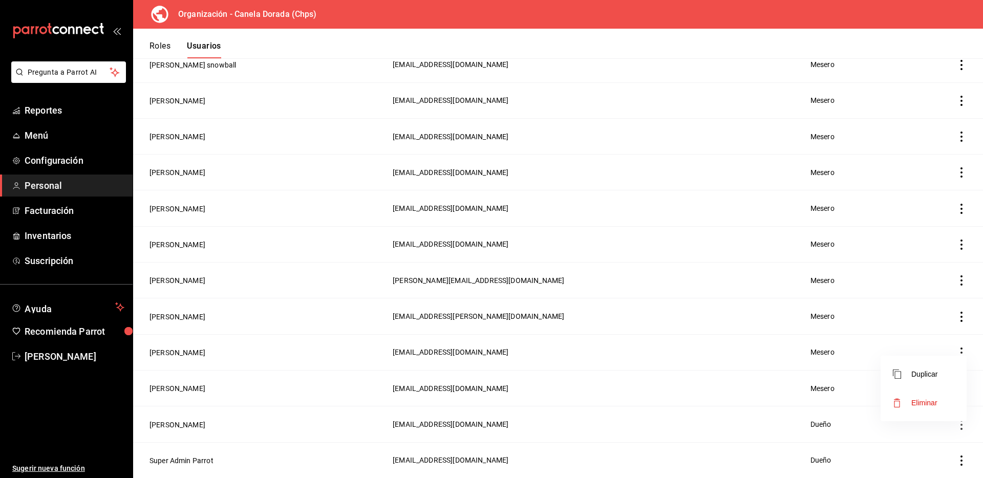
click at [934, 401] on span "Eliminar" at bounding box center [924, 403] width 26 height 8
click at [930, 428] on button "Eliminar" at bounding box center [916, 423] width 68 height 22
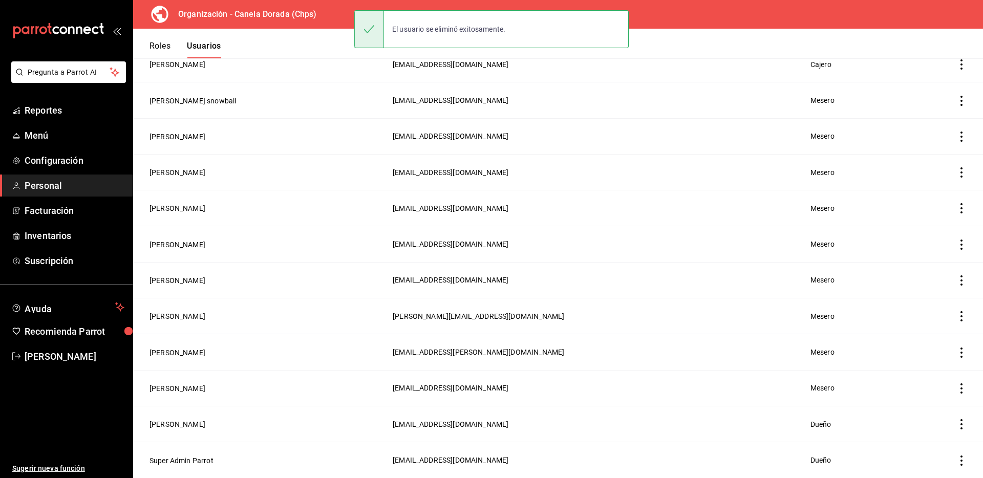
scroll to position [115, 0]
click at [966, 387] on icon "actions" at bounding box center [961, 388] width 10 height 10
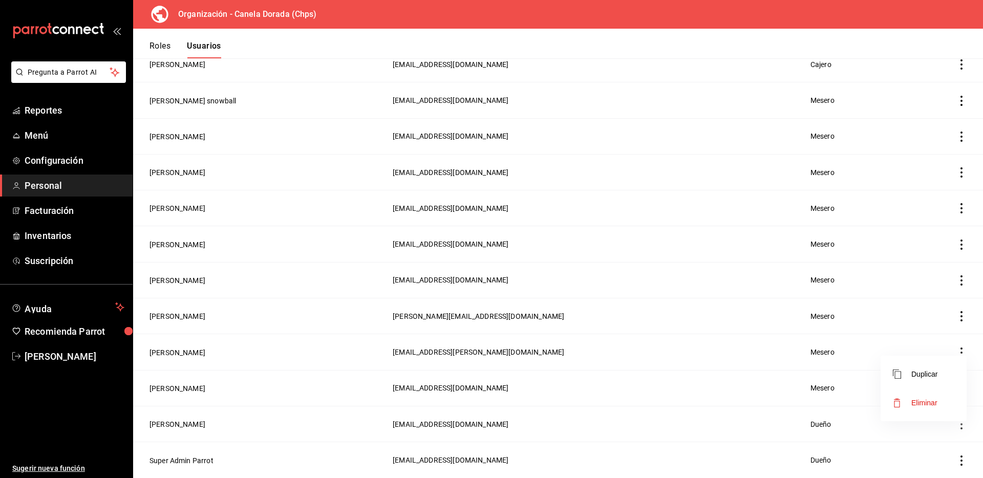
click at [946, 398] on li "Eliminar" at bounding box center [924, 403] width 86 height 29
click at [904, 419] on button "Eliminar" at bounding box center [916, 423] width 68 height 22
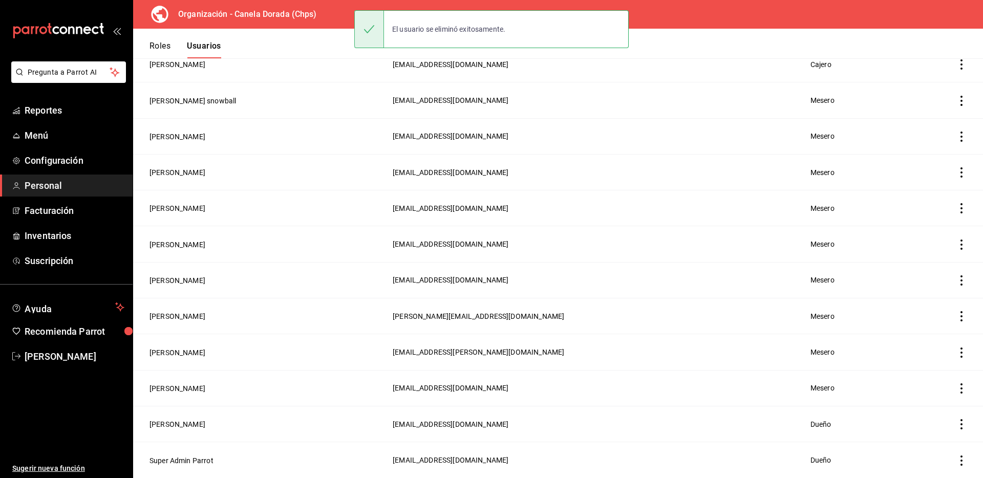
scroll to position [78, 0]
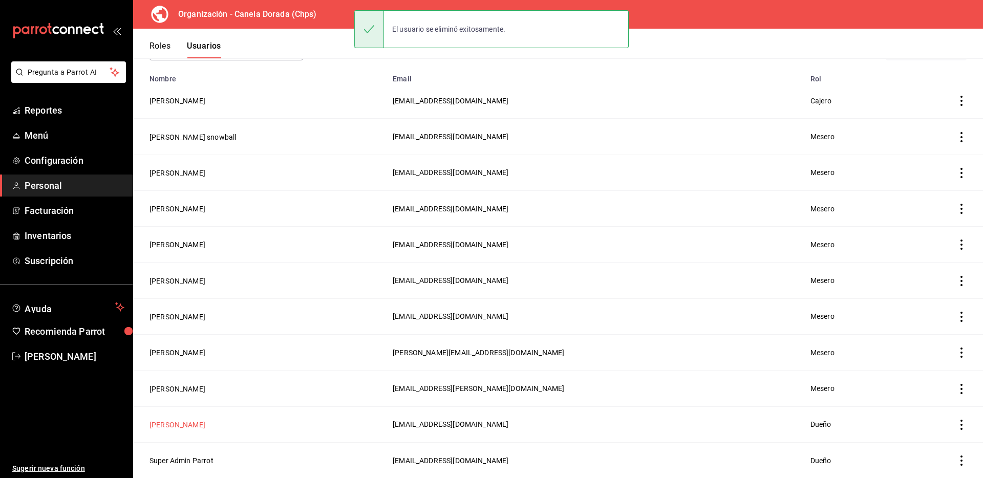
click at [196, 423] on button "[PERSON_NAME]" at bounding box center [178, 425] width 56 height 10
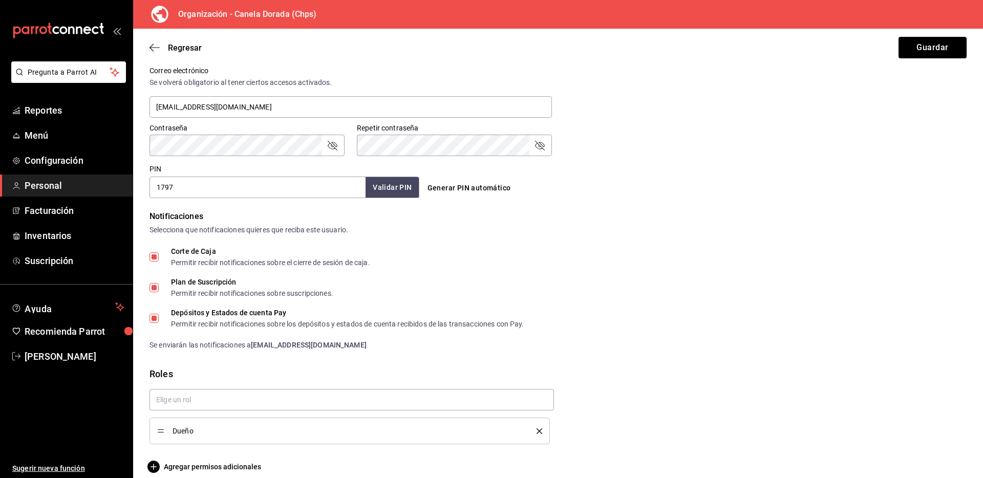
scroll to position [386, 0]
click at [85, 109] on span "Reportes" at bounding box center [75, 110] width 100 height 14
